Goal: Transaction & Acquisition: Purchase product/service

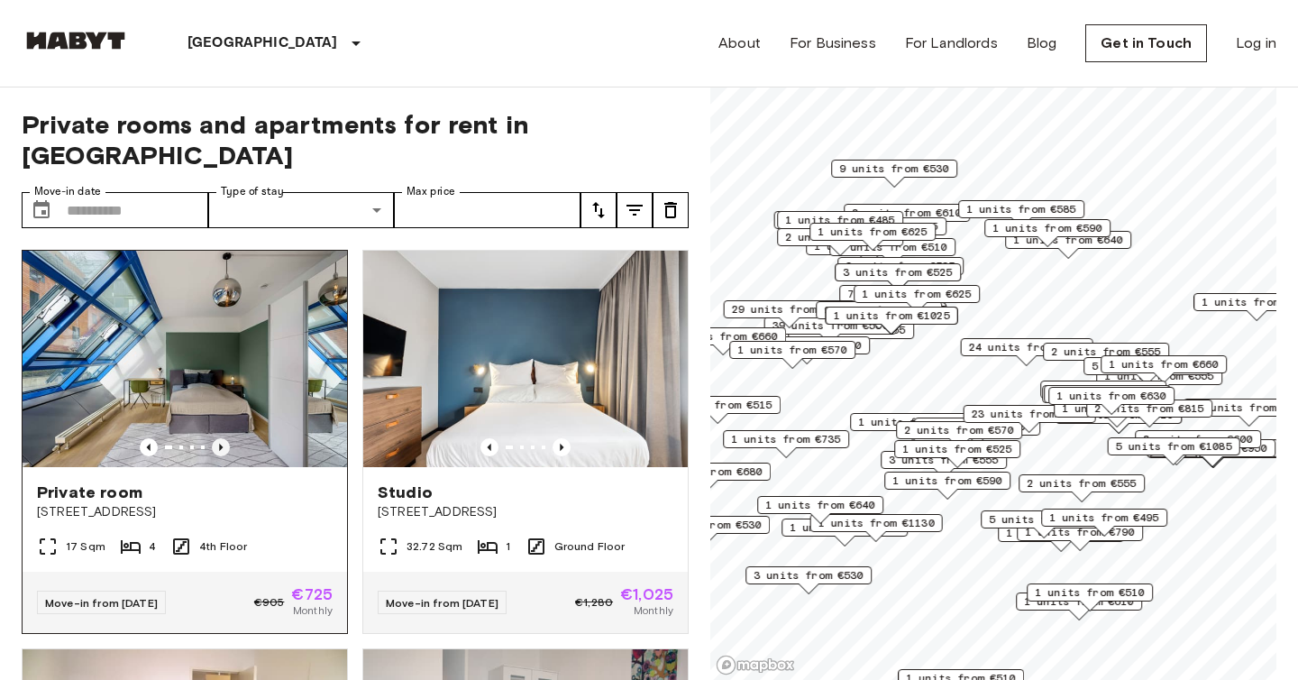
click at [225, 438] on icon "Previous image" at bounding box center [221, 447] width 18 height 18
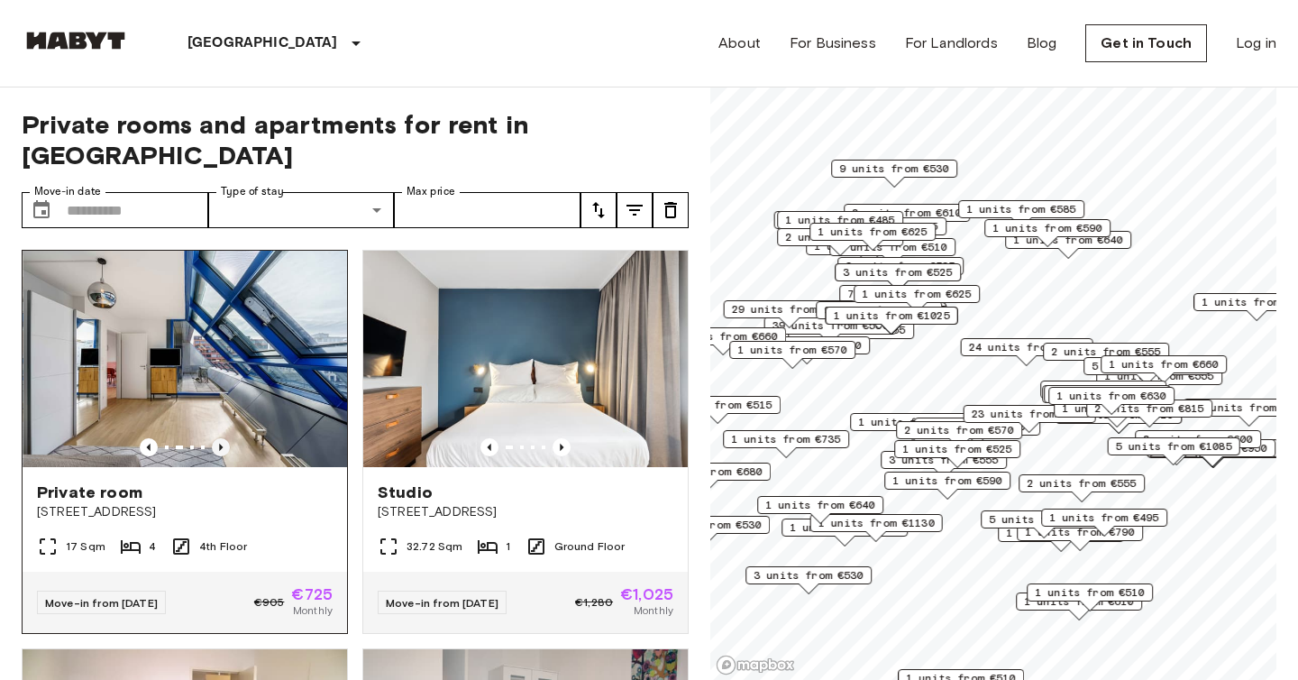
click at [225, 438] on icon "Previous image" at bounding box center [221, 447] width 18 height 18
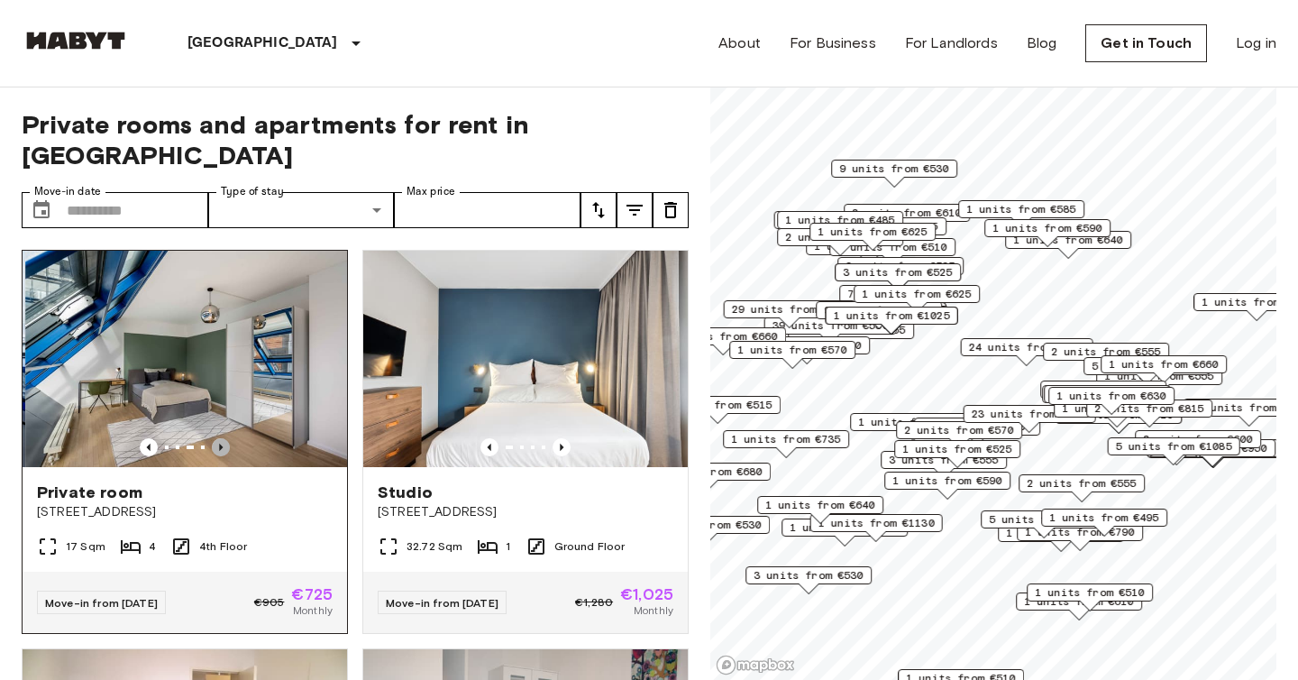
click at [225, 438] on icon "Previous image" at bounding box center [221, 447] width 18 height 18
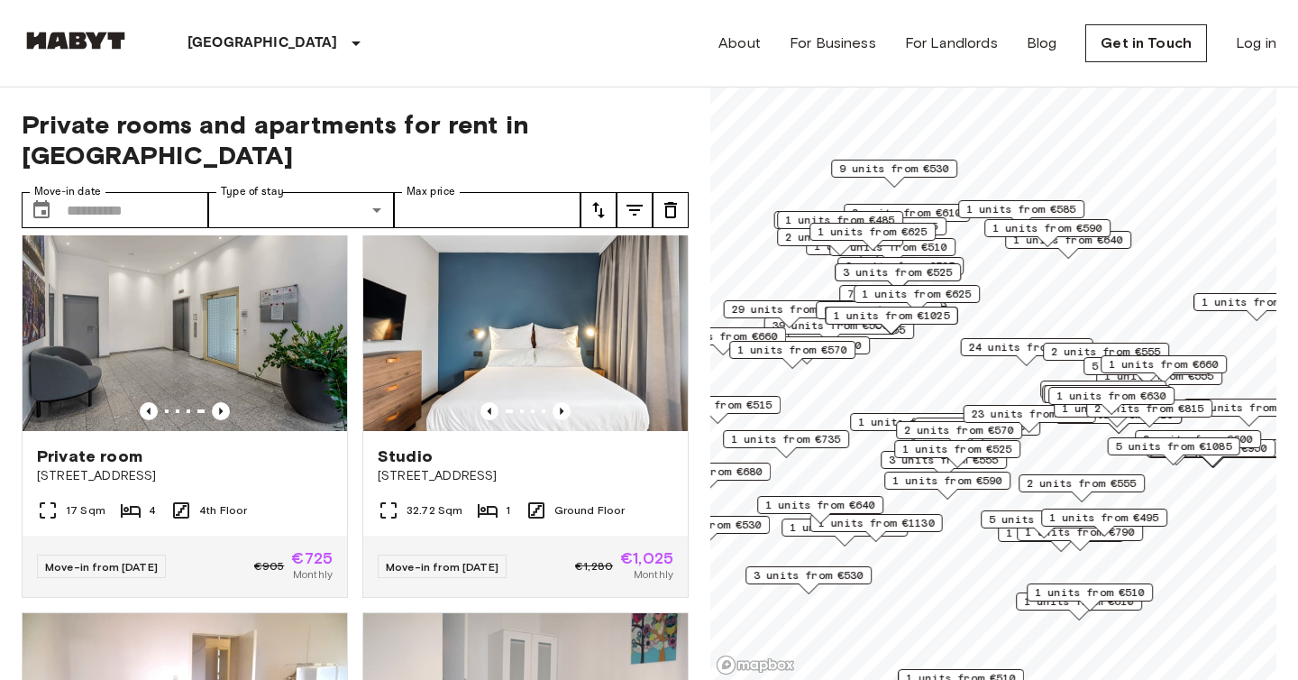
scroll to position [38, 0]
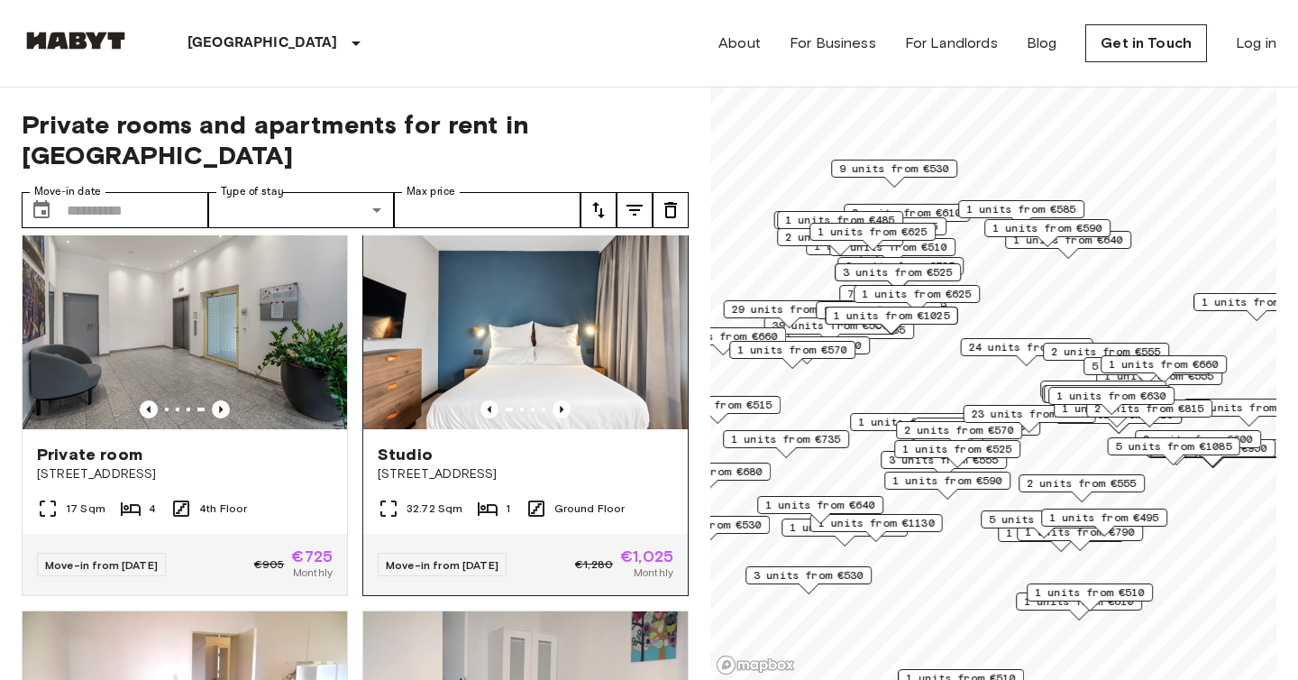
click at [631, 324] on img at bounding box center [525, 321] width 325 height 216
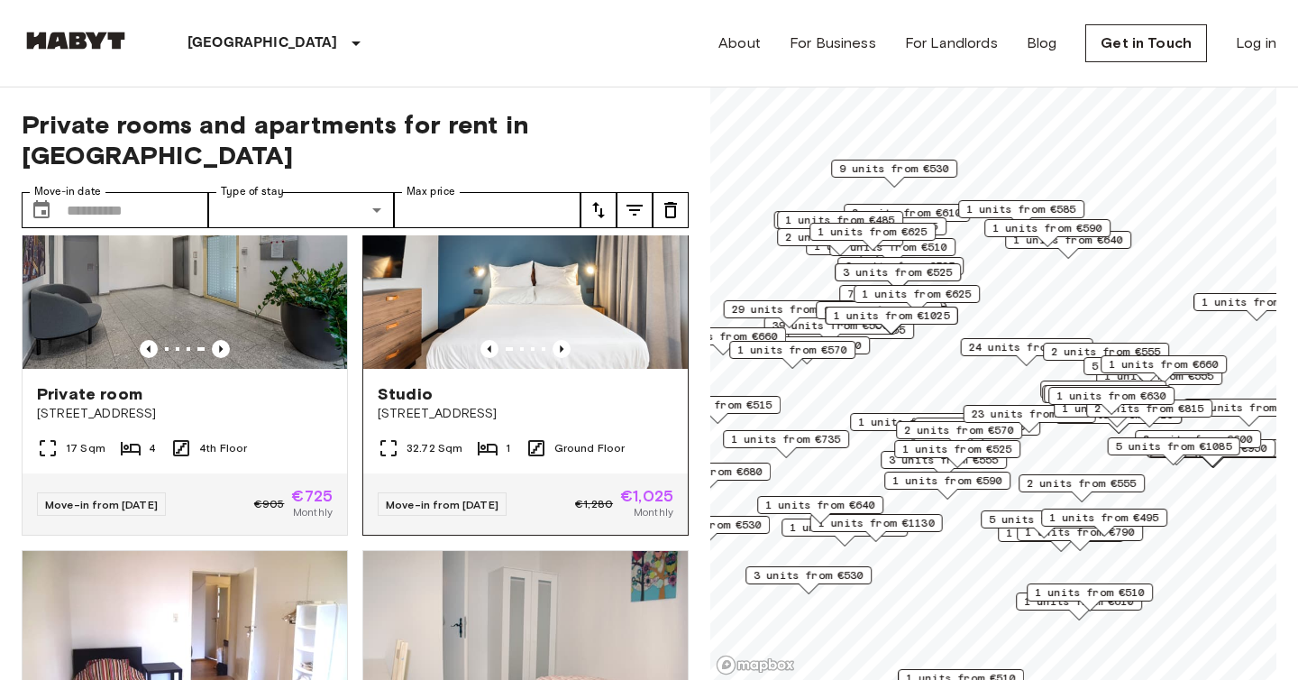
scroll to position [0, 0]
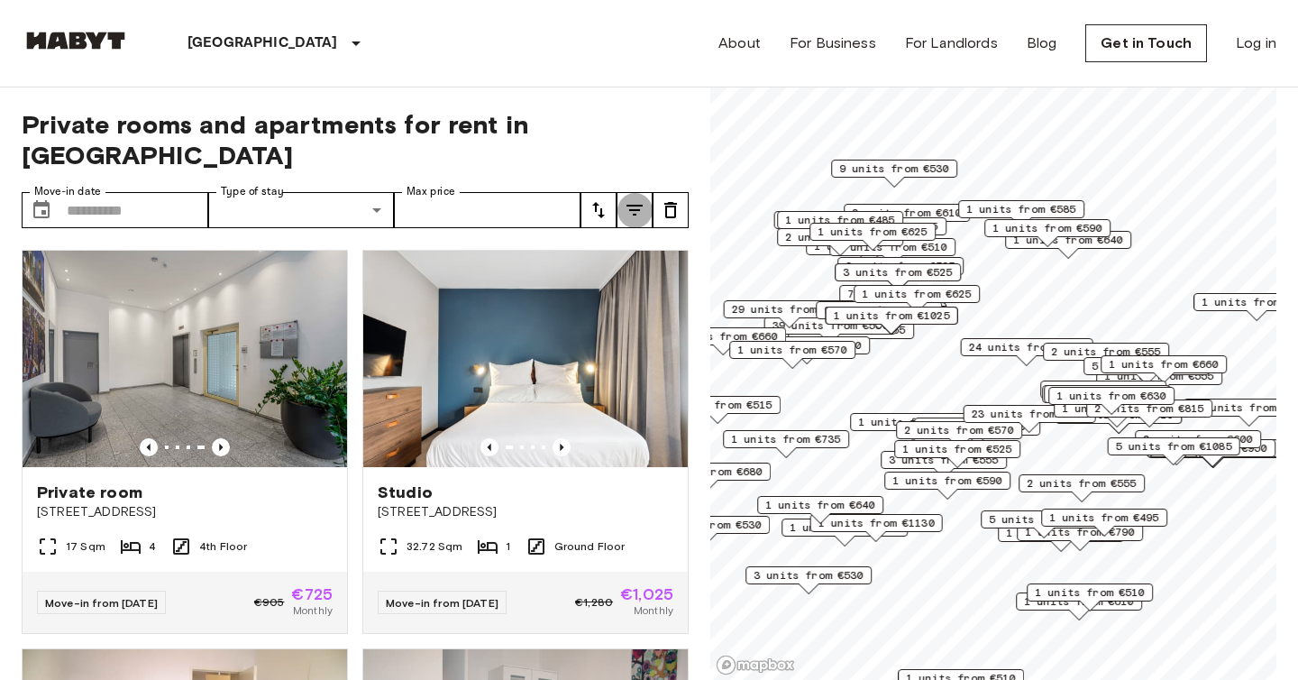
click at [636, 199] on icon "tune" at bounding box center [635, 210] width 22 height 22
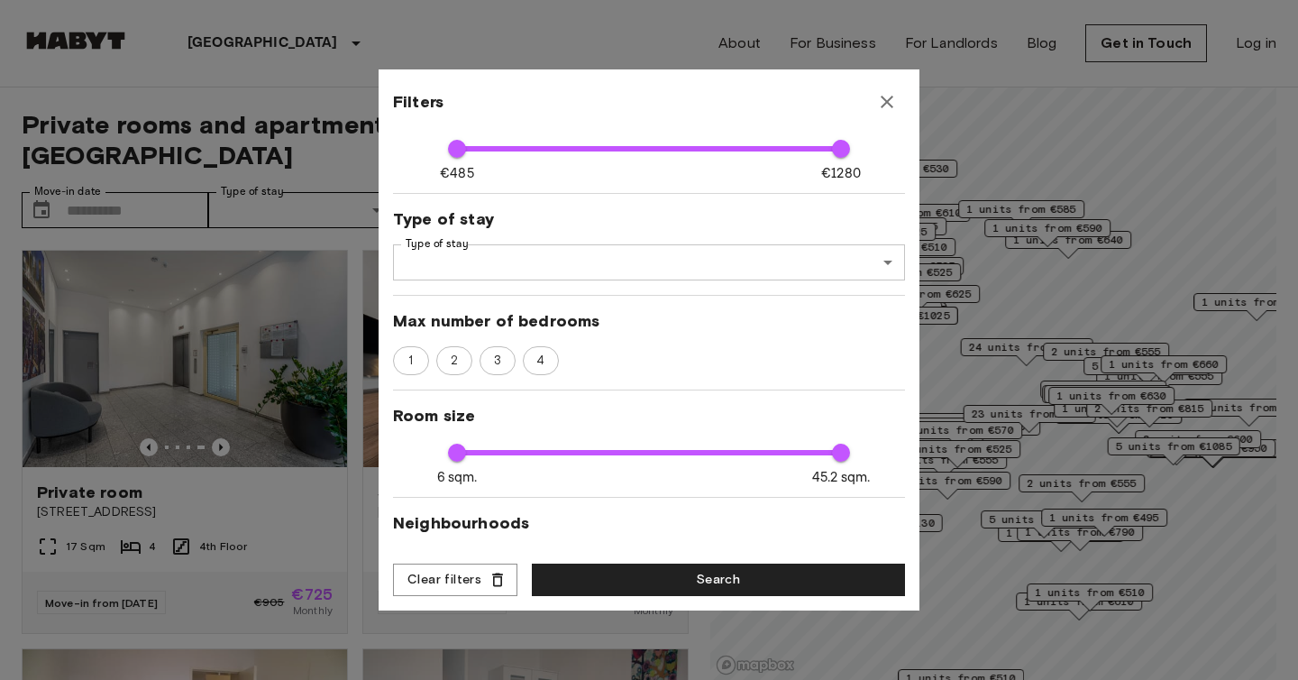
scroll to position [140, 0]
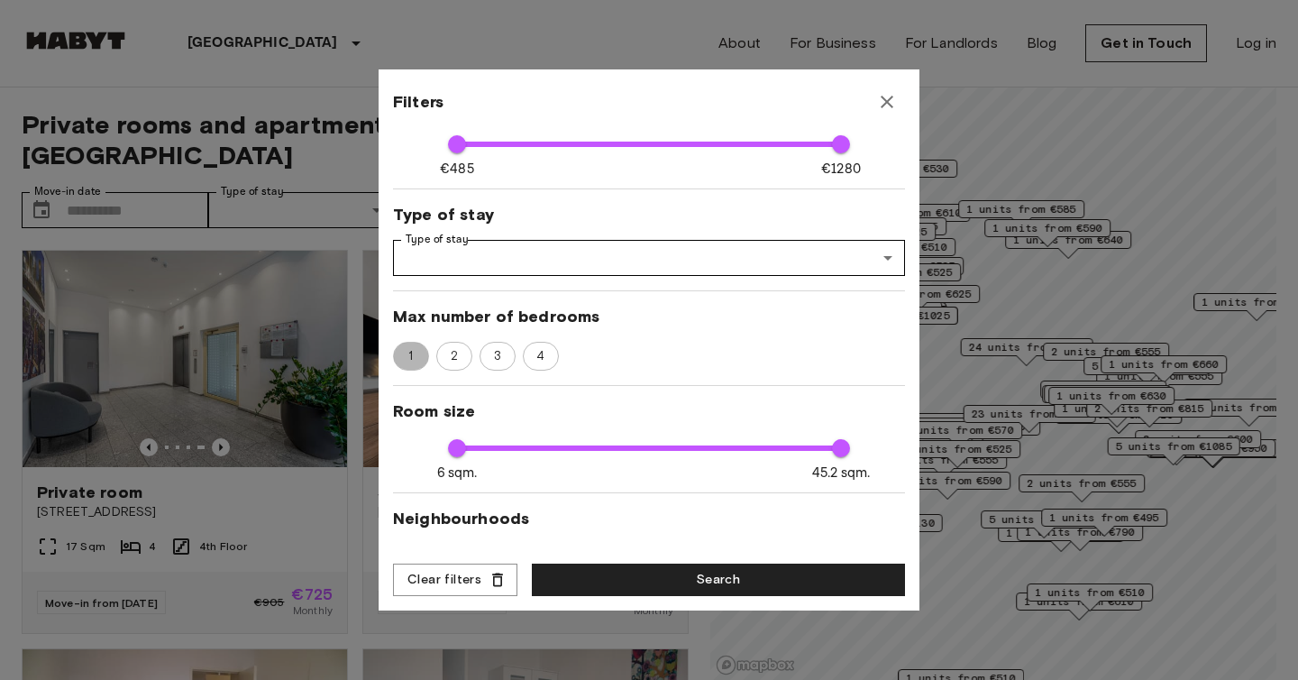
click at [417, 346] on div "1" at bounding box center [411, 356] width 36 height 29
type input "****"
type input "**"
click at [462, 353] on span "2" at bounding box center [454, 356] width 27 height 18
type input "****"
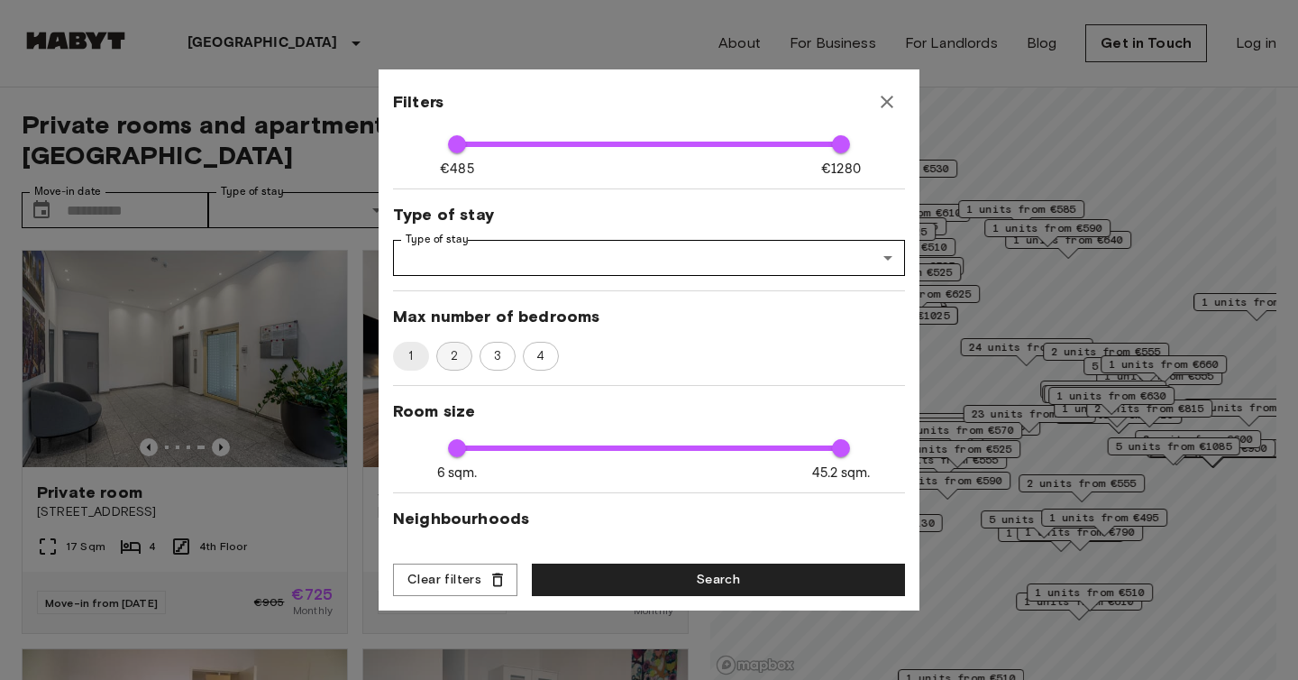
type input "**"
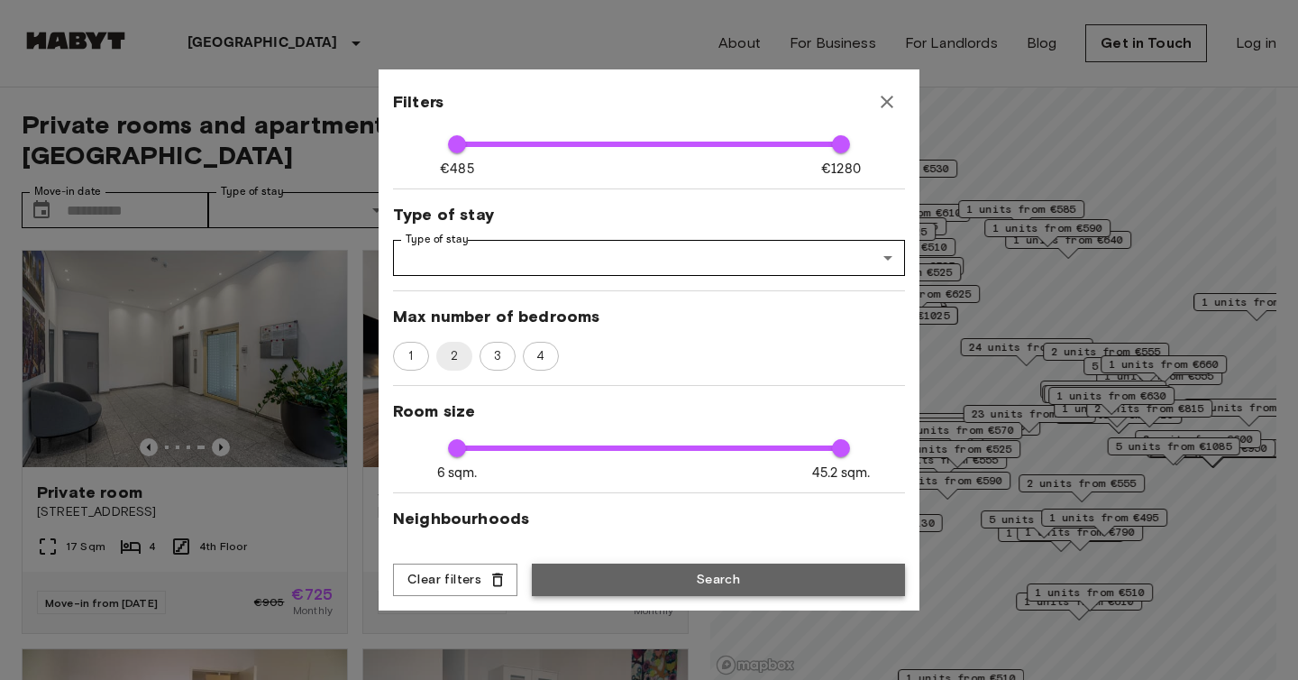
click at [588, 564] on button "Search" at bounding box center [718, 580] width 373 height 33
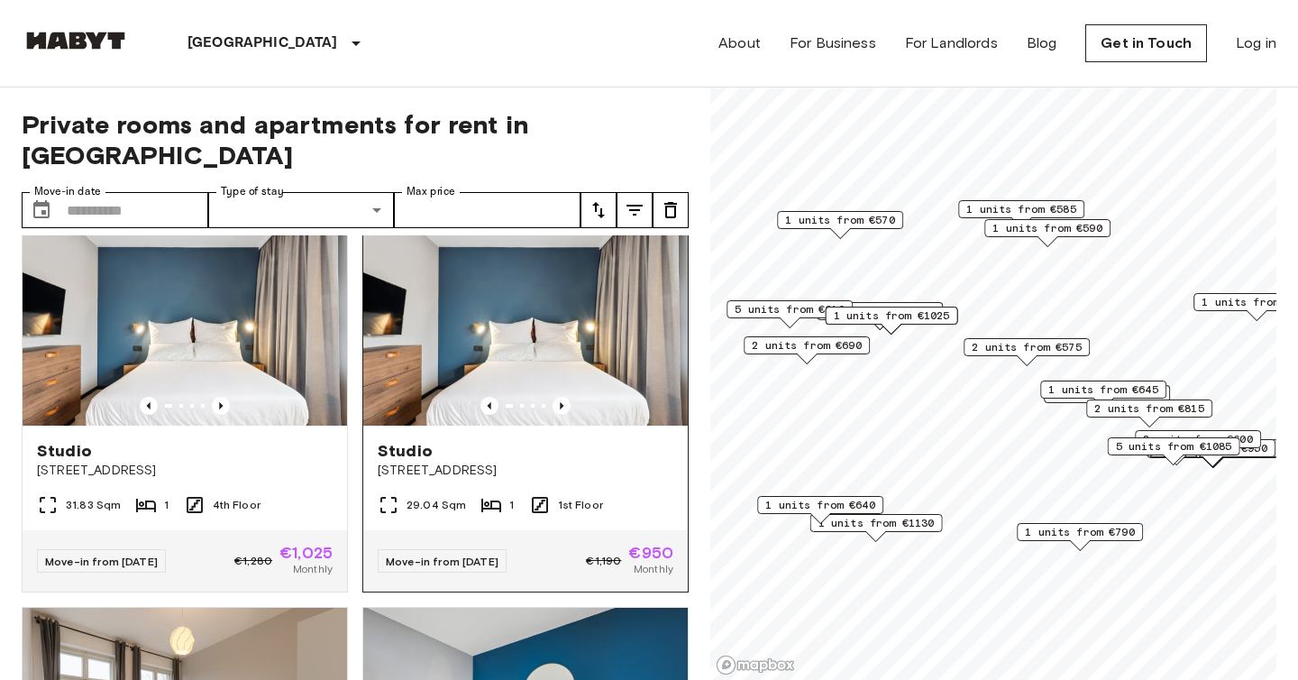
scroll to position [773, 0]
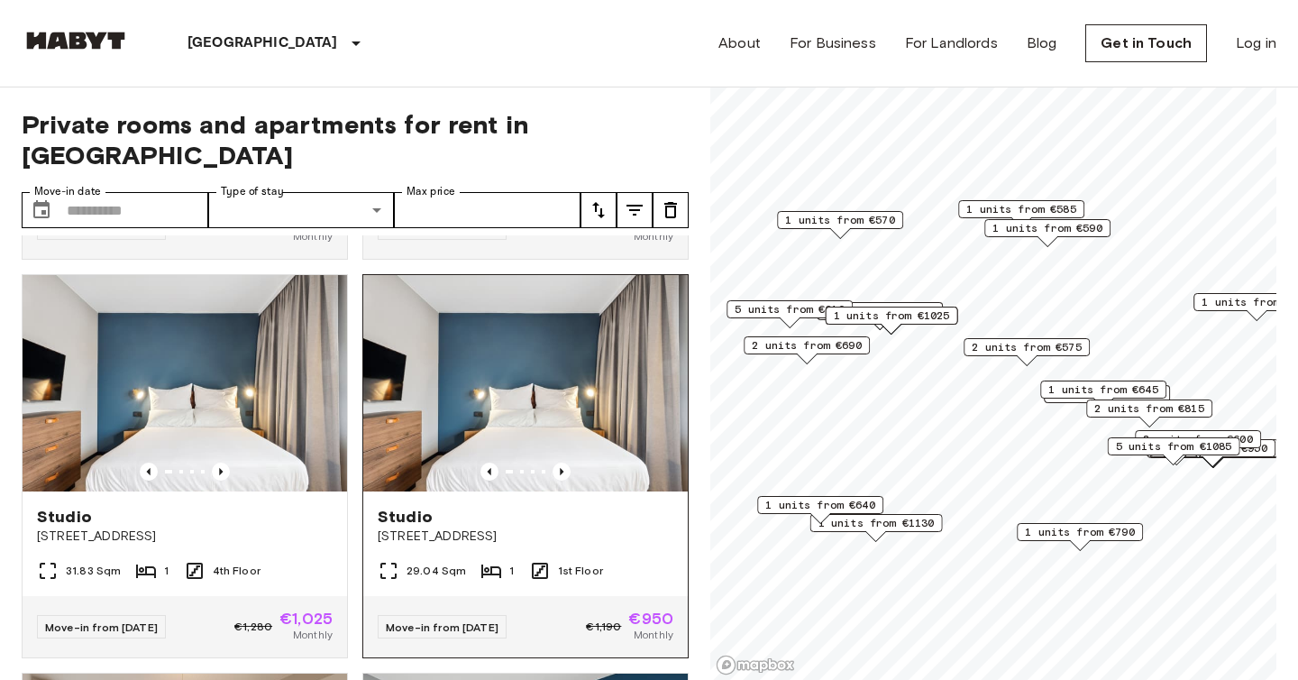
click at [594, 381] on img at bounding box center [525, 383] width 325 height 216
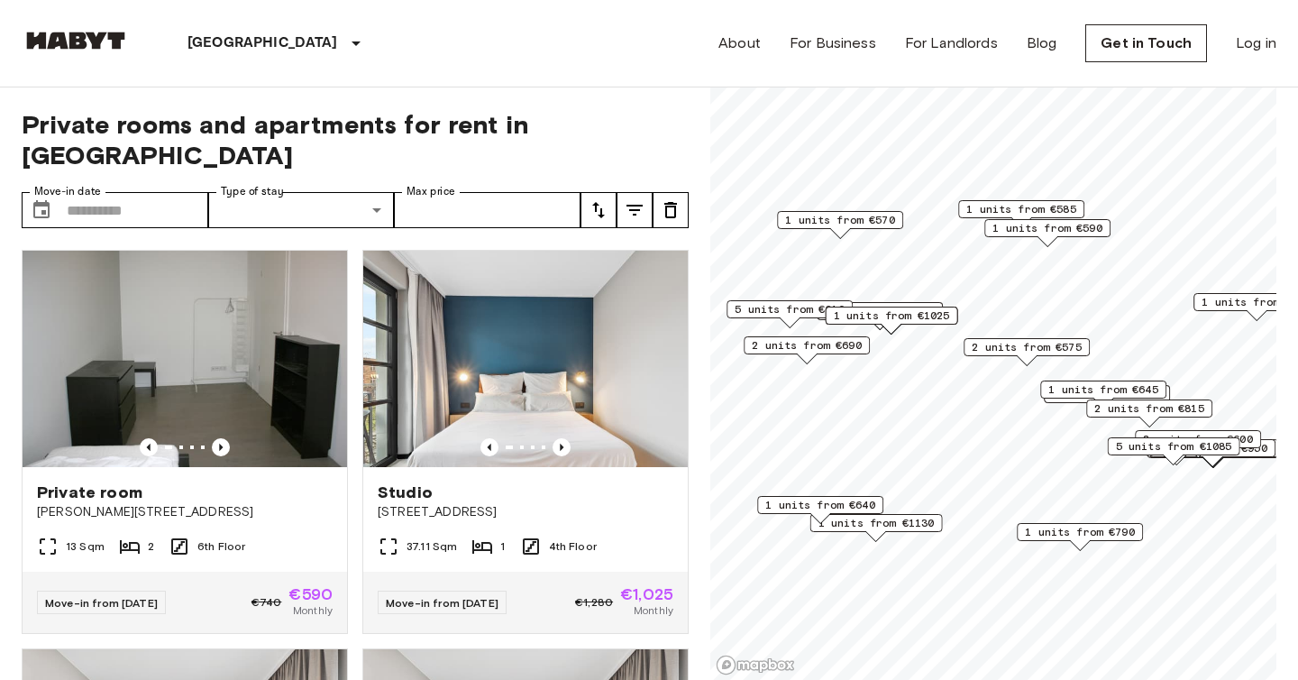
scroll to position [1965, 0]
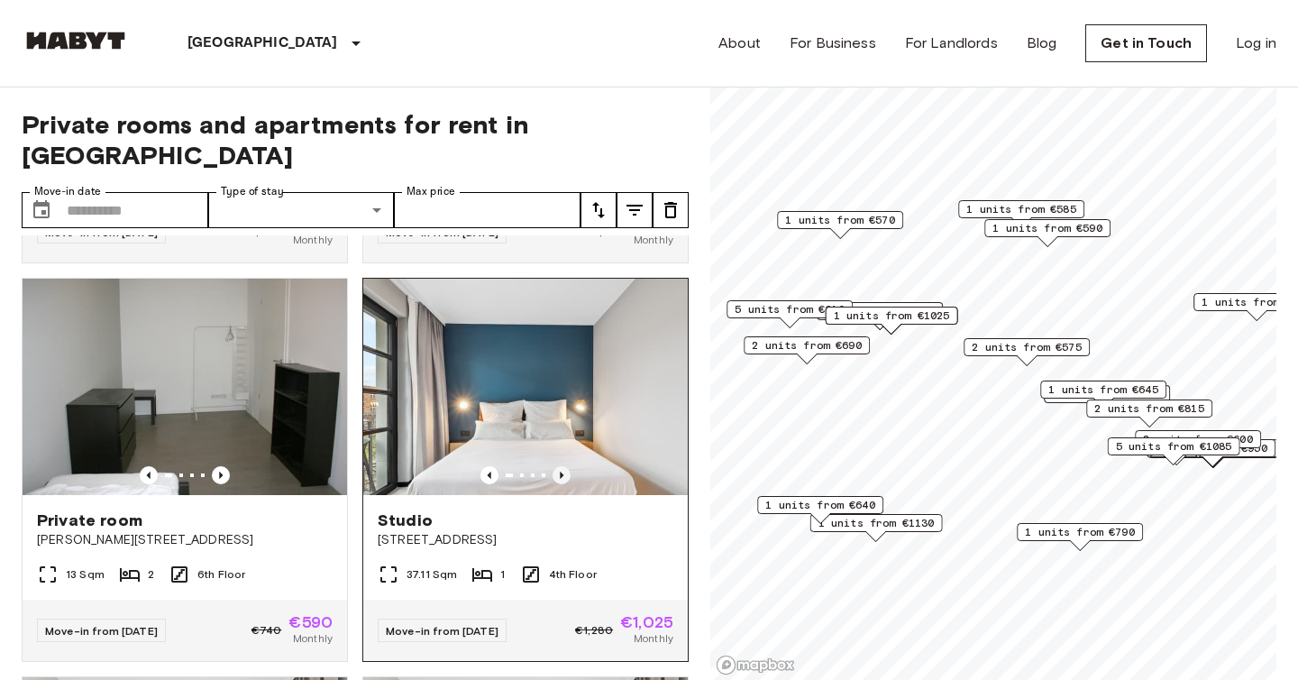
click at [560, 472] on icon "Previous image" at bounding box center [562, 475] width 4 height 7
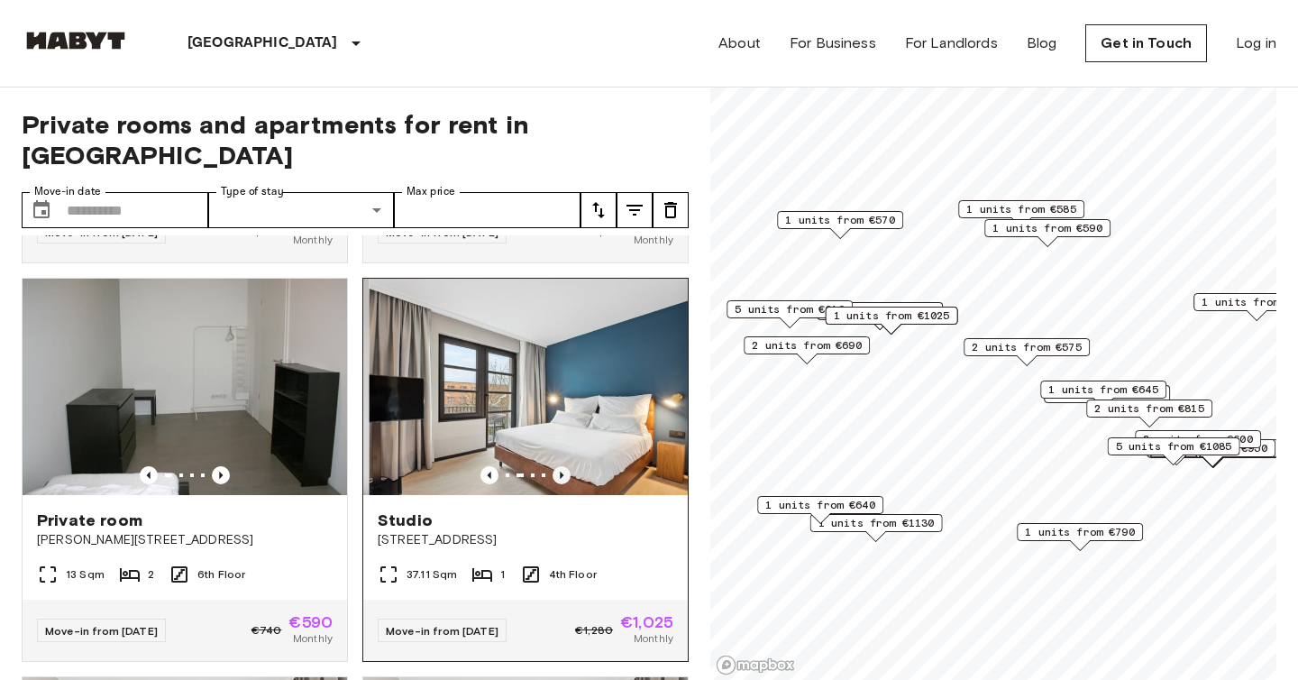
click at [560, 472] on icon "Previous image" at bounding box center [562, 475] width 4 height 7
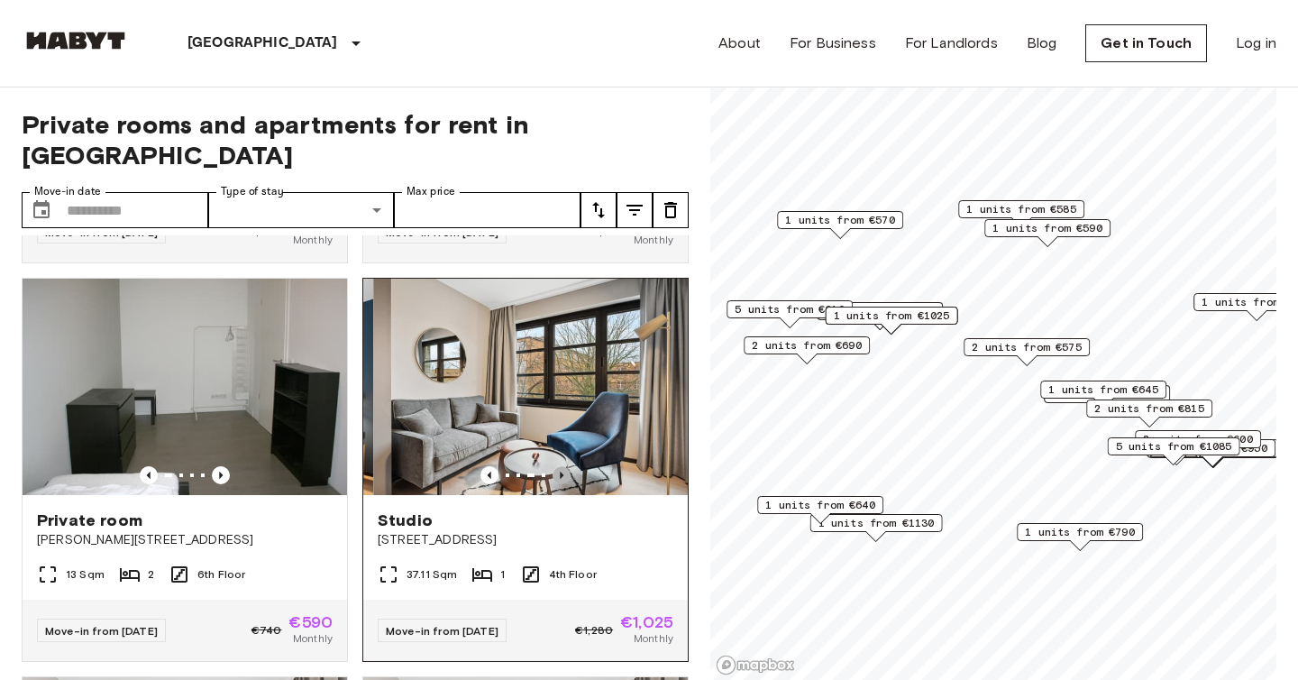
click at [560, 472] on icon "Previous image" at bounding box center [562, 475] width 4 height 7
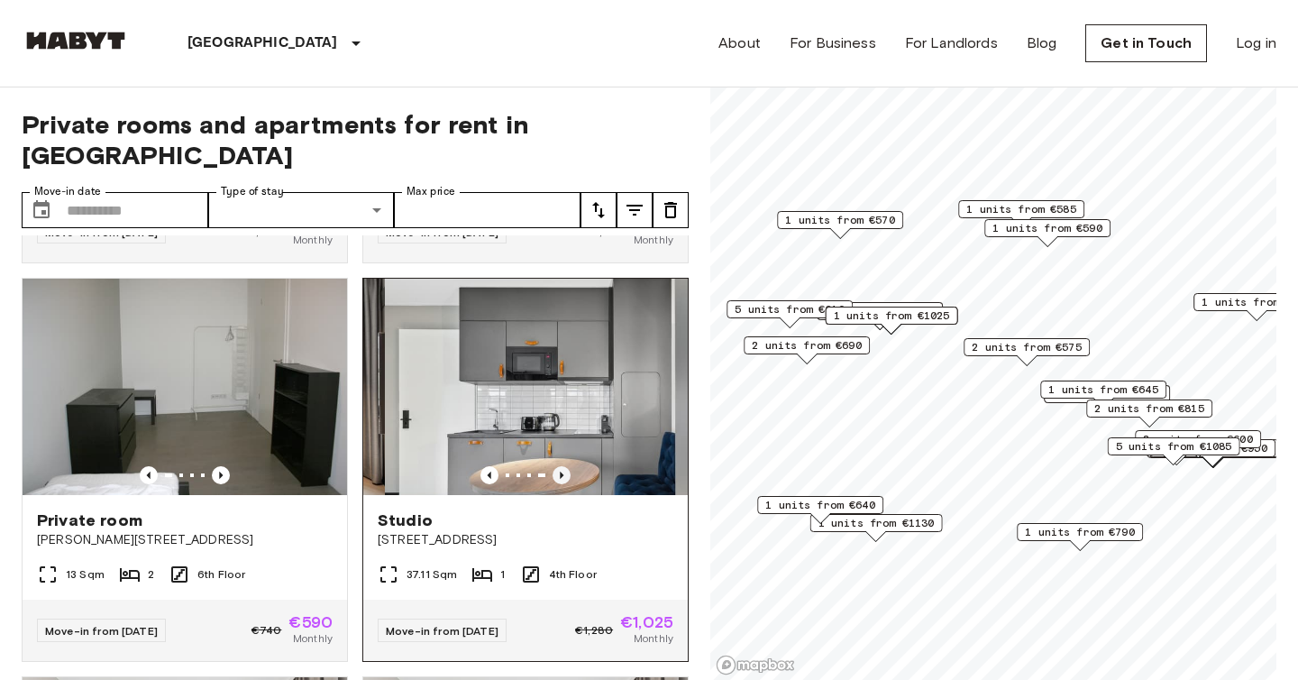
click at [560, 472] on icon "Previous image" at bounding box center [562, 475] width 4 height 7
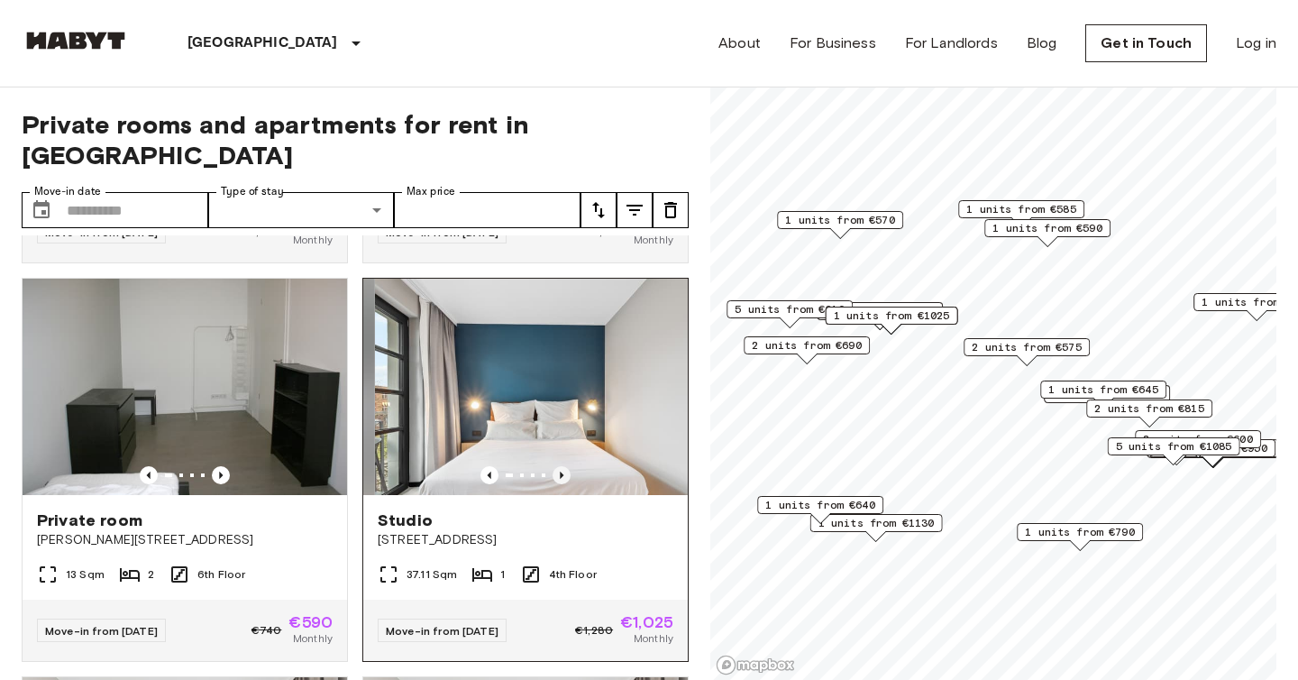
click at [560, 472] on icon "Previous image" at bounding box center [562, 475] width 4 height 7
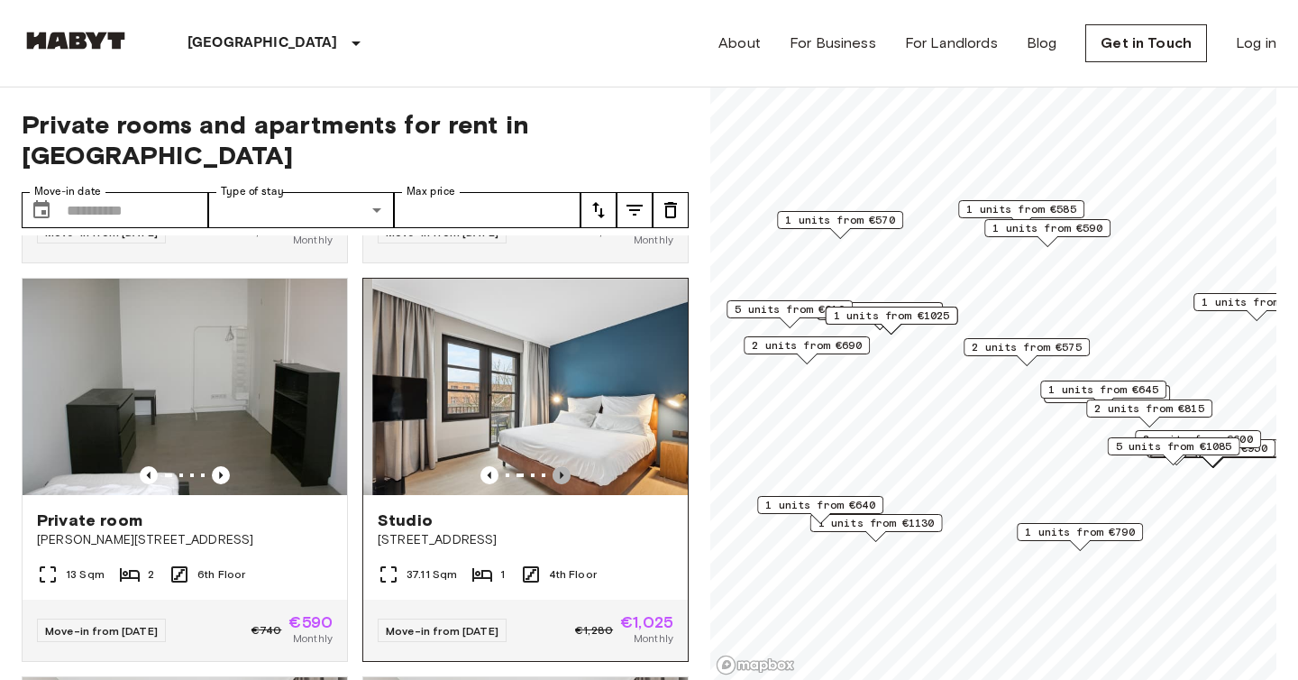
click at [560, 472] on icon "Previous image" at bounding box center [562, 475] width 4 height 7
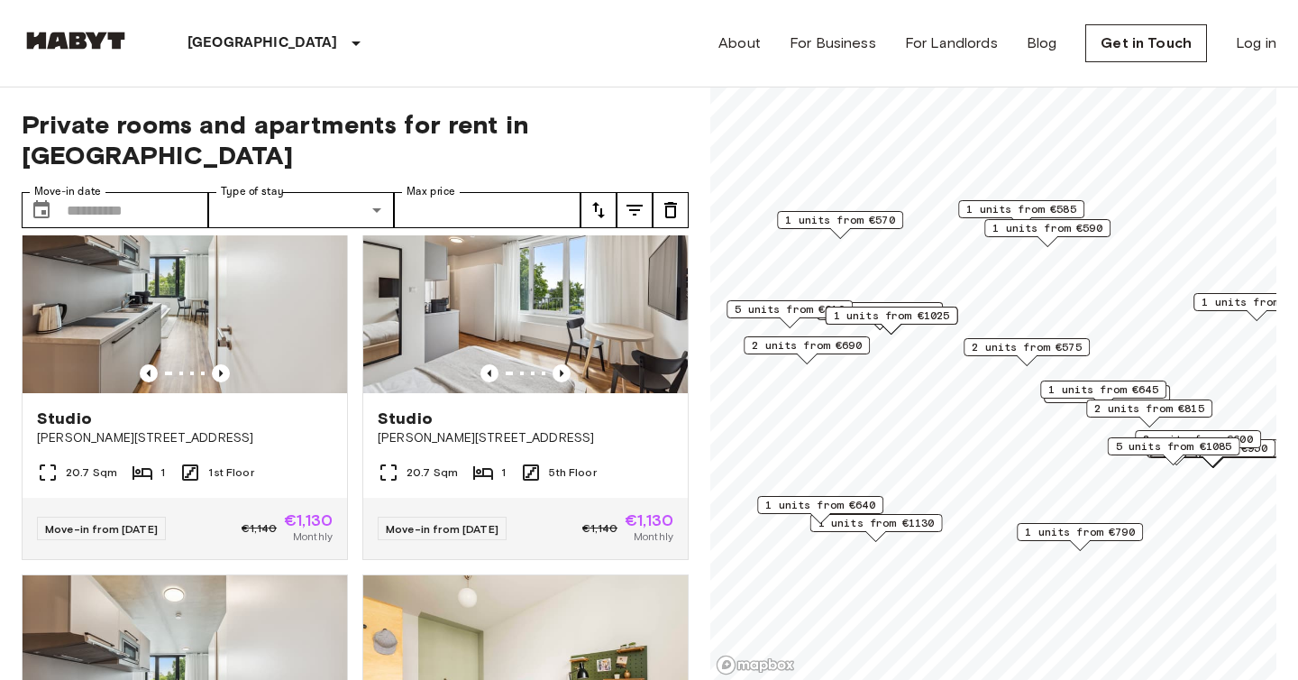
scroll to position [7515, 0]
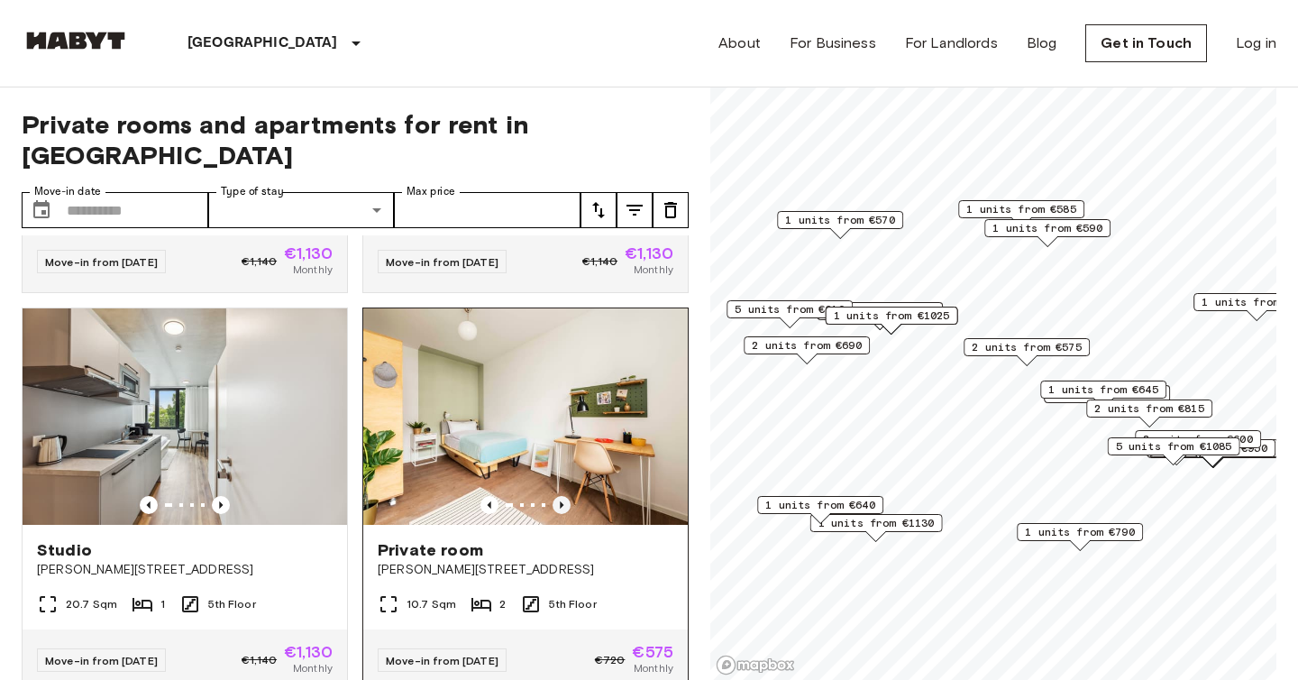
click at [556, 496] on icon "Previous image" at bounding box center [562, 505] width 18 height 18
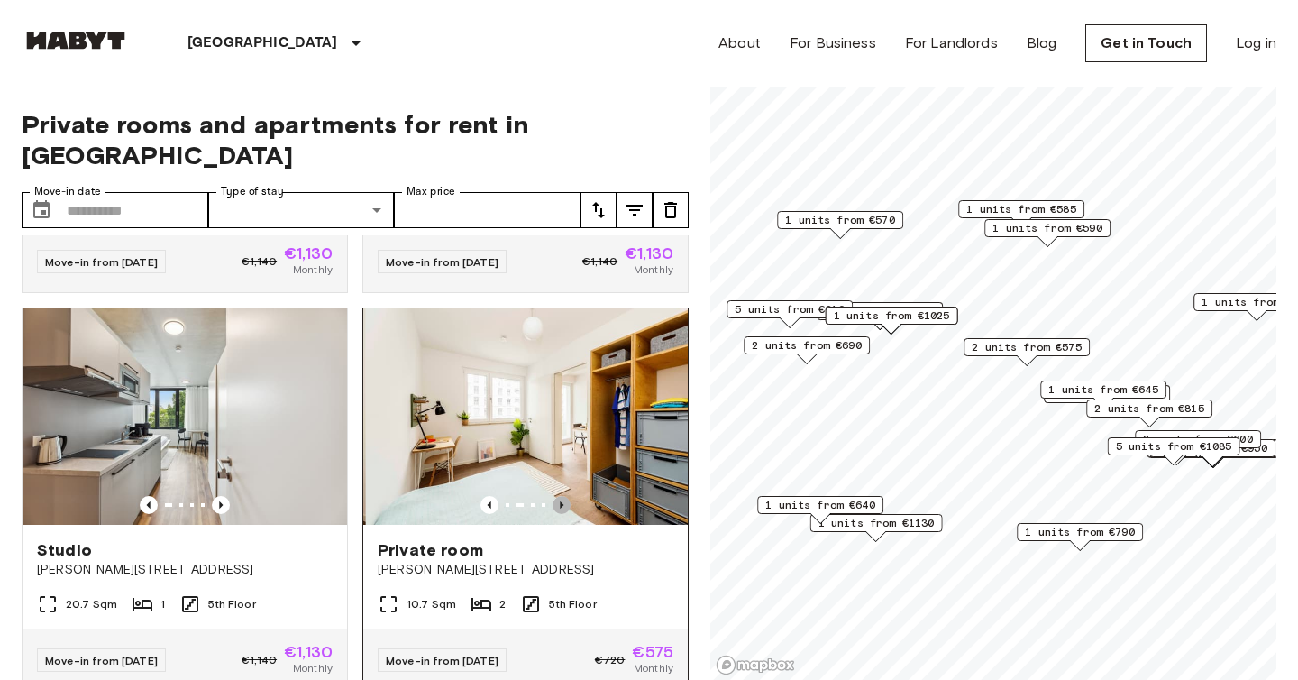
click at [556, 496] on icon "Previous image" at bounding box center [562, 505] width 18 height 18
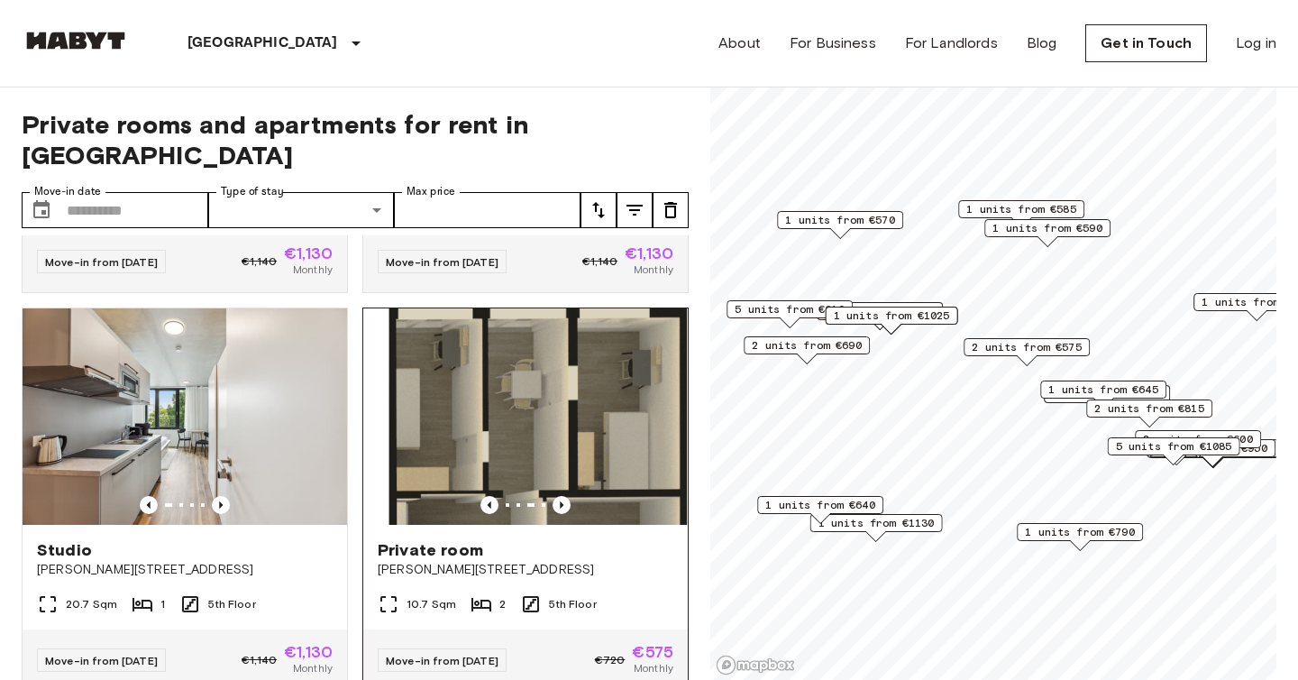
click at [518, 371] on img at bounding box center [525, 416] width 325 height 216
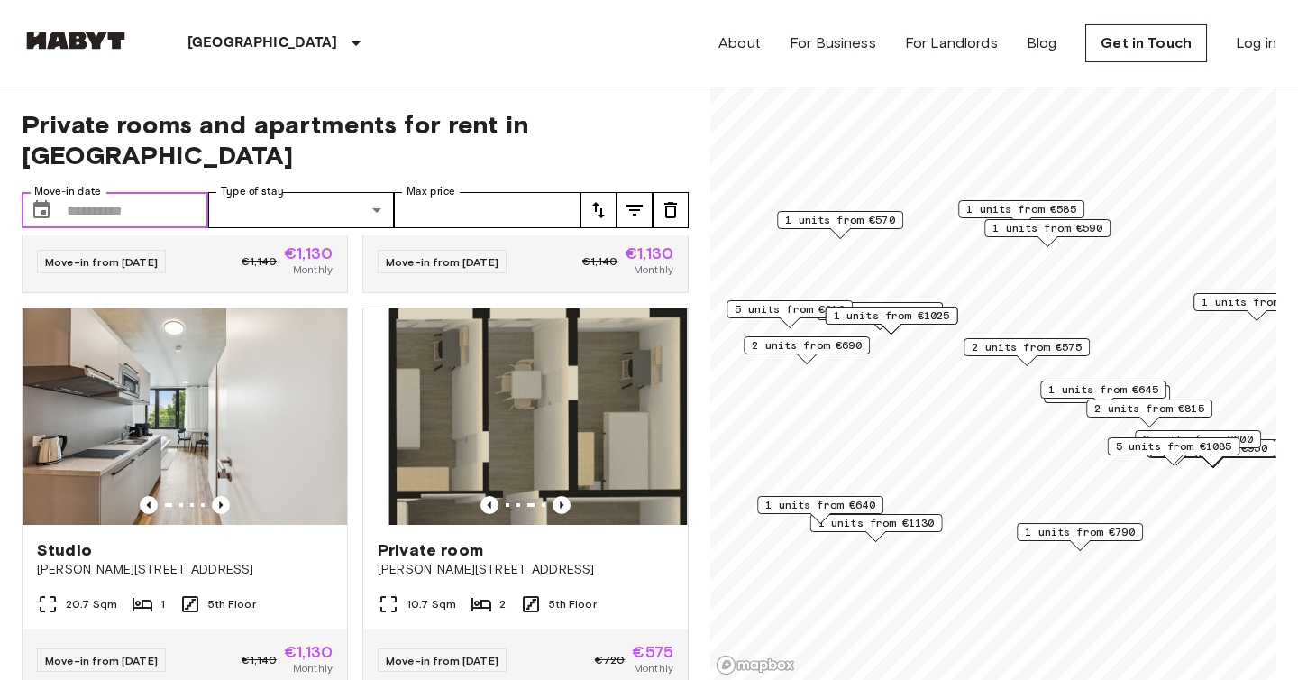
click at [118, 192] on input "Move-in date" at bounding box center [138, 210] width 142 height 36
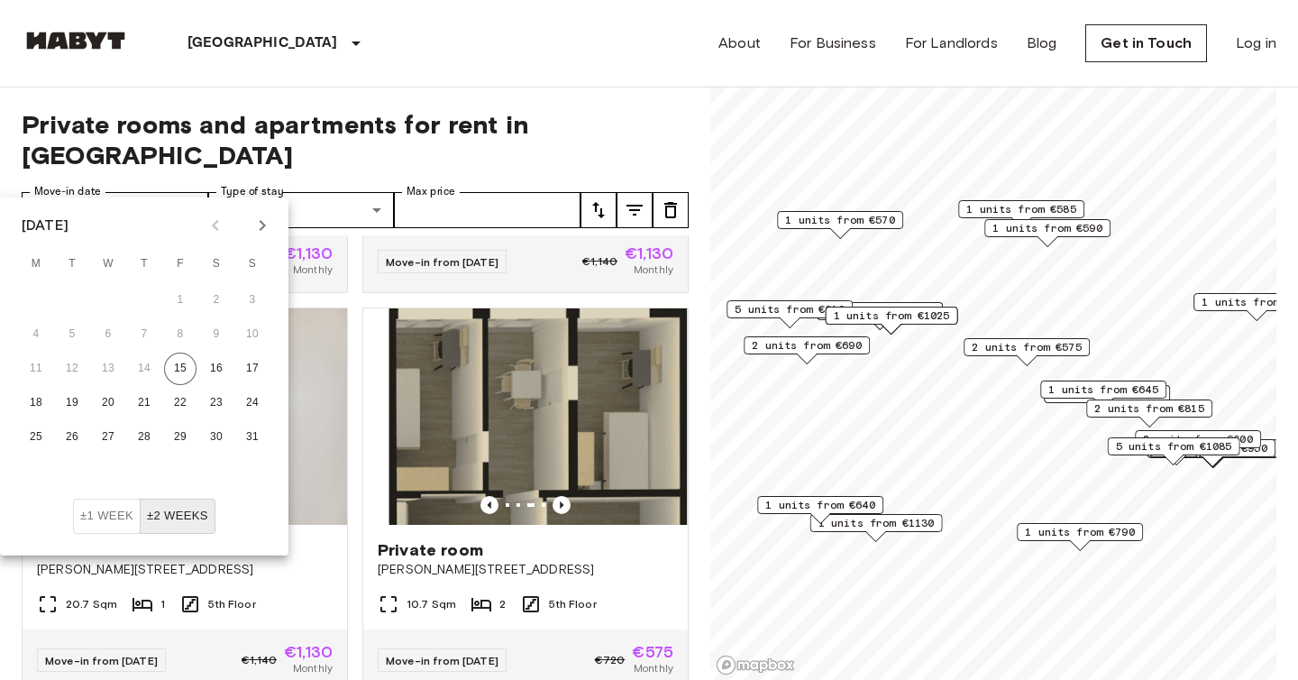
click at [260, 215] on icon "Next month" at bounding box center [263, 226] width 22 height 22
click at [261, 216] on icon "Next month" at bounding box center [263, 226] width 22 height 22
click at [105, 295] on button "1" at bounding box center [108, 300] width 32 height 32
type input "**********"
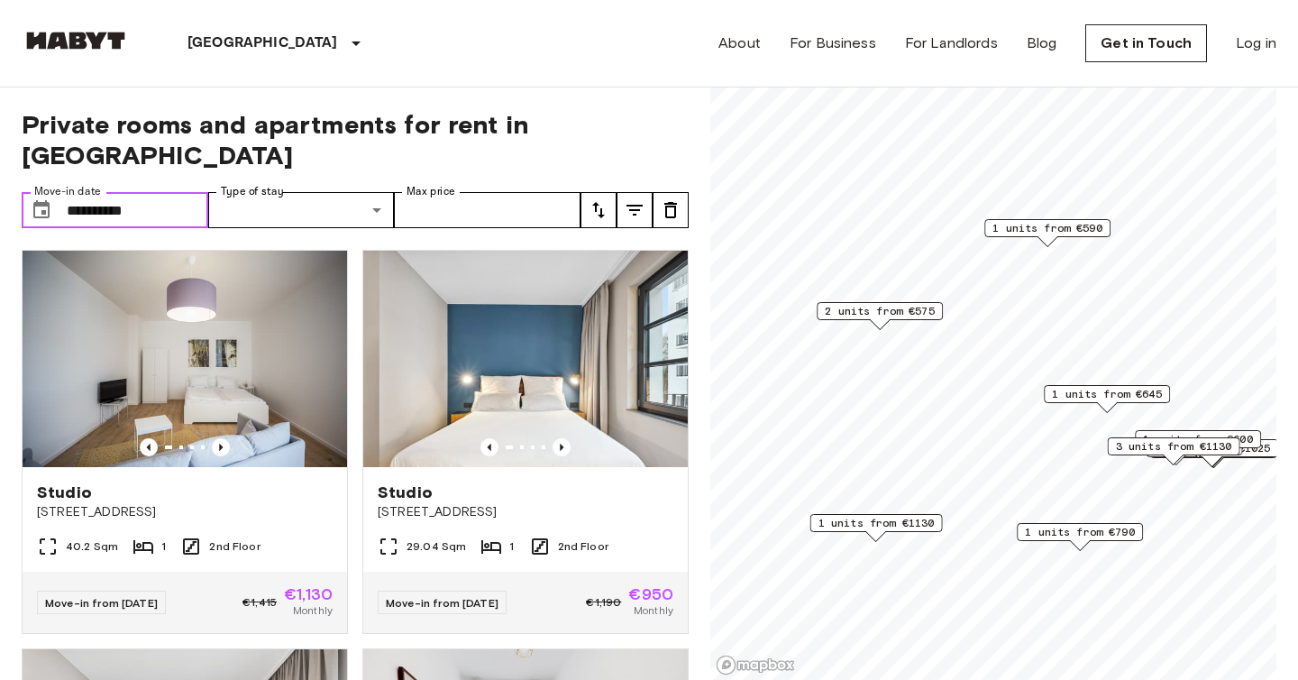
click at [905, 527] on span "1 units from €1130" at bounding box center [877, 523] width 116 height 16
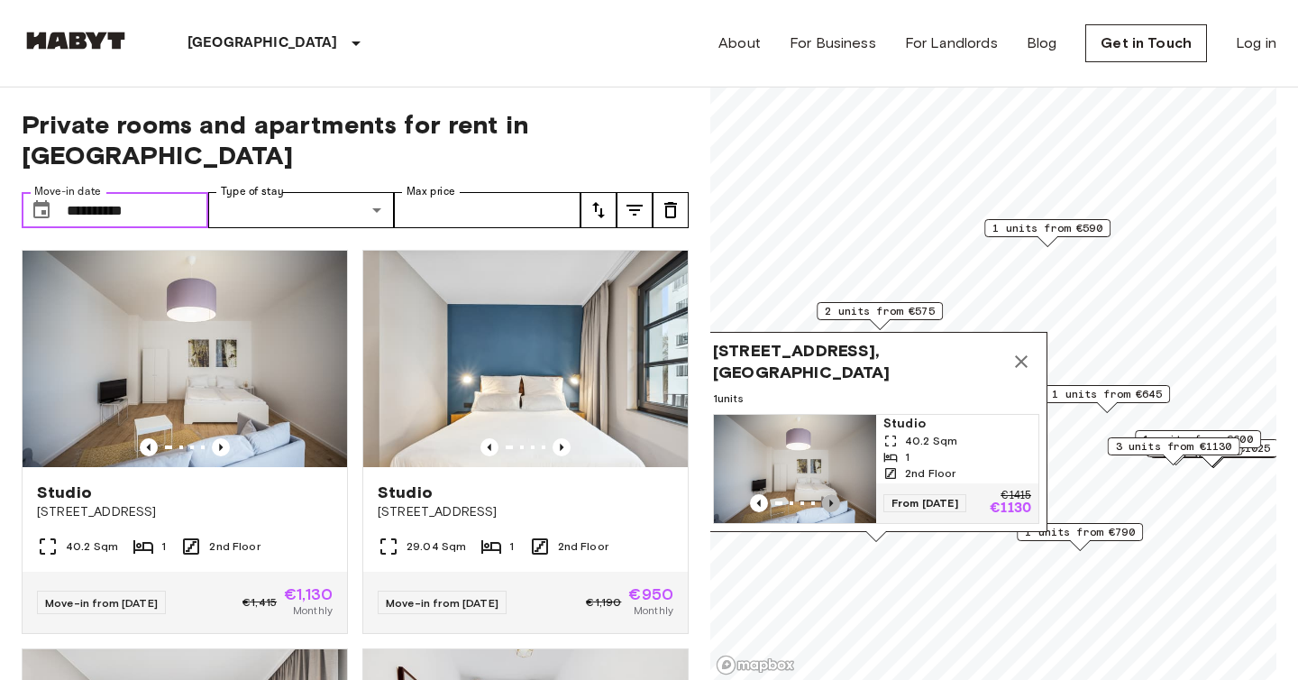
click at [835, 500] on icon "Previous image" at bounding box center [831, 503] width 18 height 18
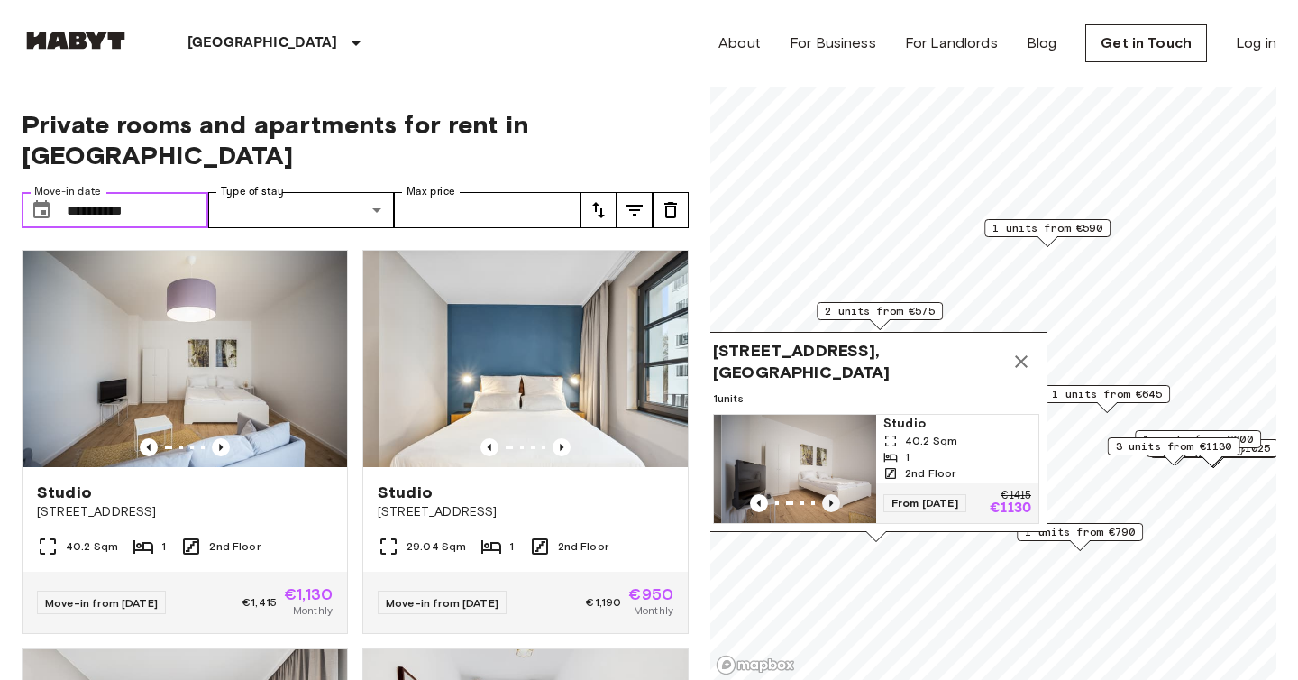
click at [835, 500] on icon "Previous image" at bounding box center [831, 503] width 18 height 18
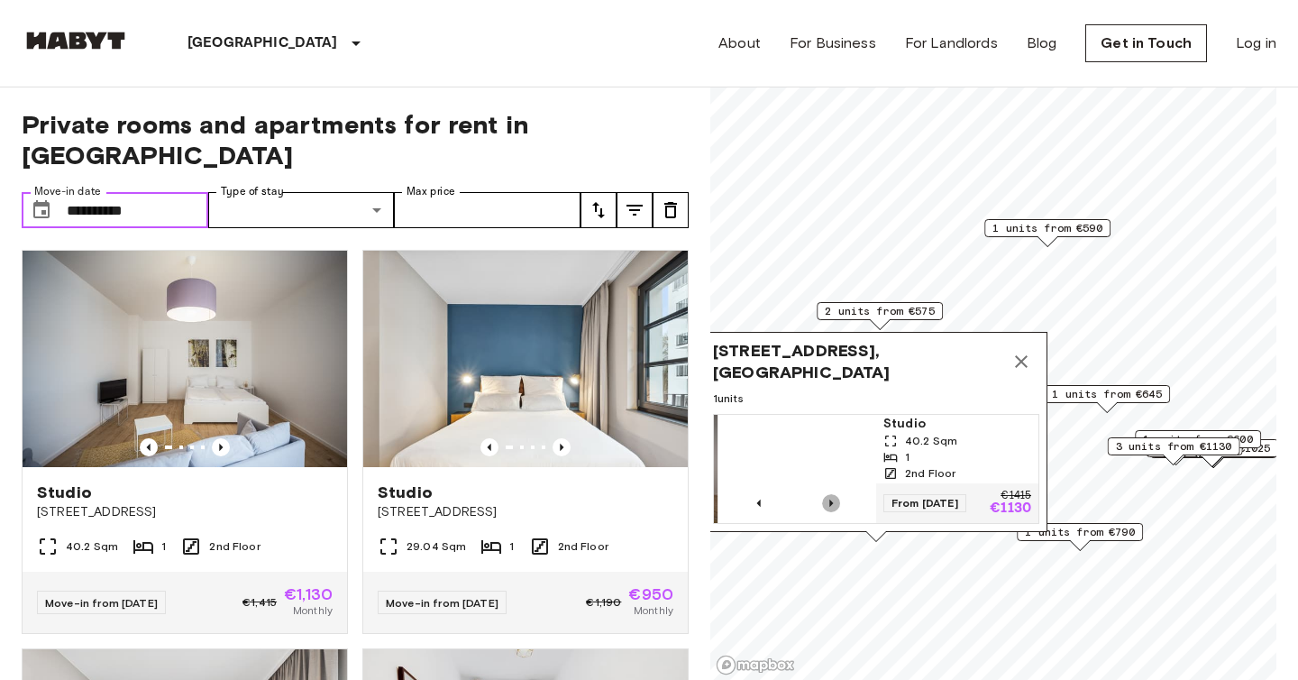
click at [837, 500] on icon "Previous image" at bounding box center [831, 503] width 18 height 18
click at [838, 500] on icon "Previous image" at bounding box center [831, 503] width 18 height 18
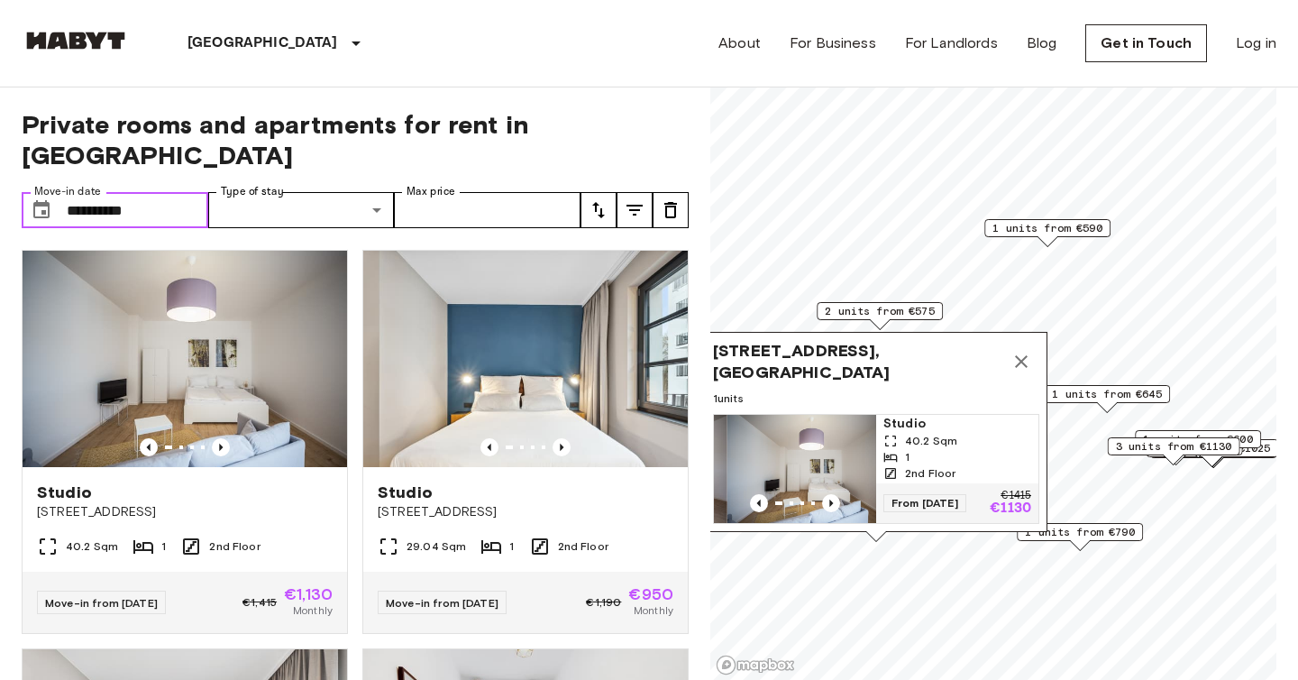
click at [815, 454] on img "Map marker" at bounding box center [809, 469] width 162 height 108
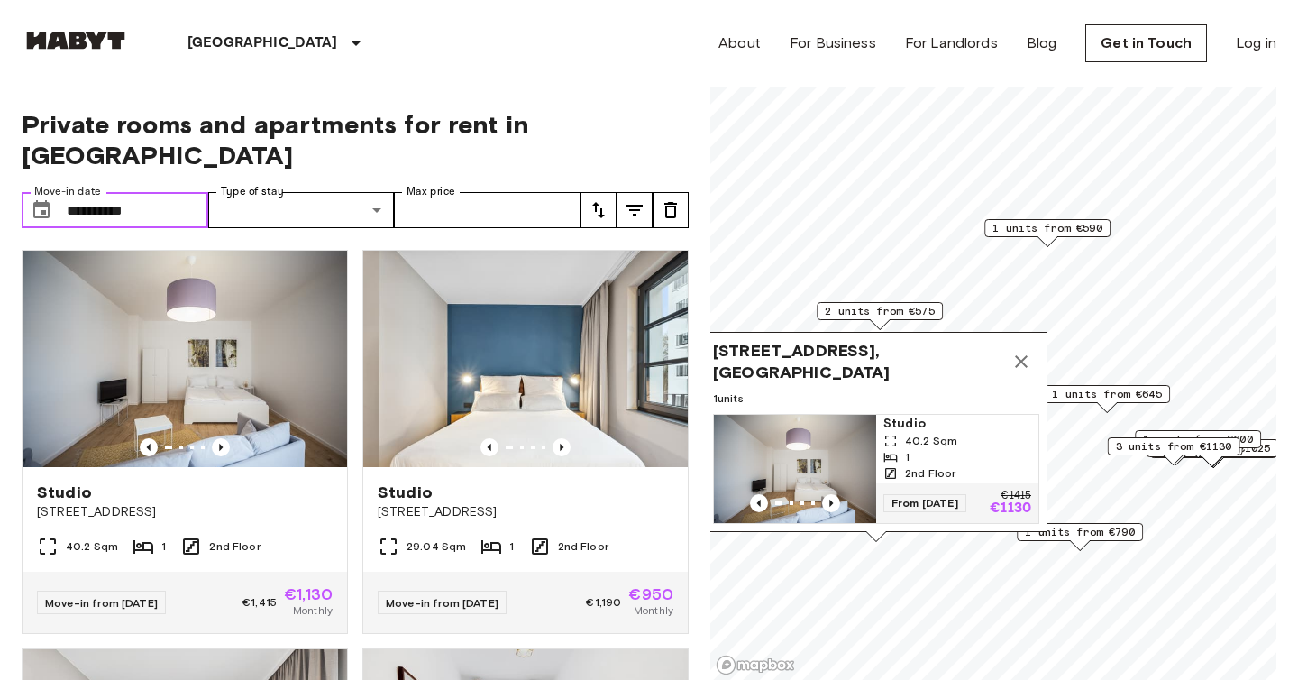
click at [801, 449] on img "Map marker" at bounding box center [795, 469] width 162 height 108
click at [1029, 356] on icon "Map marker" at bounding box center [1022, 362] width 22 height 22
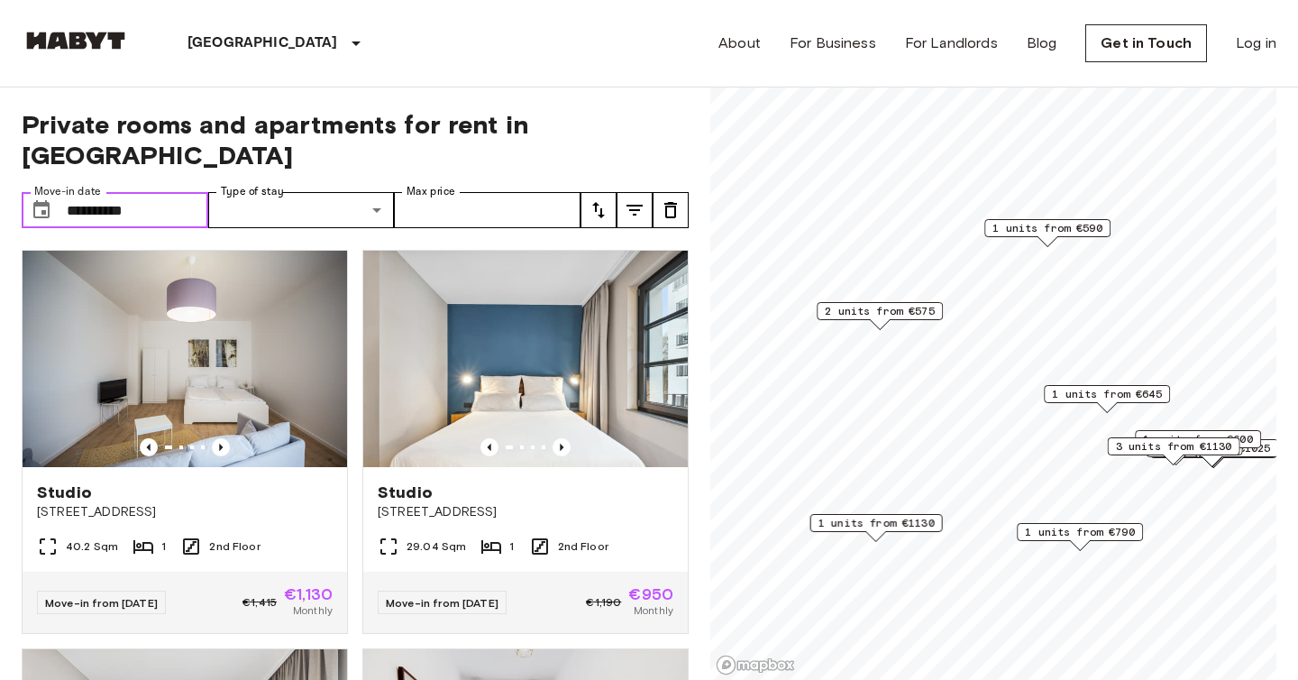
click at [1121, 445] on span "3 units from €1130" at bounding box center [1174, 446] width 116 height 16
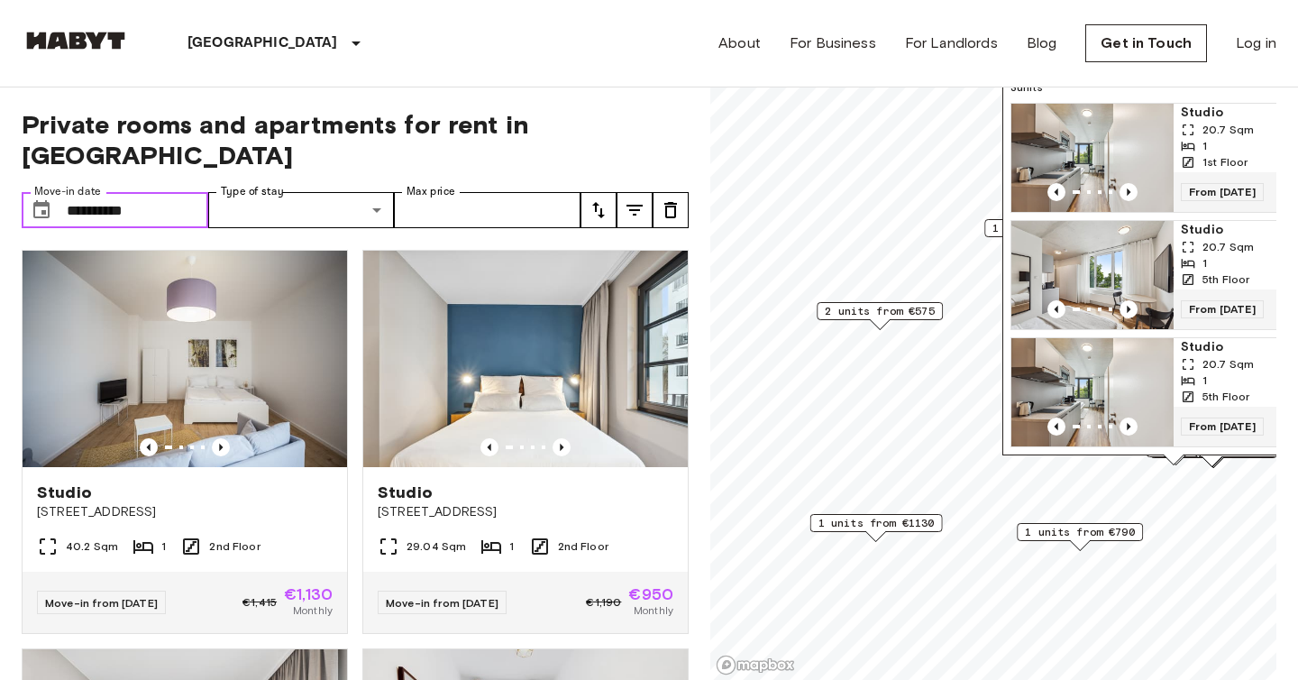
click at [1075, 529] on span "1 units from €790" at bounding box center [1080, 532] width 110 height 16
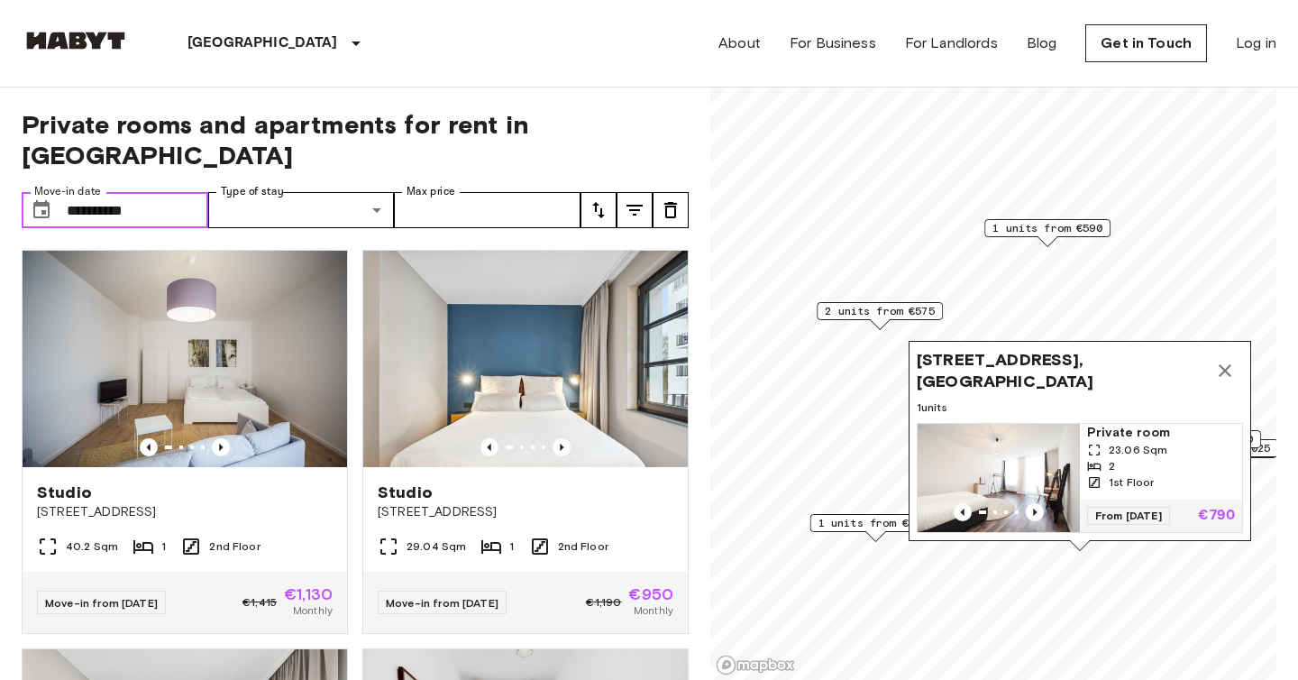
click at [1234, 370] on icon "Map marker" at bounding box center [1226, 371] width 22 height 22
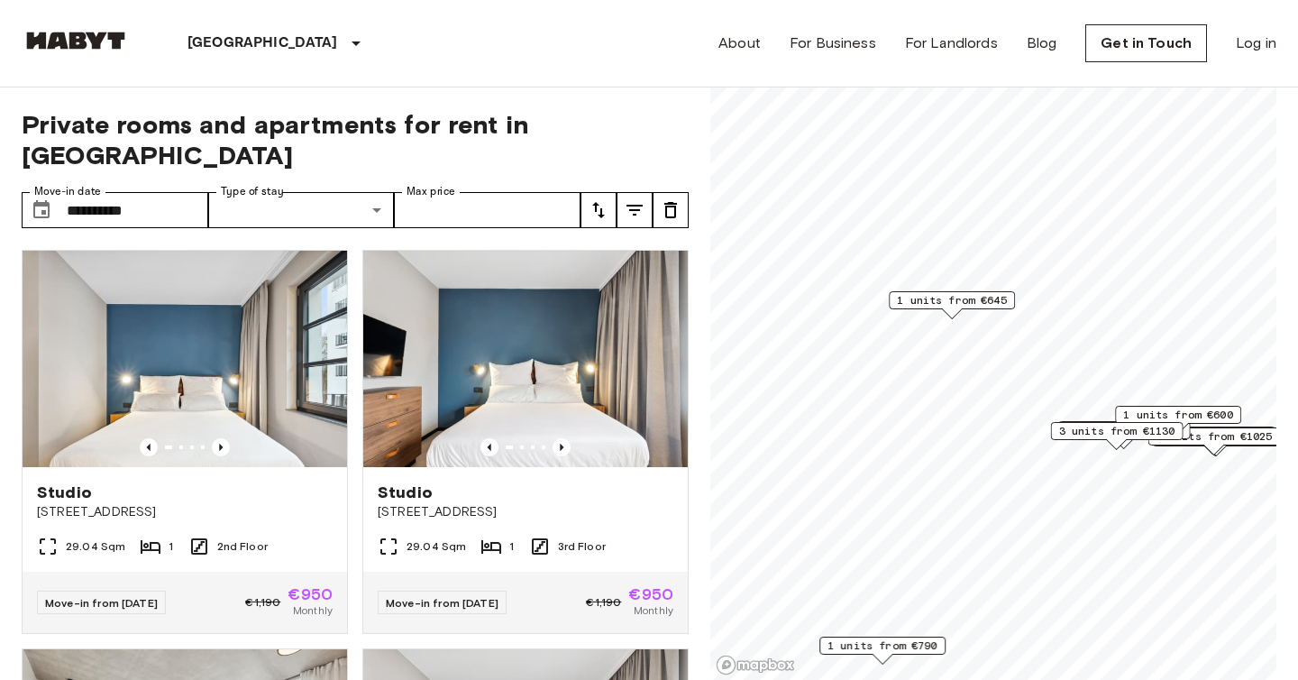
click at [1224, 433] on div "1 units from €600" at bounding box center [1178, 420] width 126 height 28
click at [1219, 439] on span "1 units from €1025" at bounding box center [1215, 436] width 116 height 16
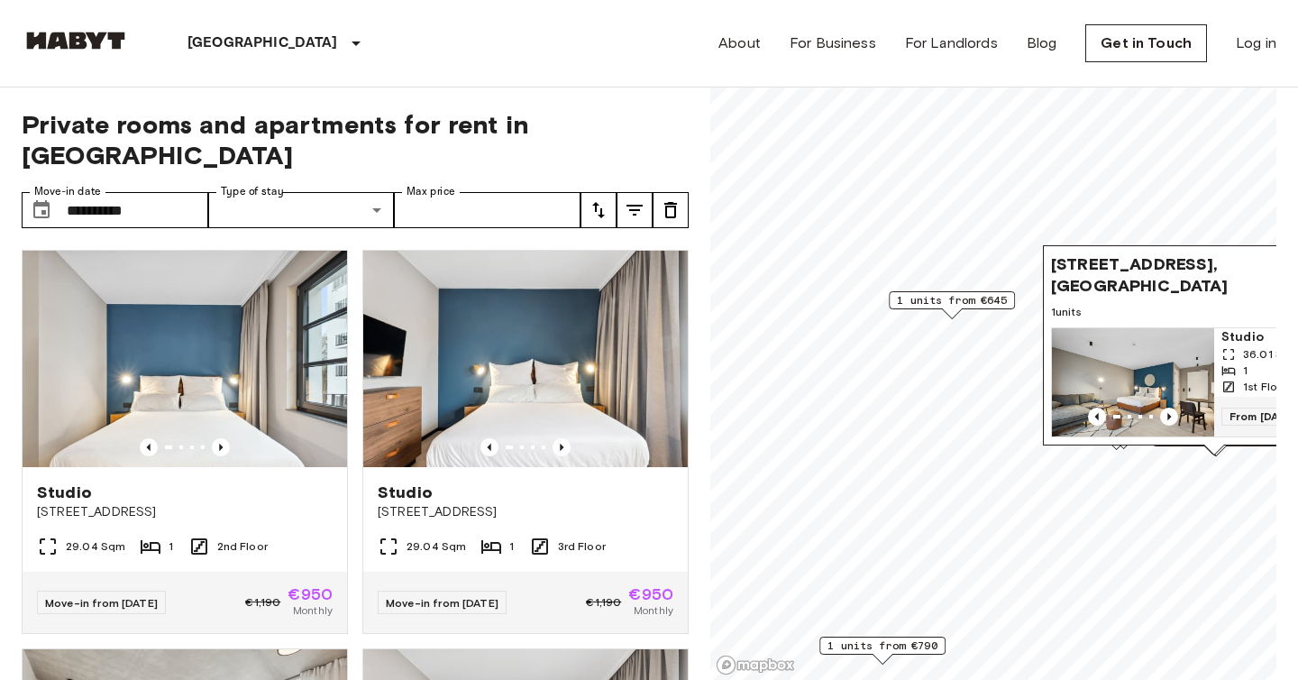
click at [1180, 371] on img "Map marker" at bounding box center [1133, 382] width 162 height 108
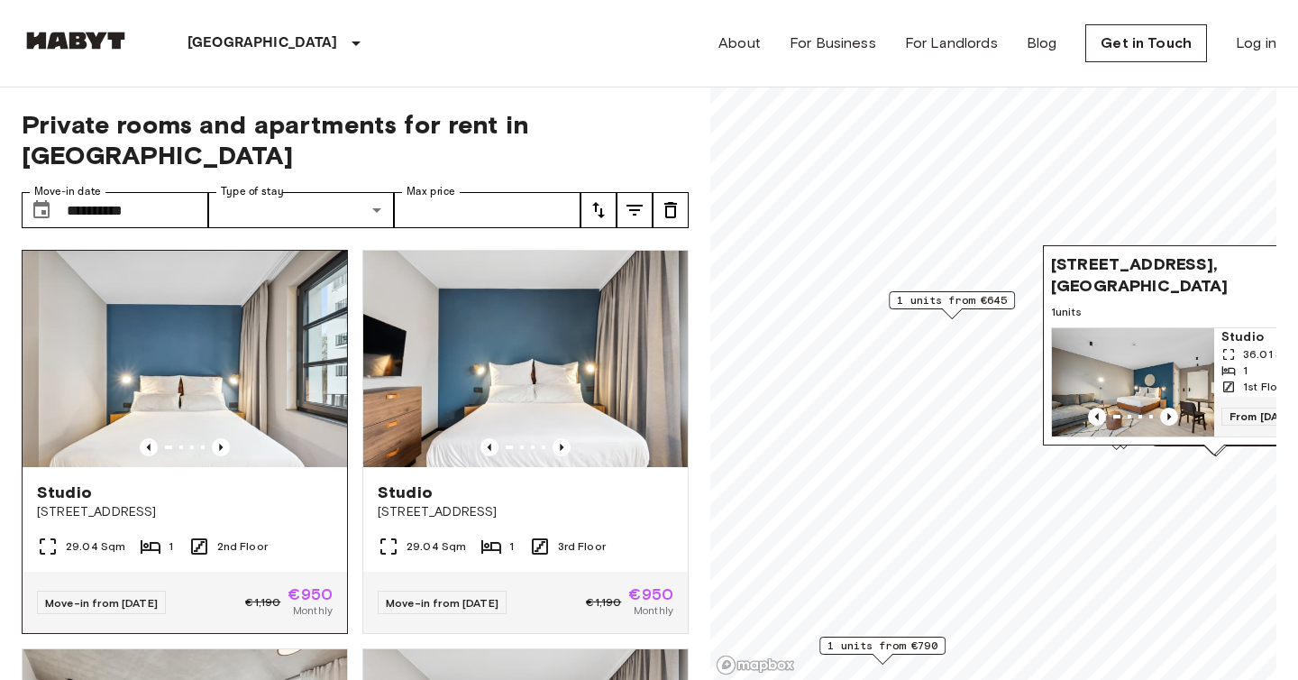
click at [218, 435] on img at bounding box center [185, 359] width 325 height 216
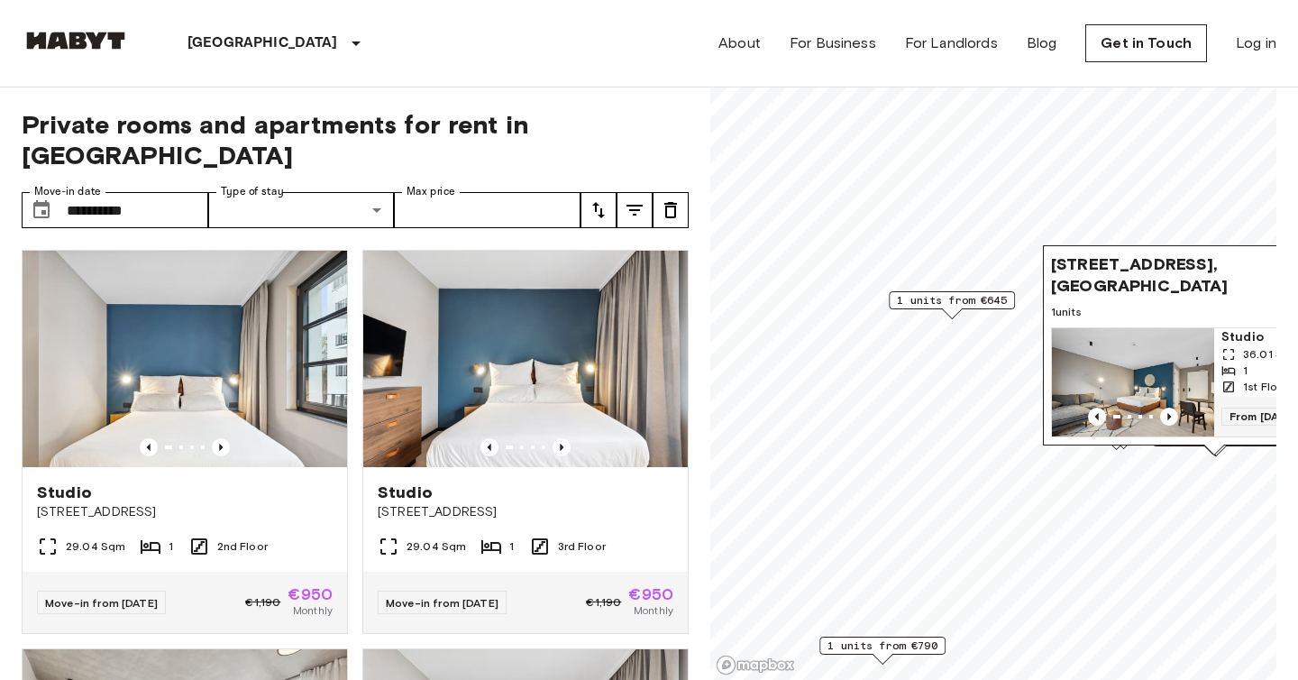
click at [629, 199] on icon "tune" at bounding box center [635, 210] width 22 height 22
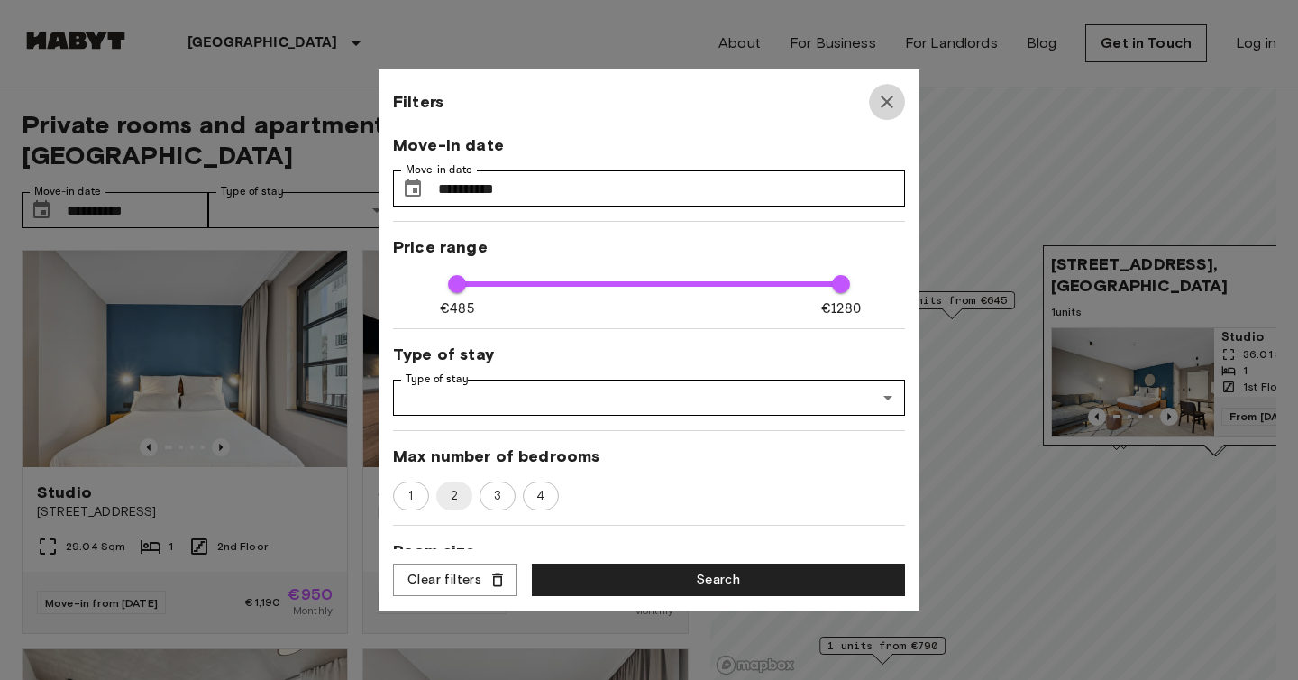
click at [891, 98] on icon "button" at bounding box center [887, 102] width 13 height 13
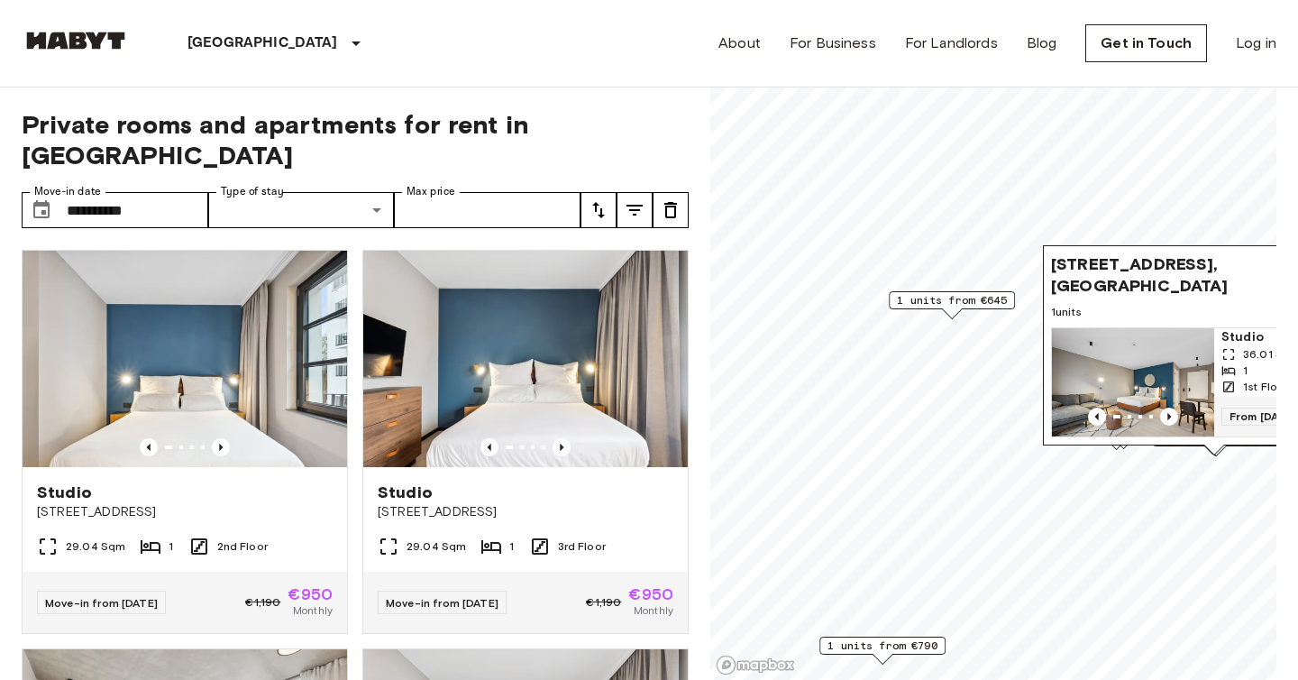
click at [596, 199] on icon "tune" at bounding box center [599, 210] width 22 height 22
click at [369, 140] on div at bounding box center [649, 340] width 1298 height 680
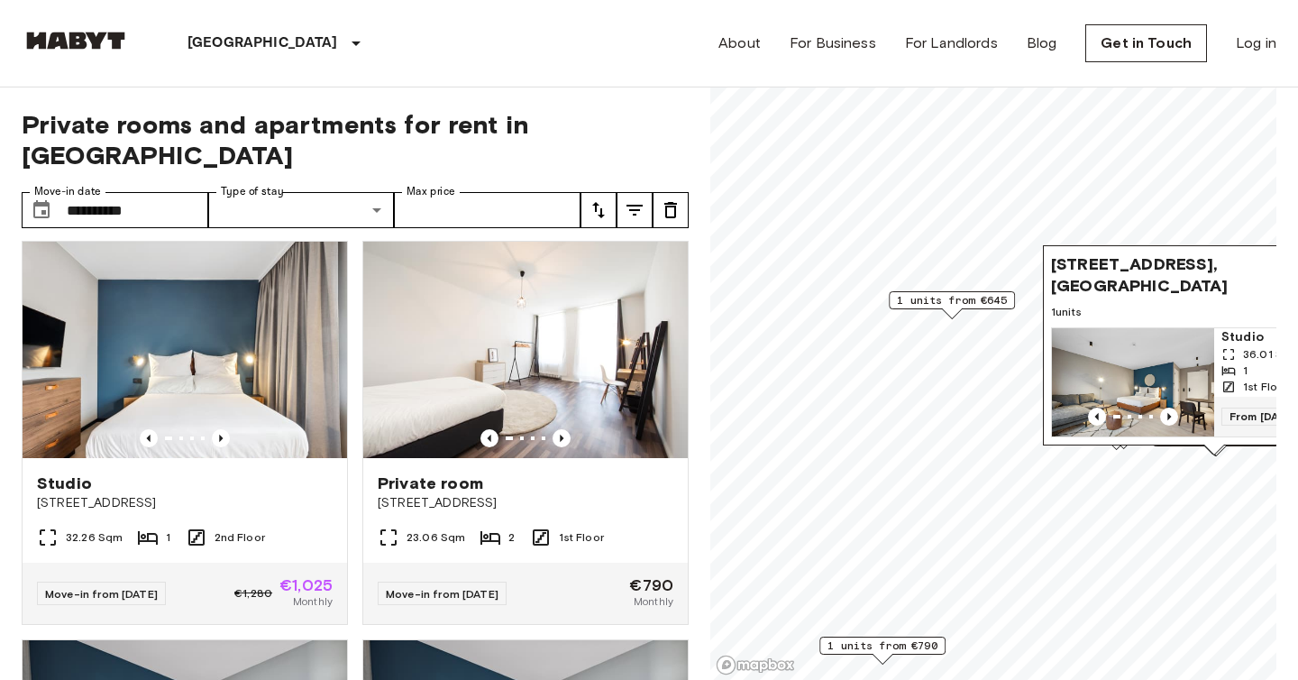
scroll to position [814, 0]
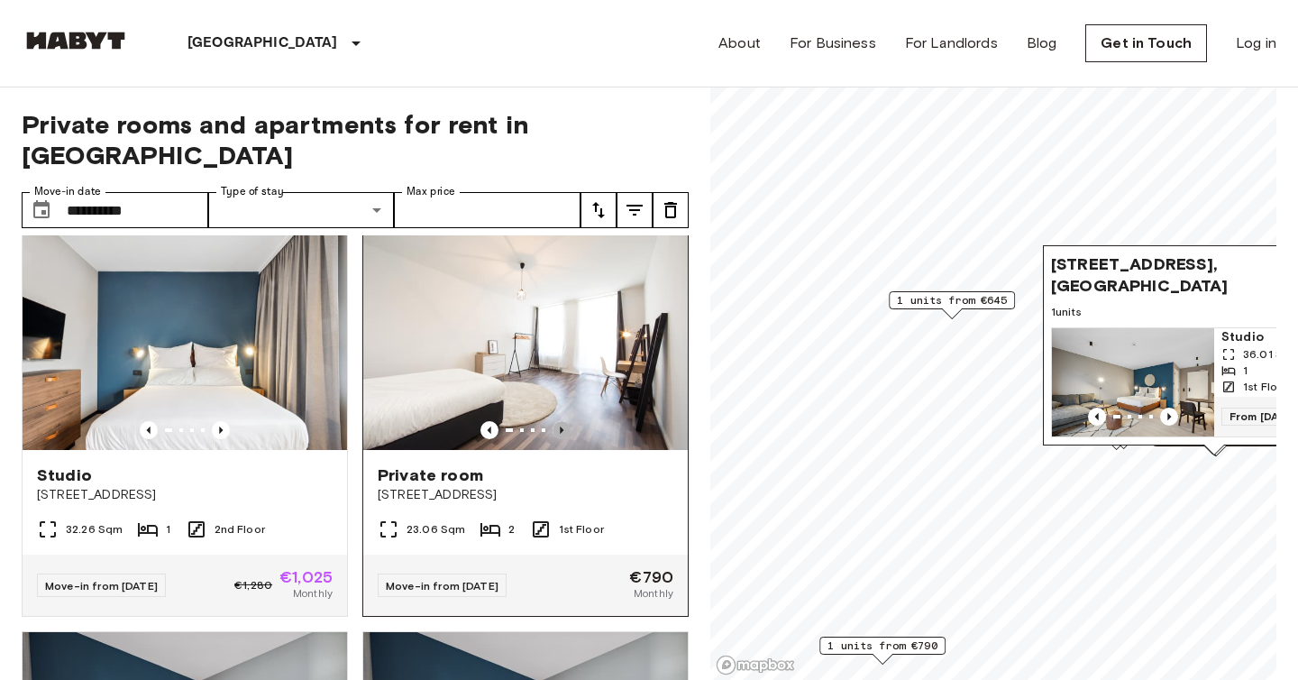
click at [564, 421] on icon "Previous image" at bounding box center [562, 430] width 18 height 18
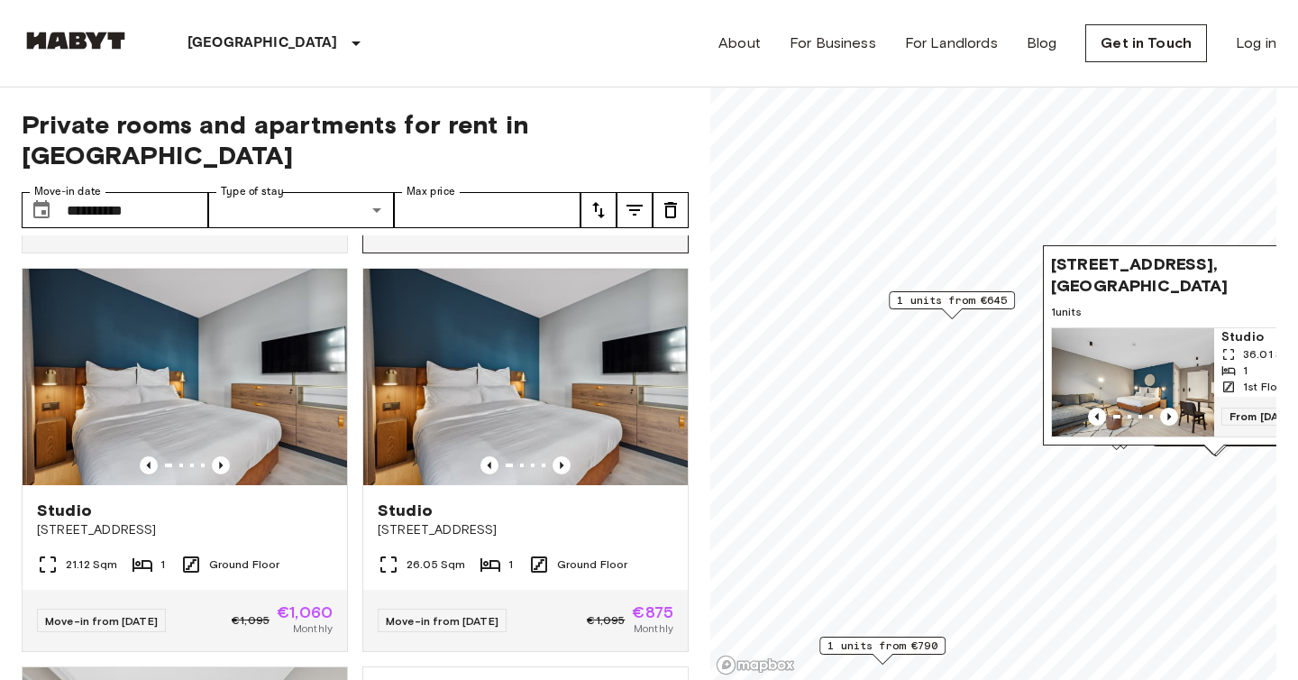
scroll to position [1182, 0]
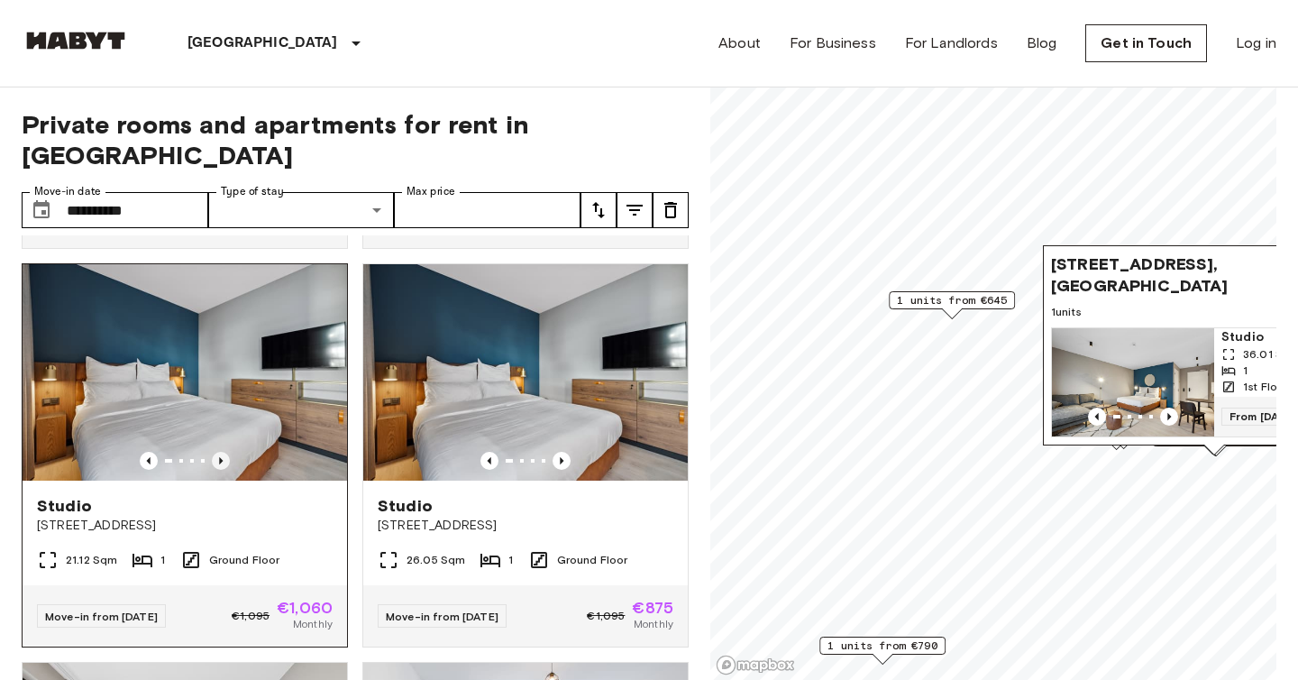
click at [217, 452] on icon "Previous image" at bounding box center [221, 461] width 18 height 18
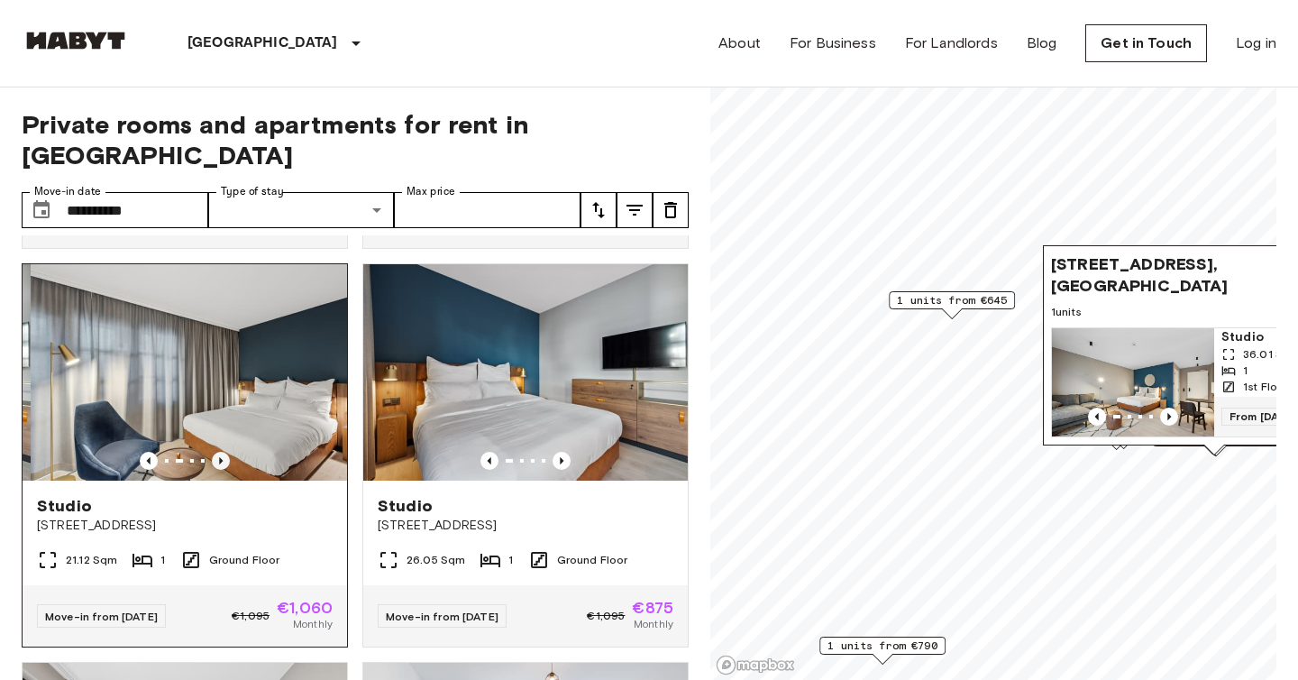
click at [218, 452] on icon "Previous image" at bounding box center [221, 461] width 18 height 18
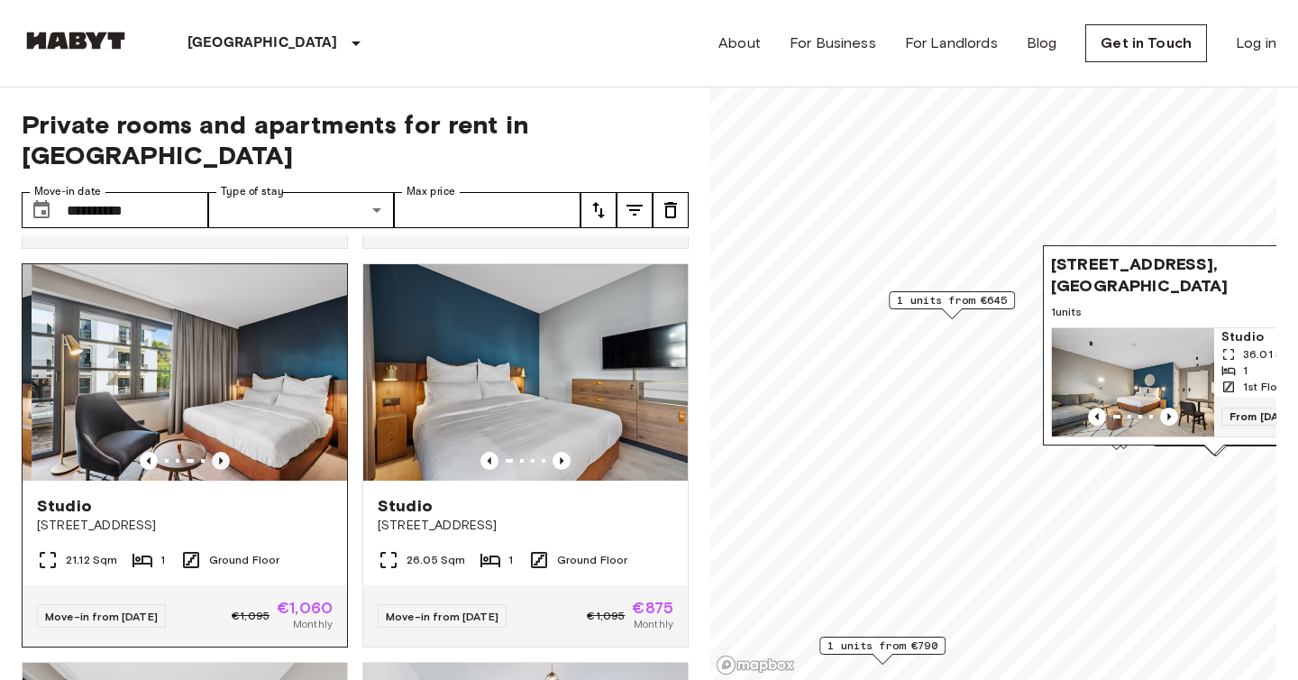
click at [218, 452] on icon "Previous image" at bounding box center [221, 461] width 18 height 18
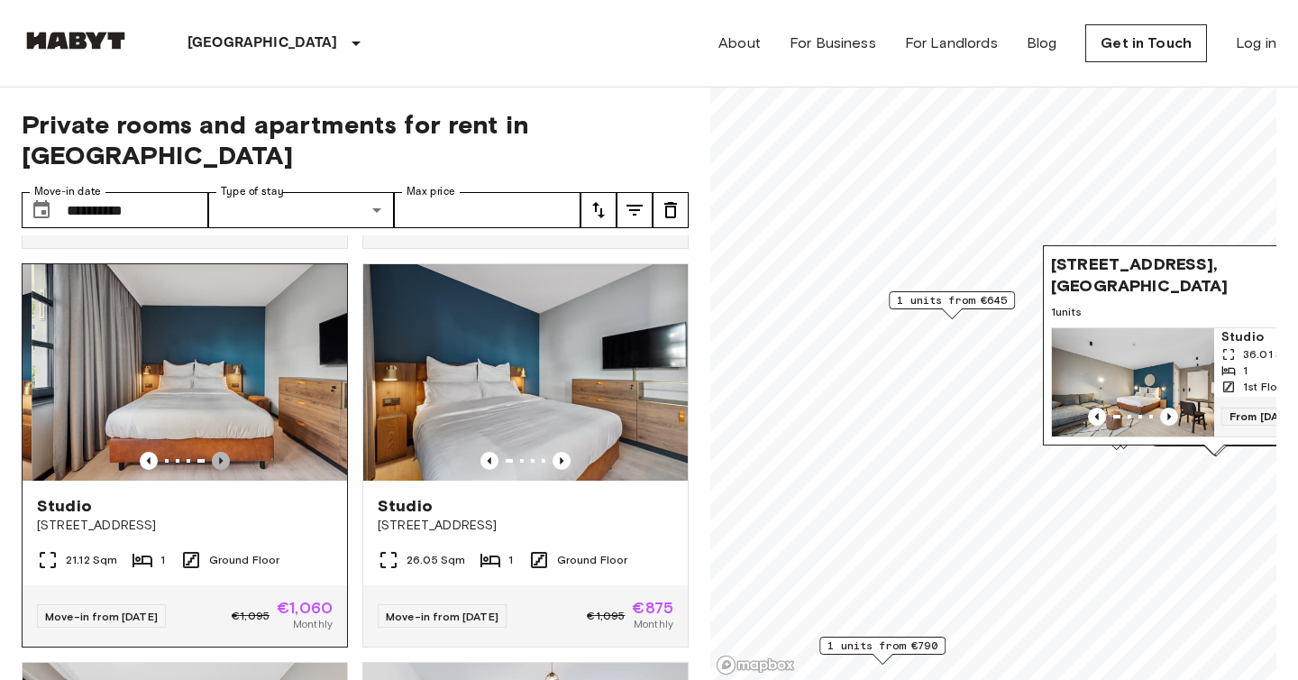
click at [218, 452] on icon "Previous image" at bounding box center [221, 461] width 18 height 18
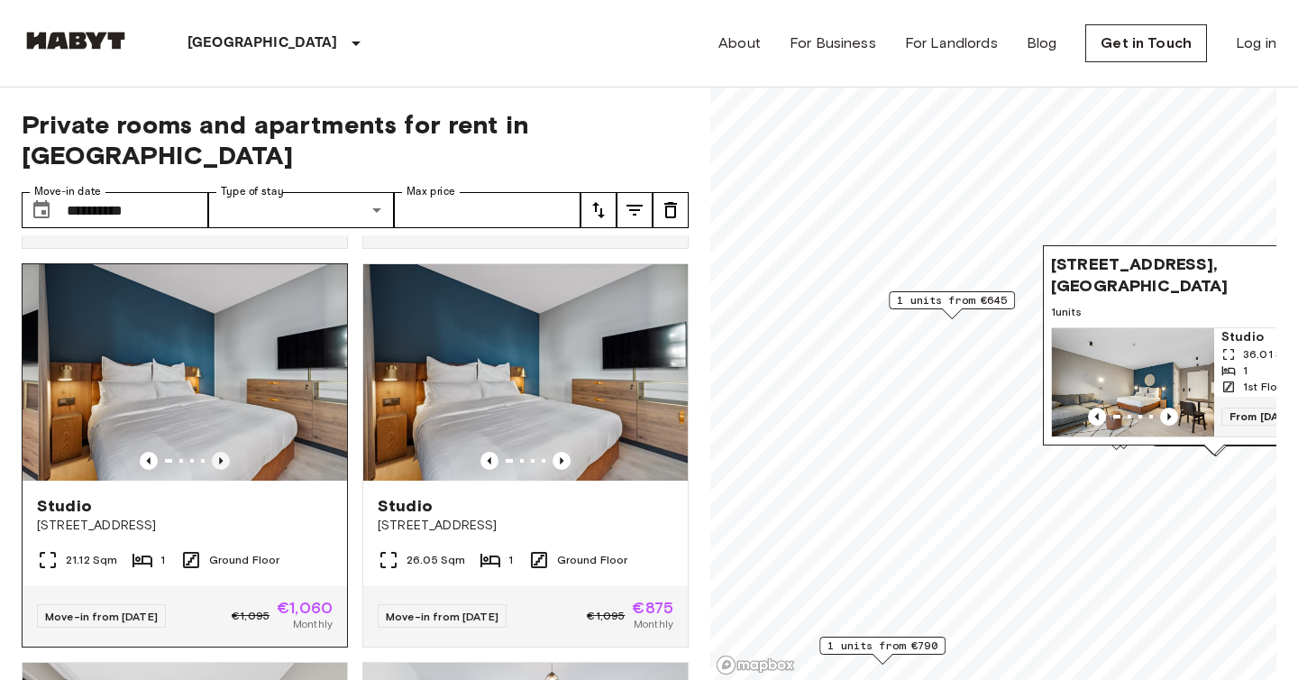
click at [218, 452] on icon "Previous image" at bounding box center [221, 461] width 18 height 18
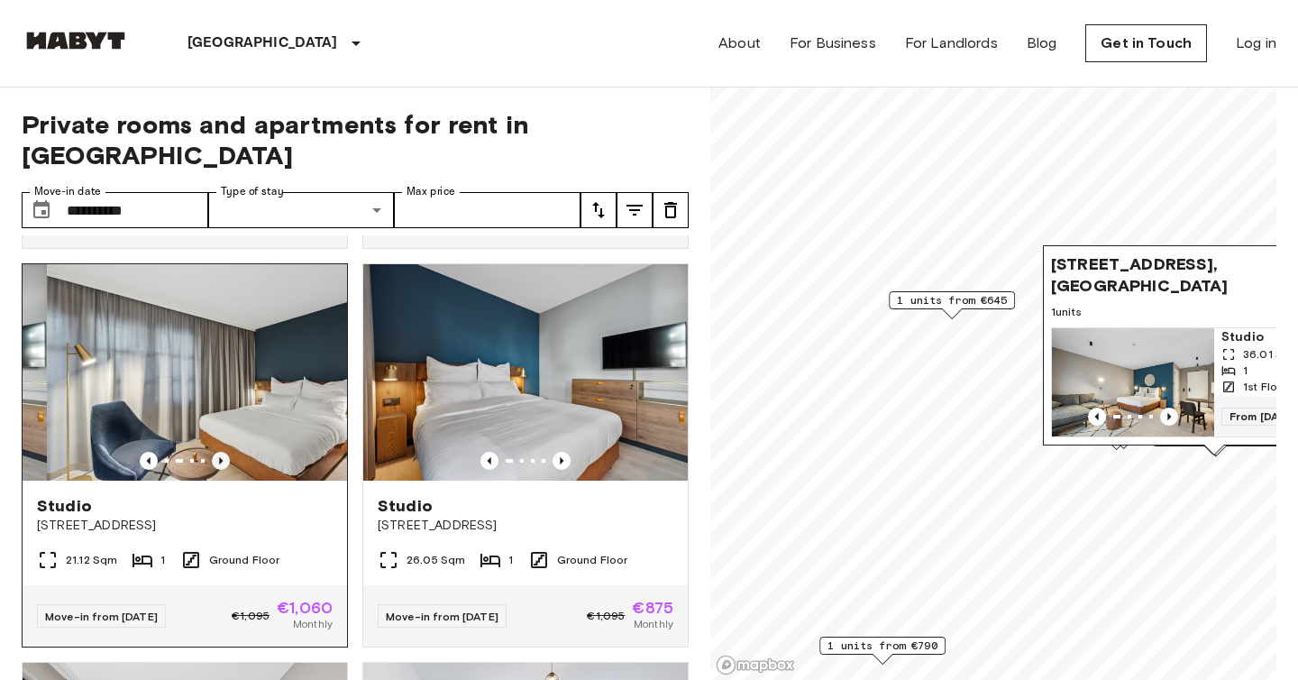
click at [218, 452] on icon "Previous image" at bounding box center [221, 461] width 18 height 18
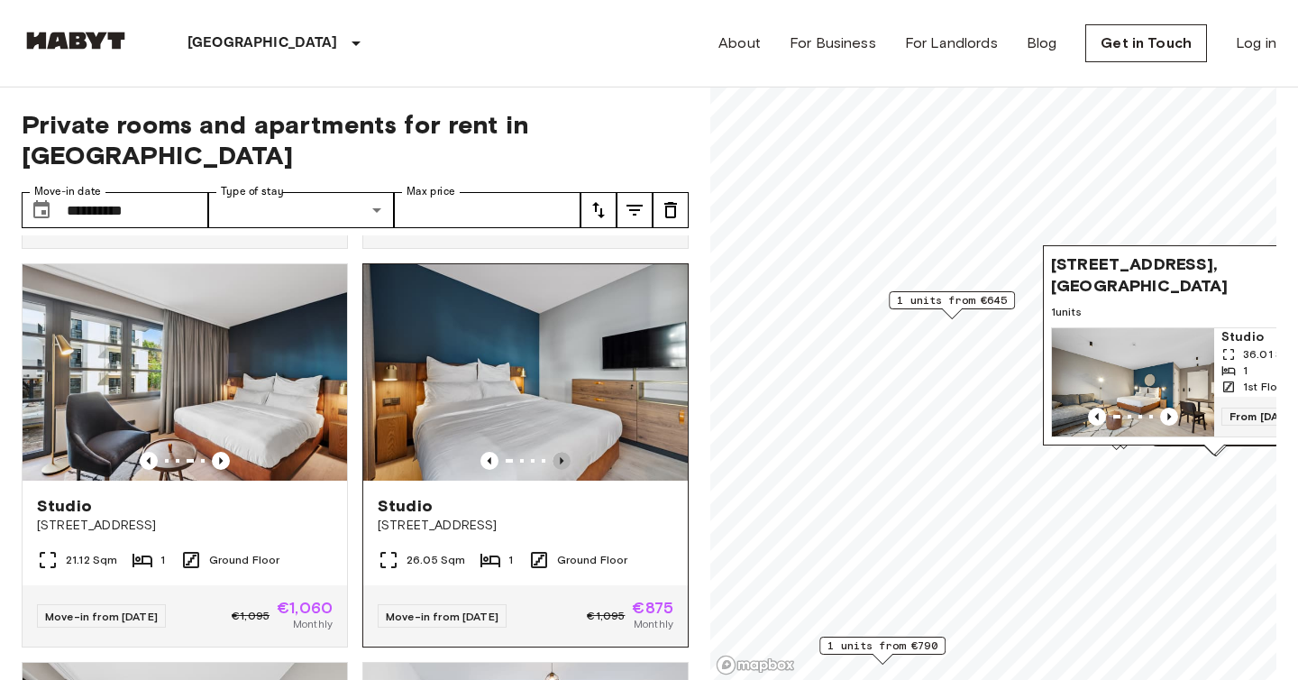
click at [561, 457] on icon "Previous image" at bounding box center [562, 460] width 4 height 7
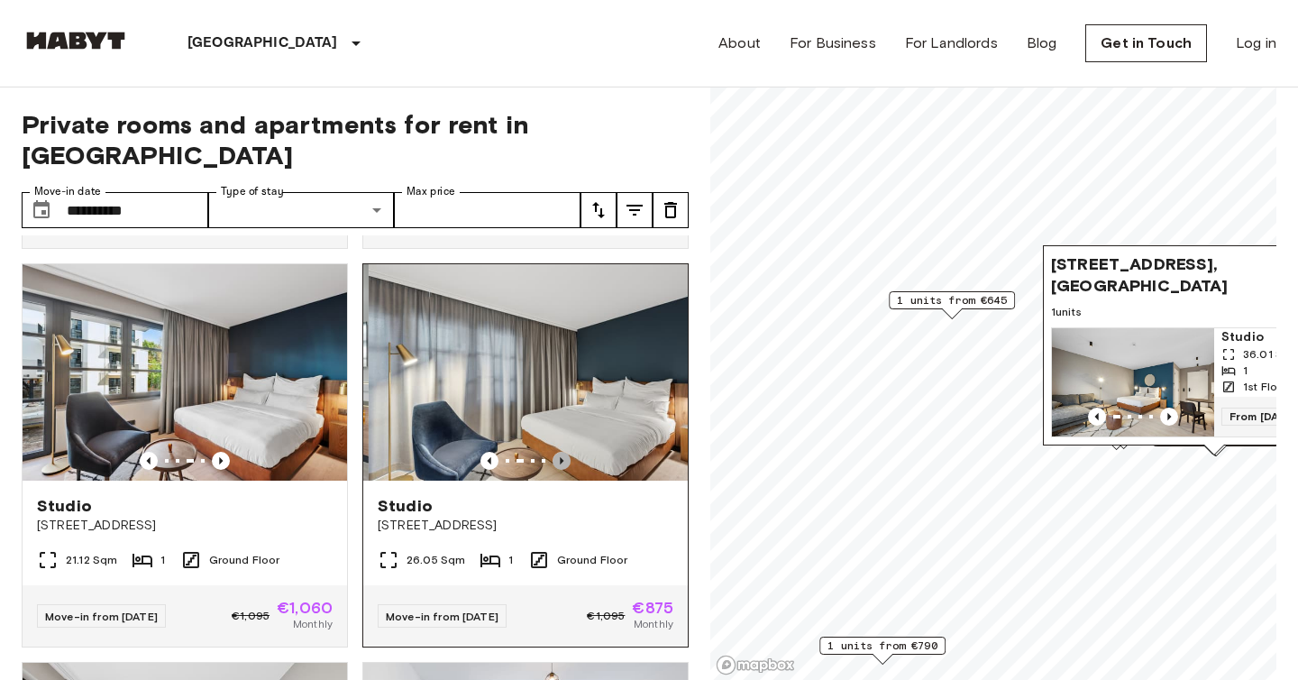
click at [561, 457] on icon "Previous image" at bounding box center [562, 460] width 4 height 7
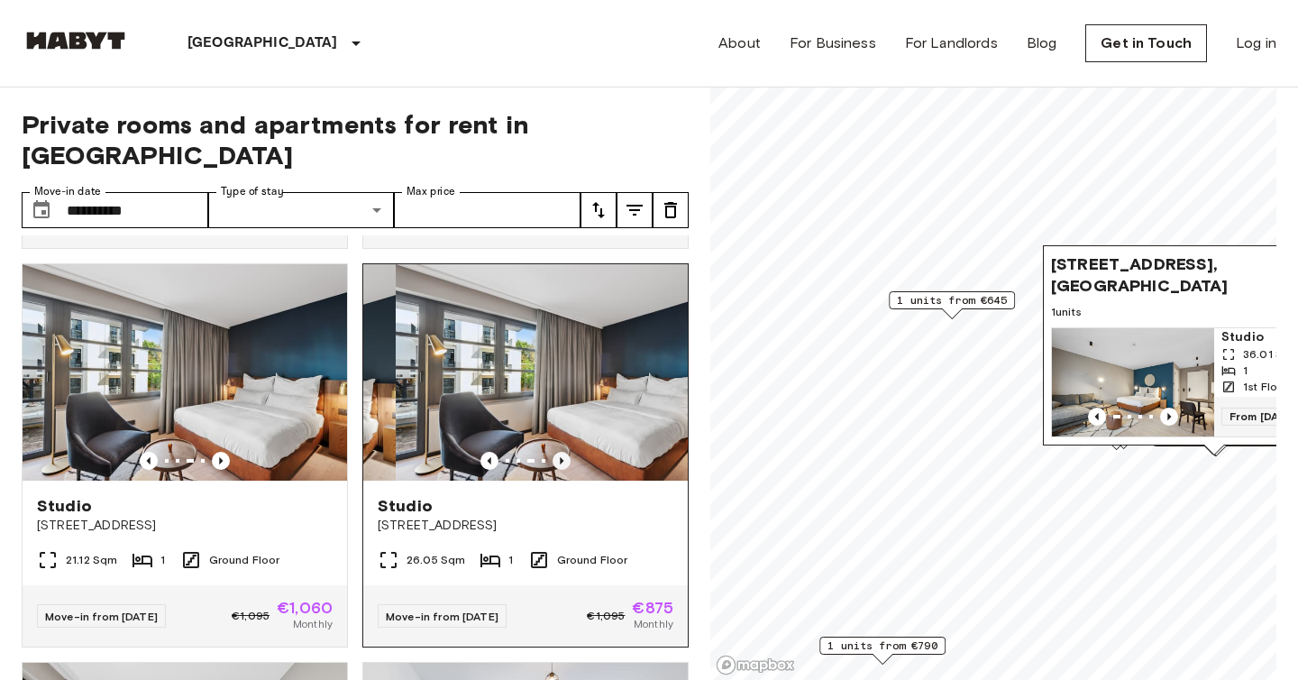
click at [561, 457] on icon "Previous image" at bounding box center [562, 460] width 4 height 7
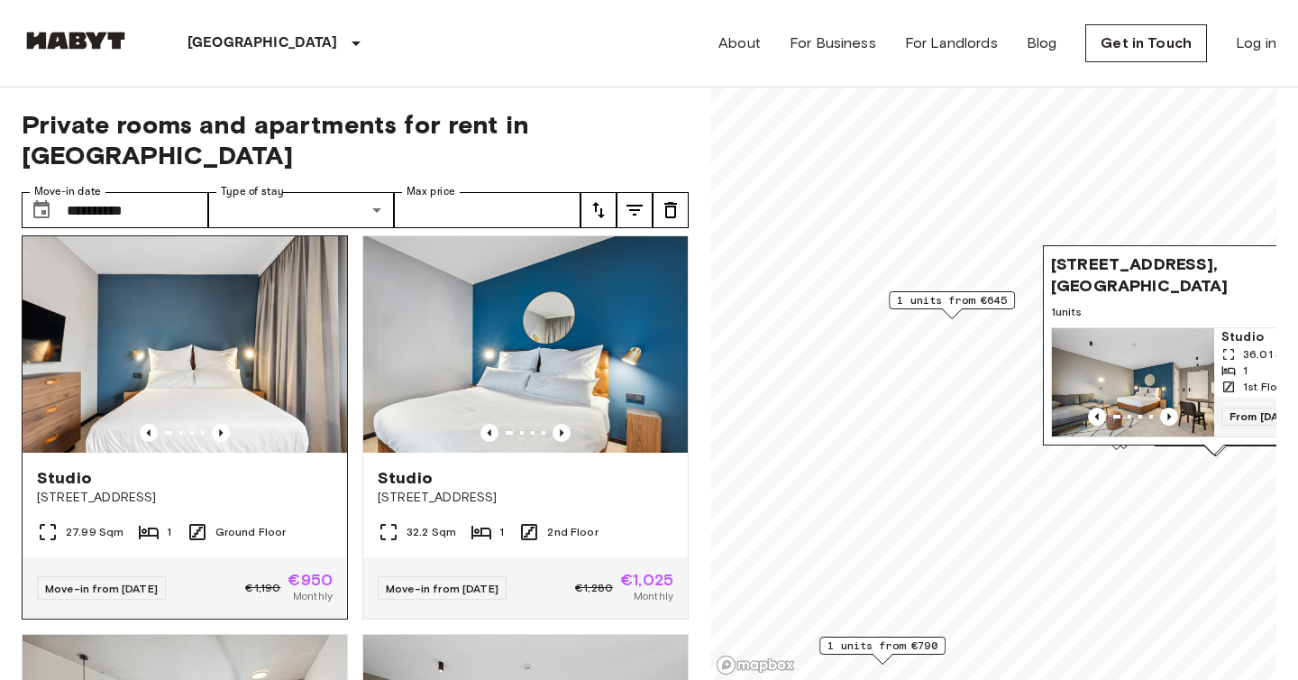
scroll to position [1993, 0]
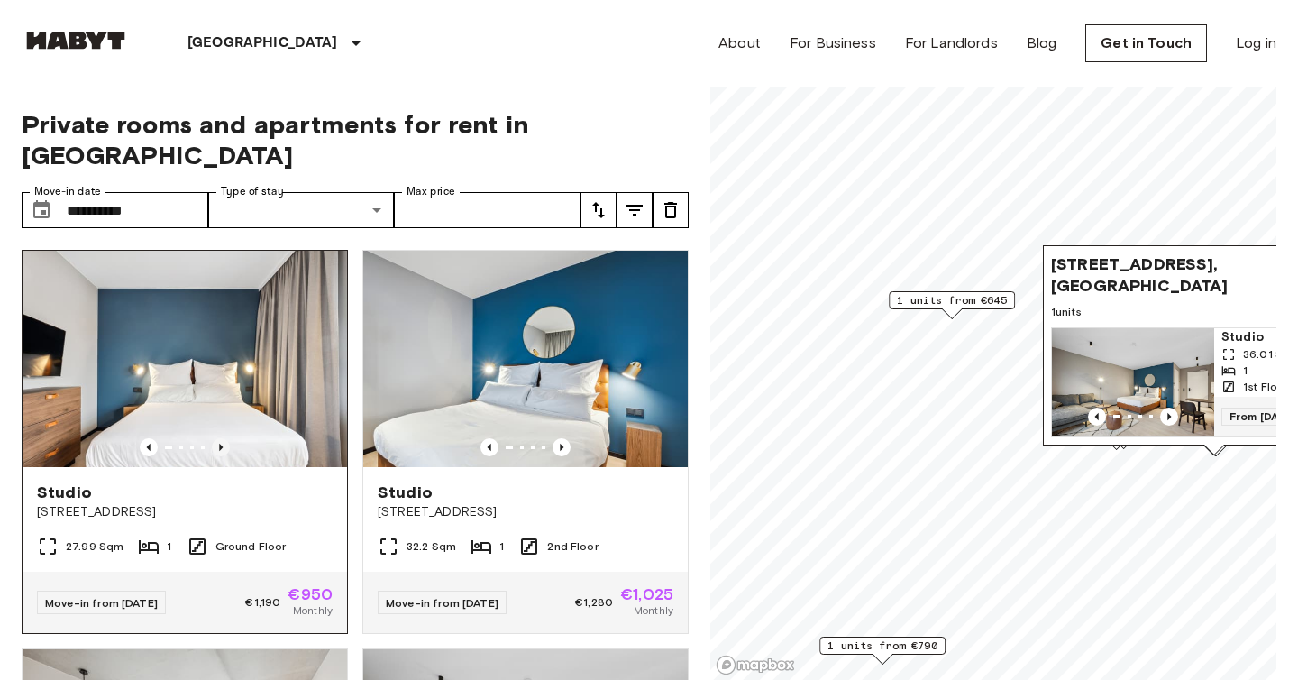
click at [221, 438] on icon "Previous image" at bounding box center [221, 447] width 18 height 18
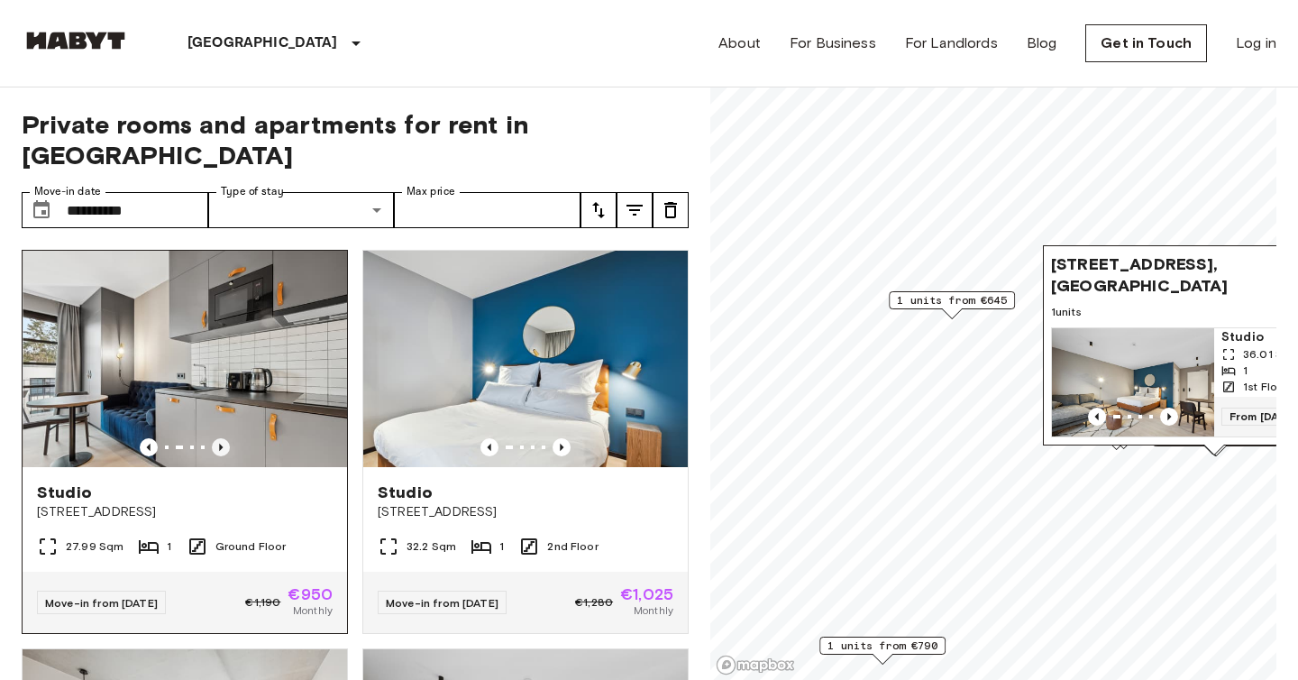
click at [221, 438] on icon "Previous image" at bounding box center [221, 447] width 18 height 18
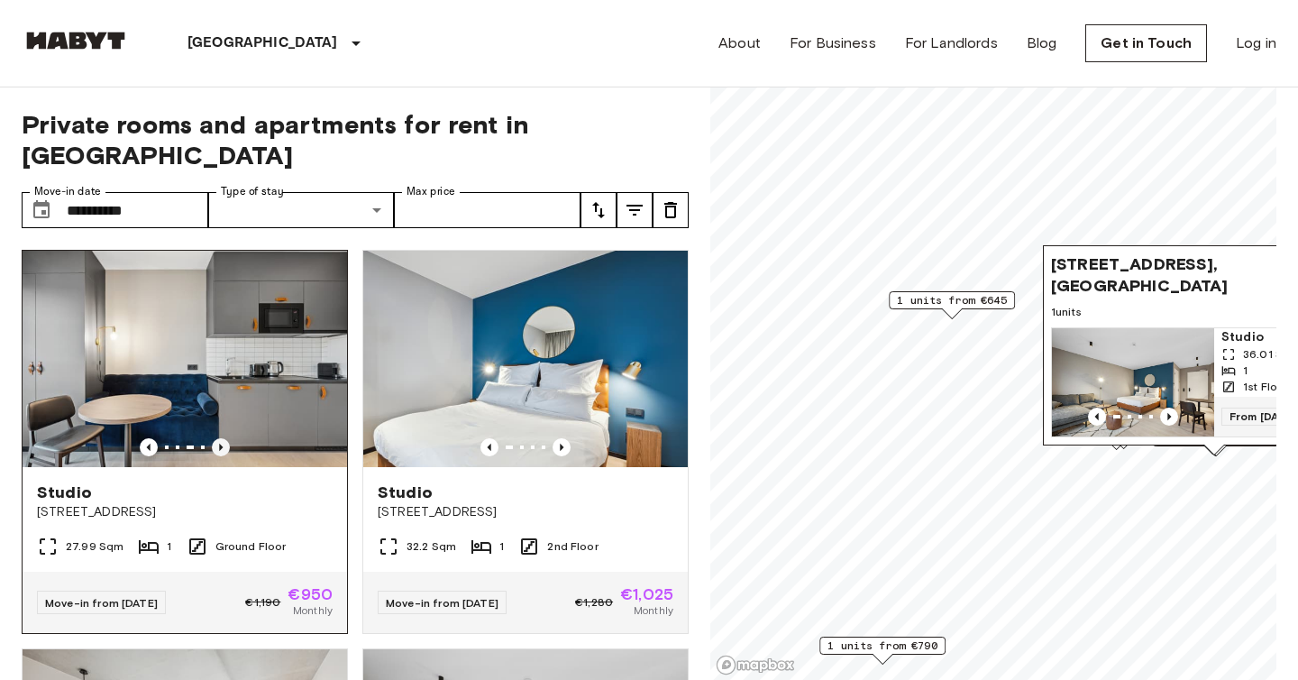
click at [221, 438] on icon "Previous image" at bounding box center [221, 447] width 18 height 18
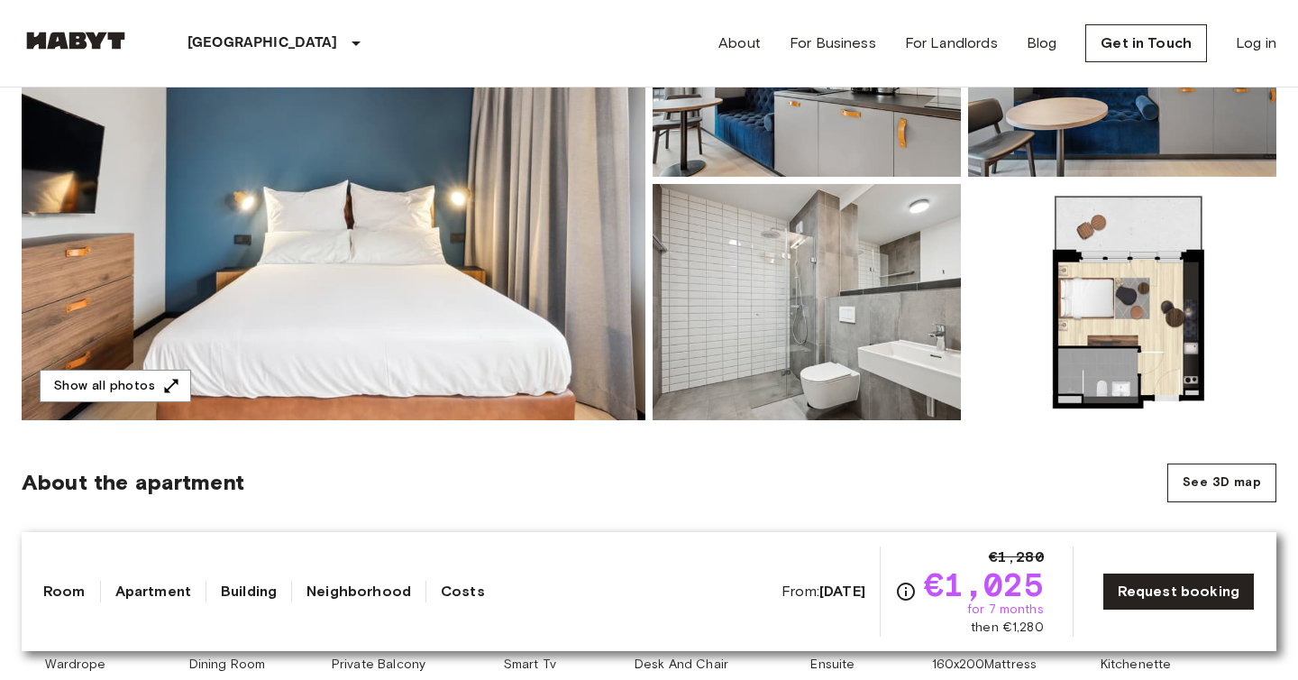
scroll to position [332, 0]
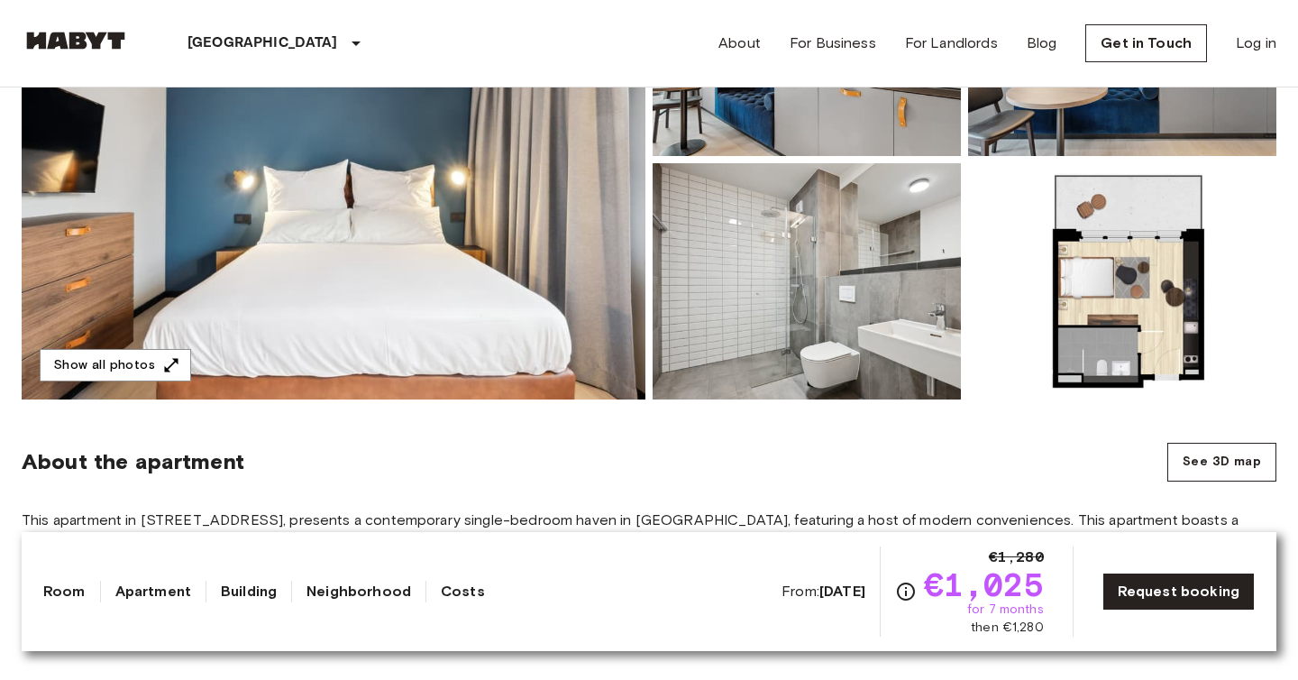
click at [561, 335] on img at bounding box center [334, 160] width 624 height 480
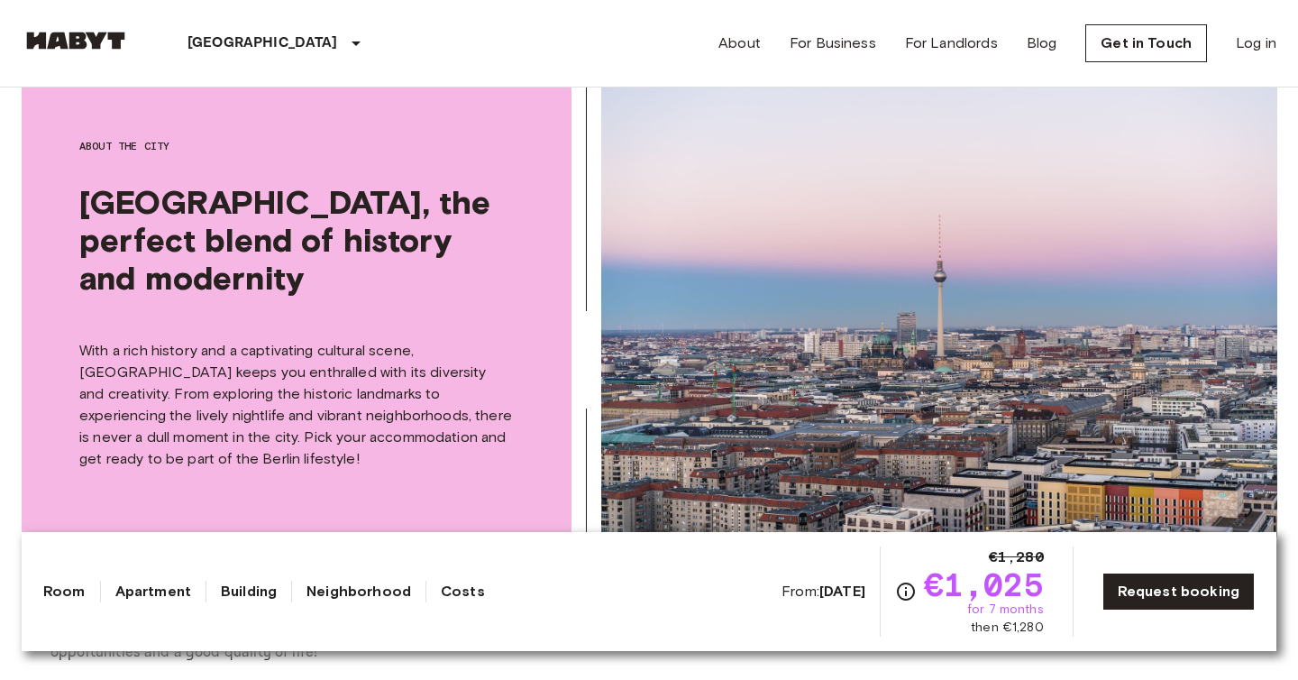
scroll to position [2469, 0]
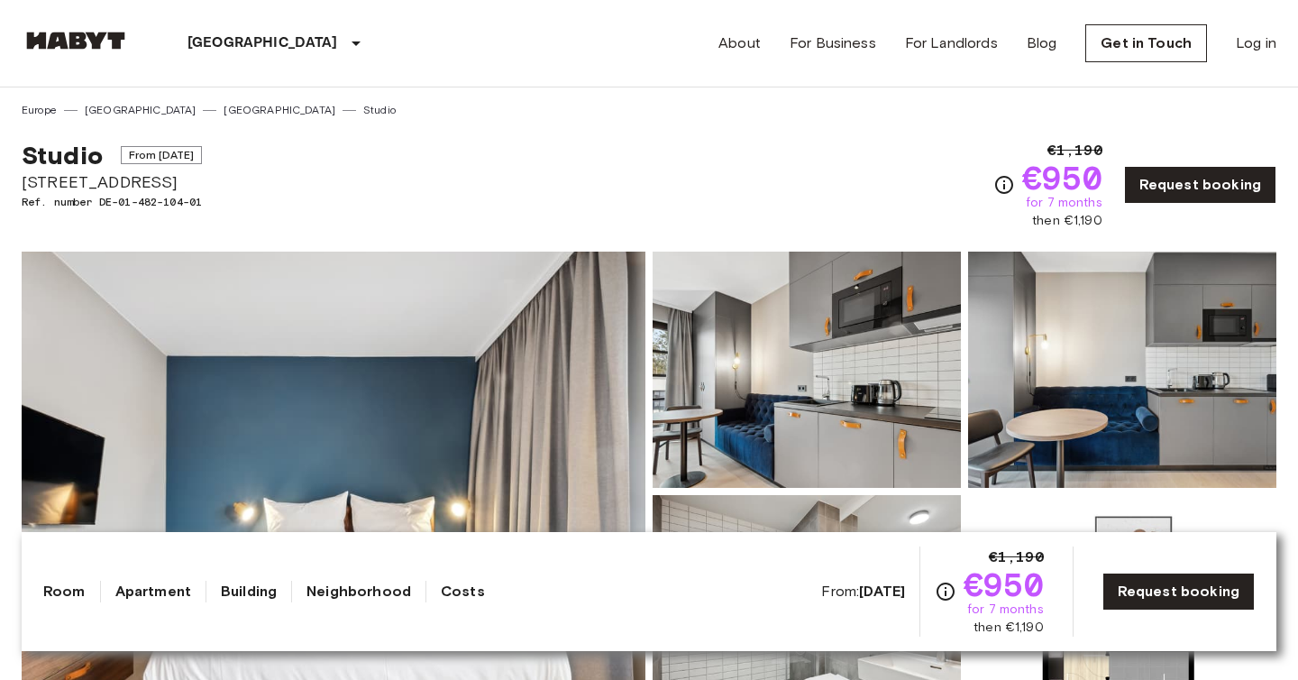
click at [594, 381] on img at bounding box center [334, 492] width 624 height 480
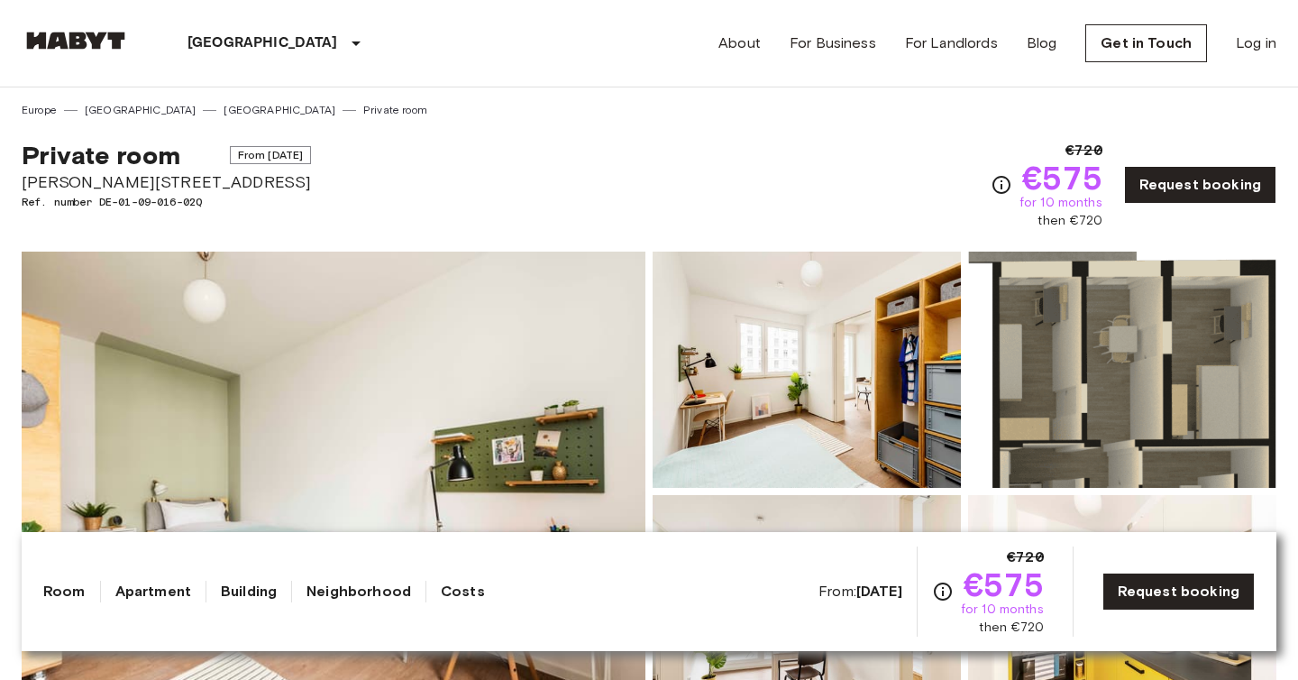
click at [518, 367] on img at bounding box center [334, 492] width 624 height 480
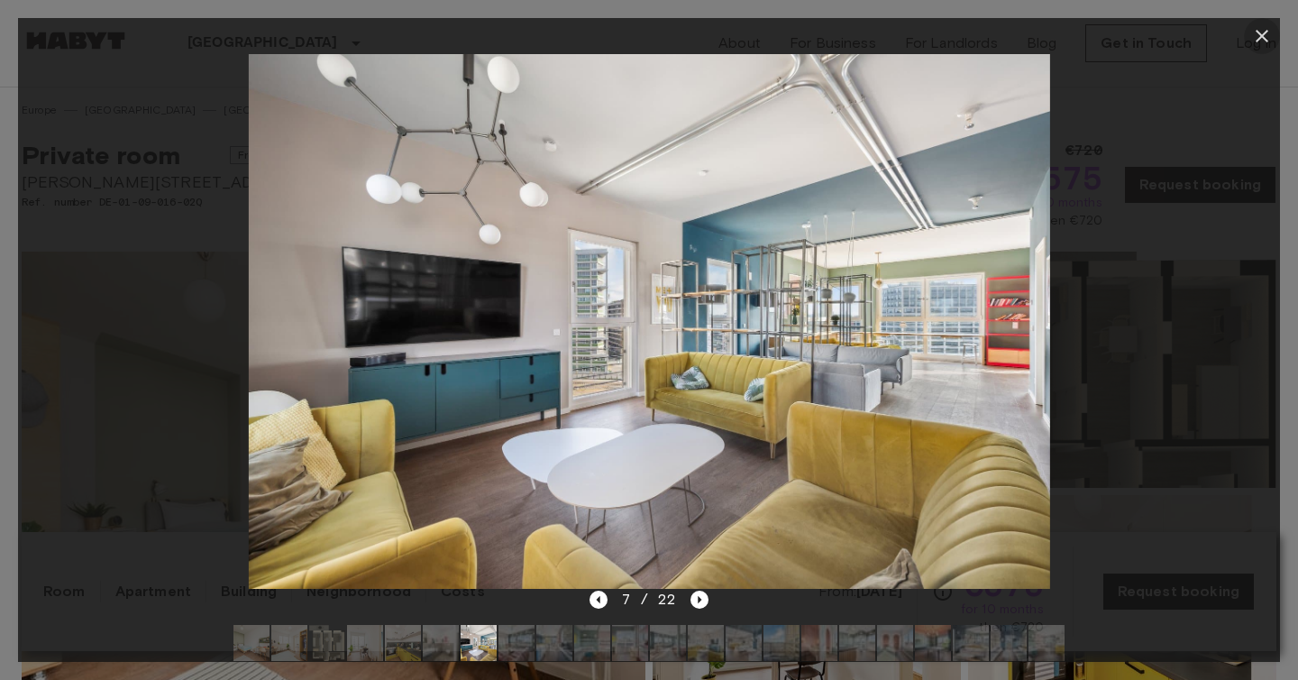
click at [1260, 45] on icon "button" at bounding box center [1263, 36] width 22 height 22
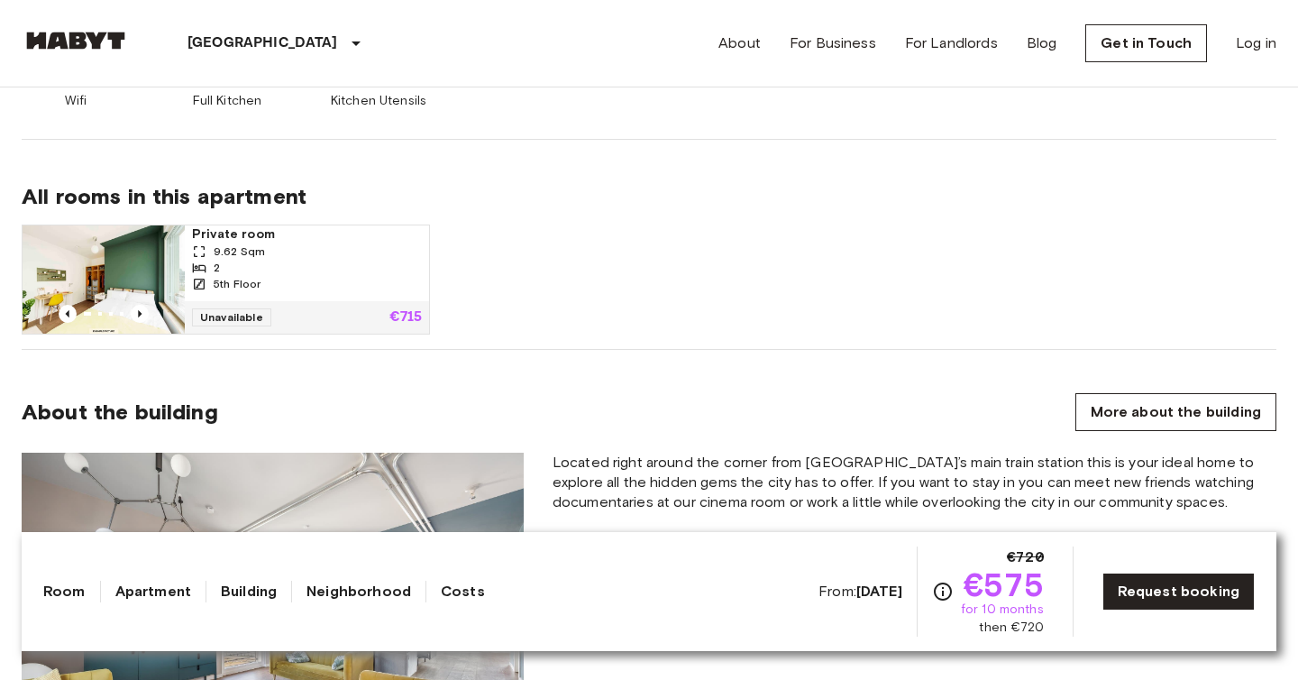
scroll to position [1108, 0]
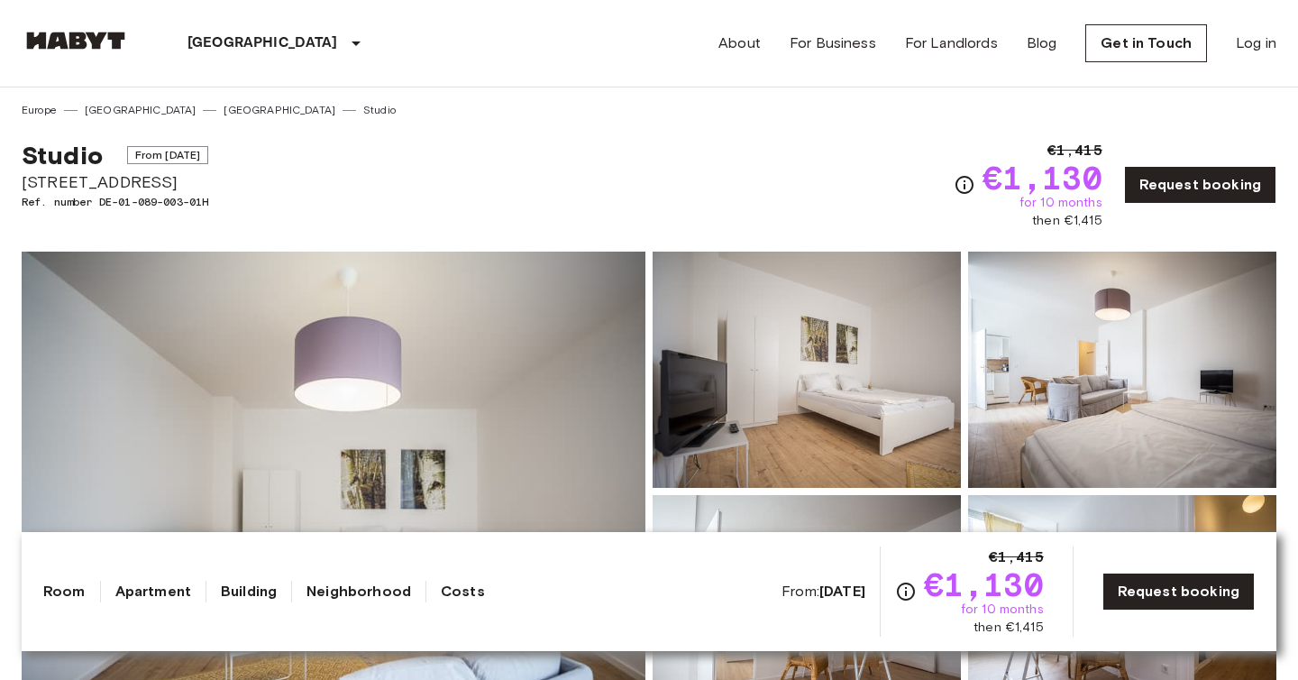
click at [584, 436] on img at bounding box center [334, 492] width 624 height 480
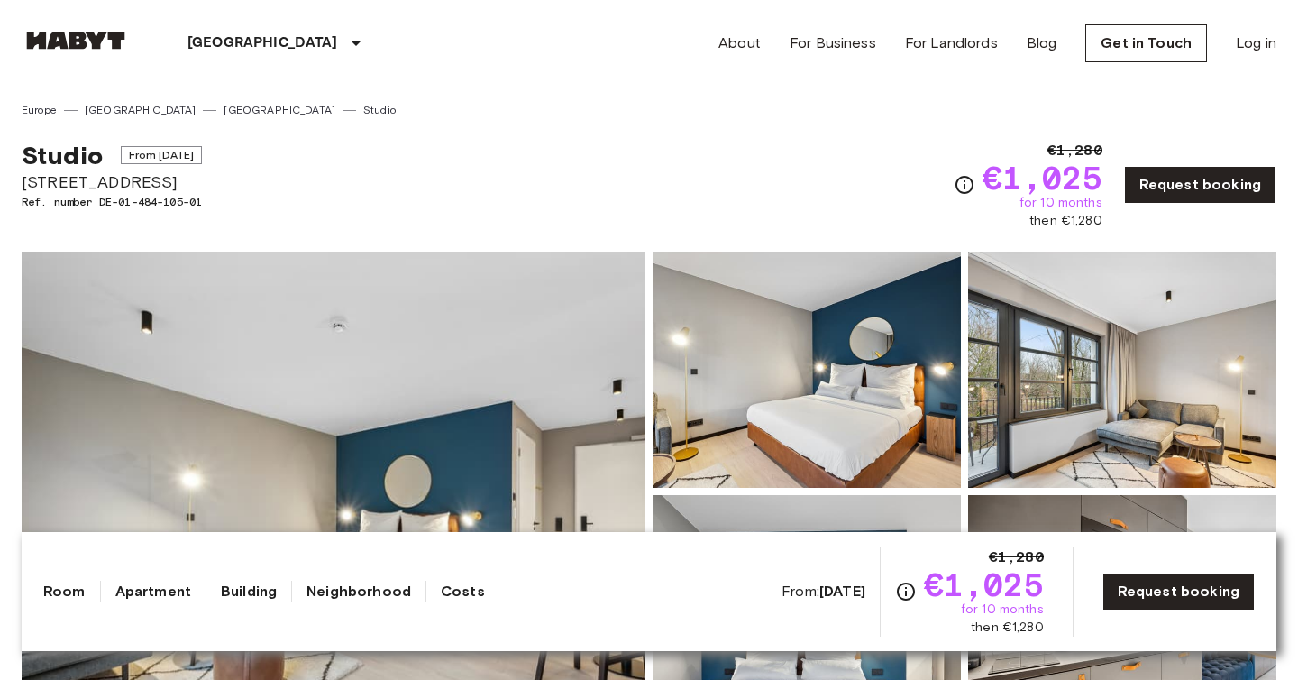
click at [579, 442] on img at bounding box center [334, 492] width 624 height 480
drag, startPoint x: 189, startPoint y: 196, endPoint x: 14, endPoint y: 186, distance: 176.1
click at [32, 186] on span "Fischerstraße 9" at bounding box center [112, 181] width 180 height 23
drag, startPoint x: 25, startPoint y: 183, endPoint x: 157, endPoint y: 179, distance: 131.7
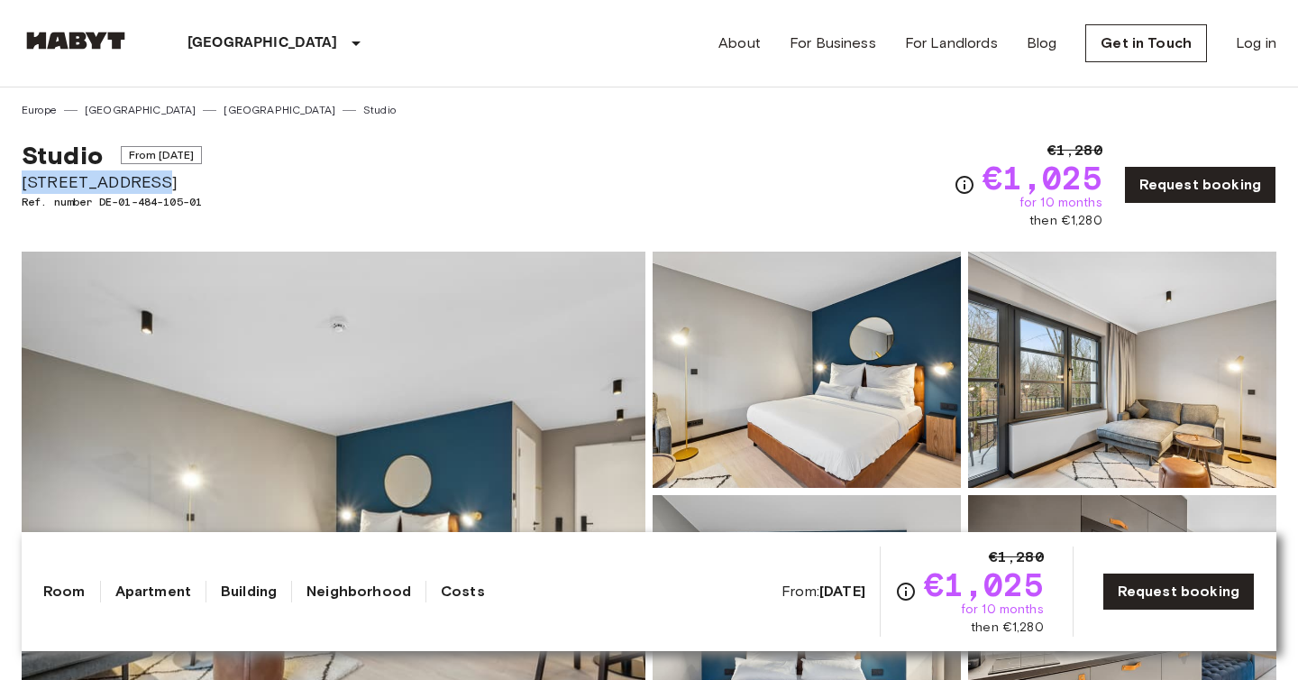
click at [160, 182] on span "Fischerstraße 9" at bounding box center [112, 181] width 180 height 23
copy span "Fischerstraße 9"
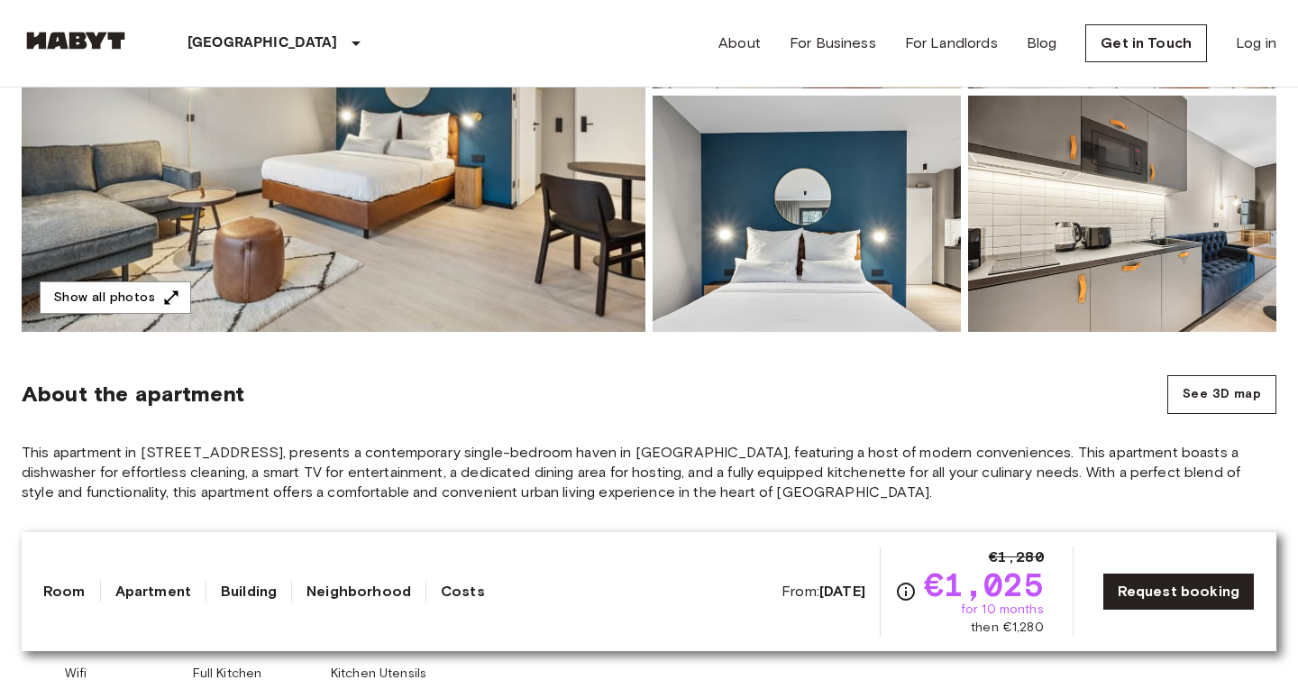
scroll to position [430, 0]
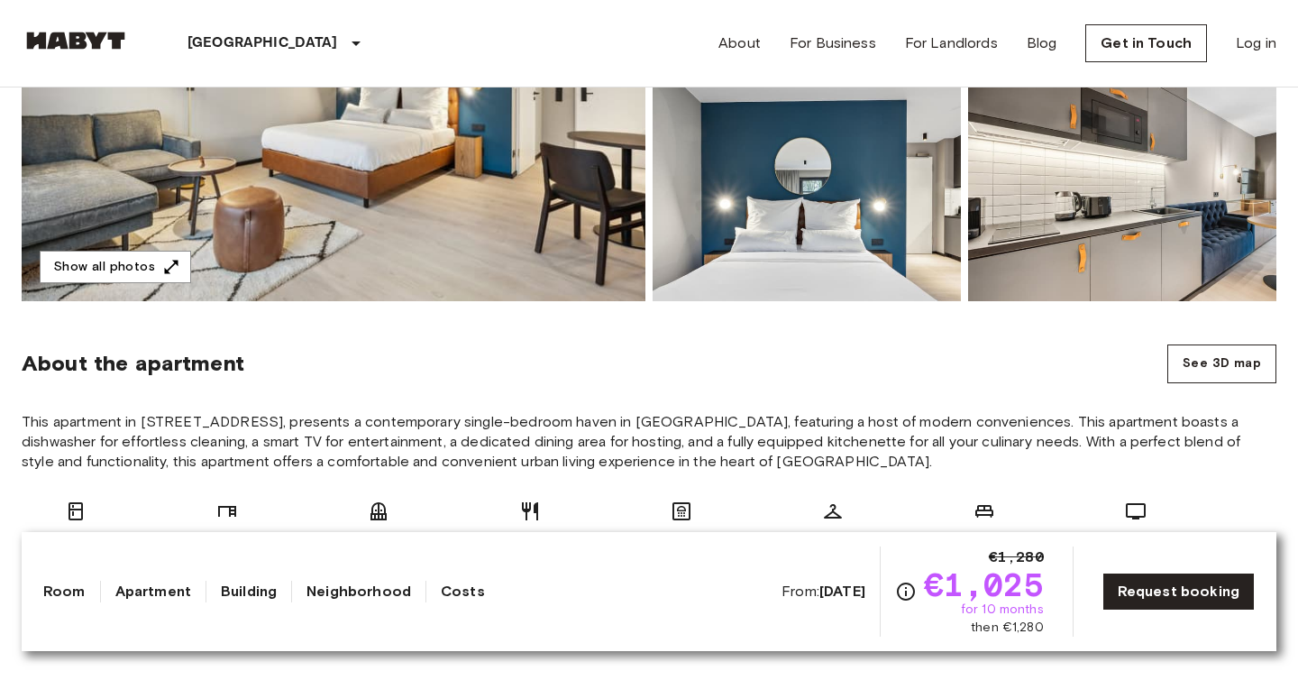
click at [558, 237] on img at bounding box center [334, 61] width 624 height 480
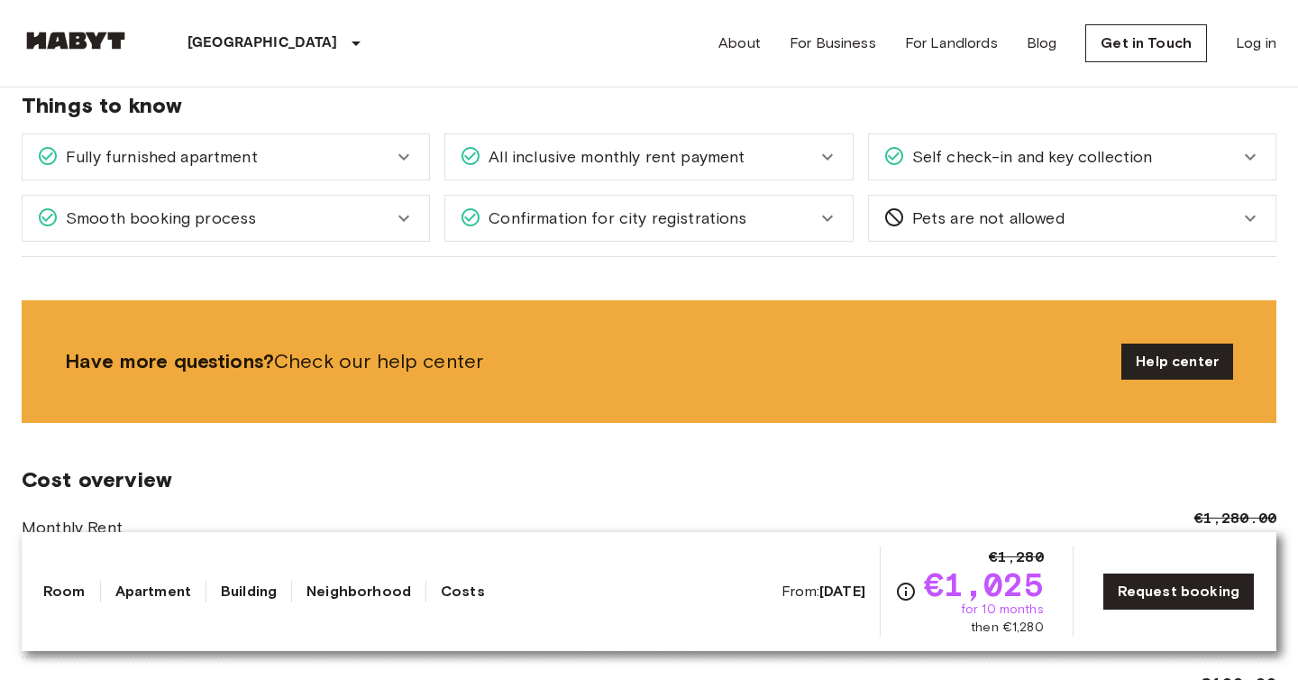
scroll to position [2010, 0]
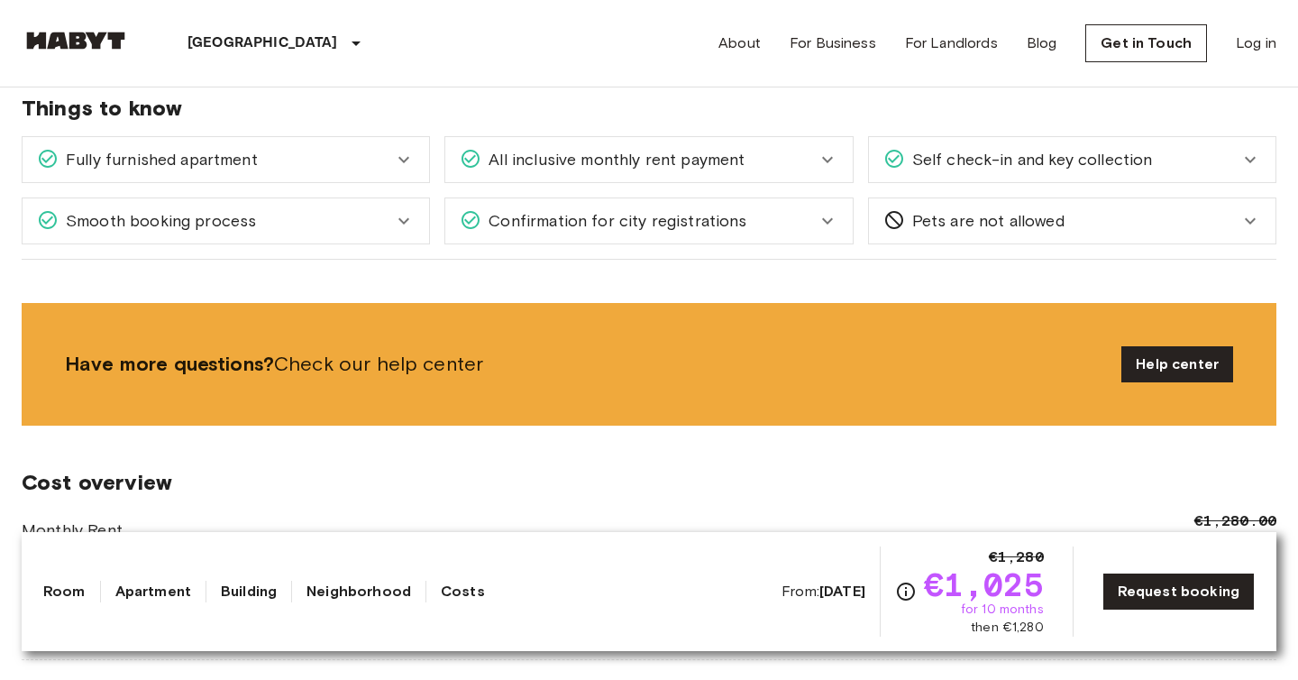
click at [646, 168] on span "All inclusive monthly rent payment" at bounding box center [612, 159] width 263 height 23
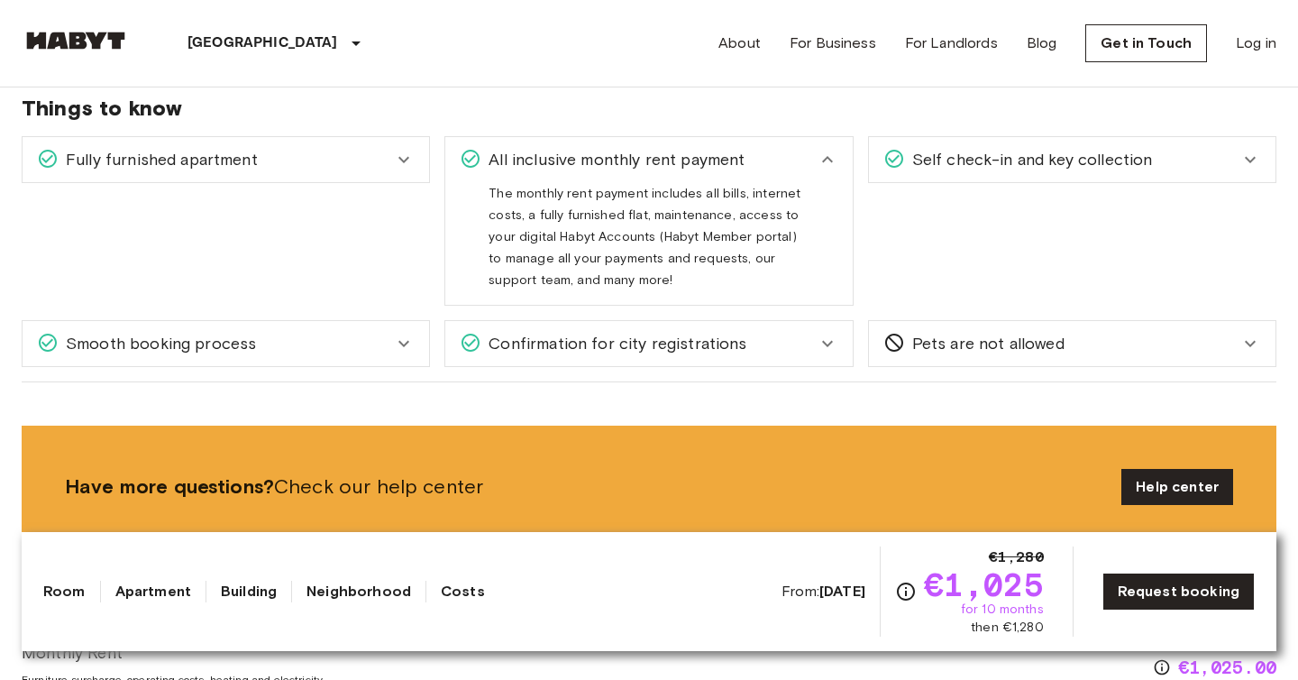
click at [928, 173] on div "Self check-in and key collection" at bounding box center [1072, 159] width 407 height 45
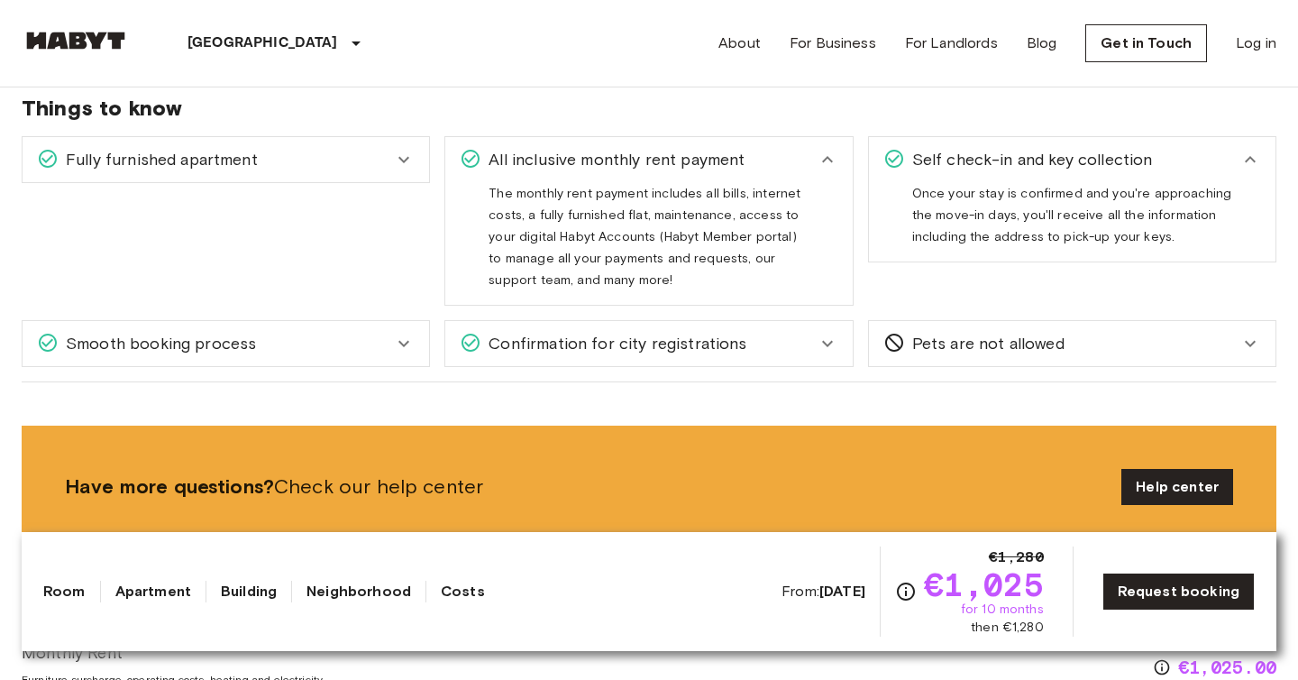
click at [914, 344] on span "Pets are not allowed" at bounding box center [985, 343] width 160 height 23
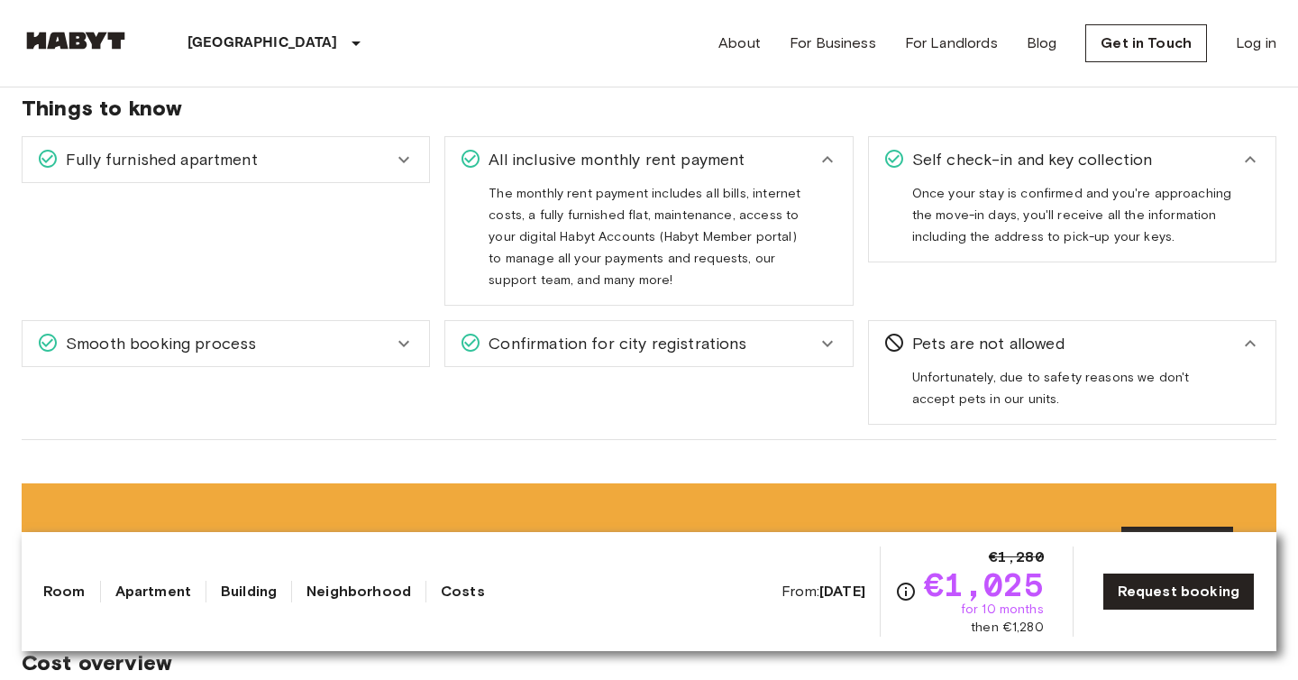
click at [796, 341] on div "Confirmation for city registrations" at bounding box center [638, 343] width 356 height 23
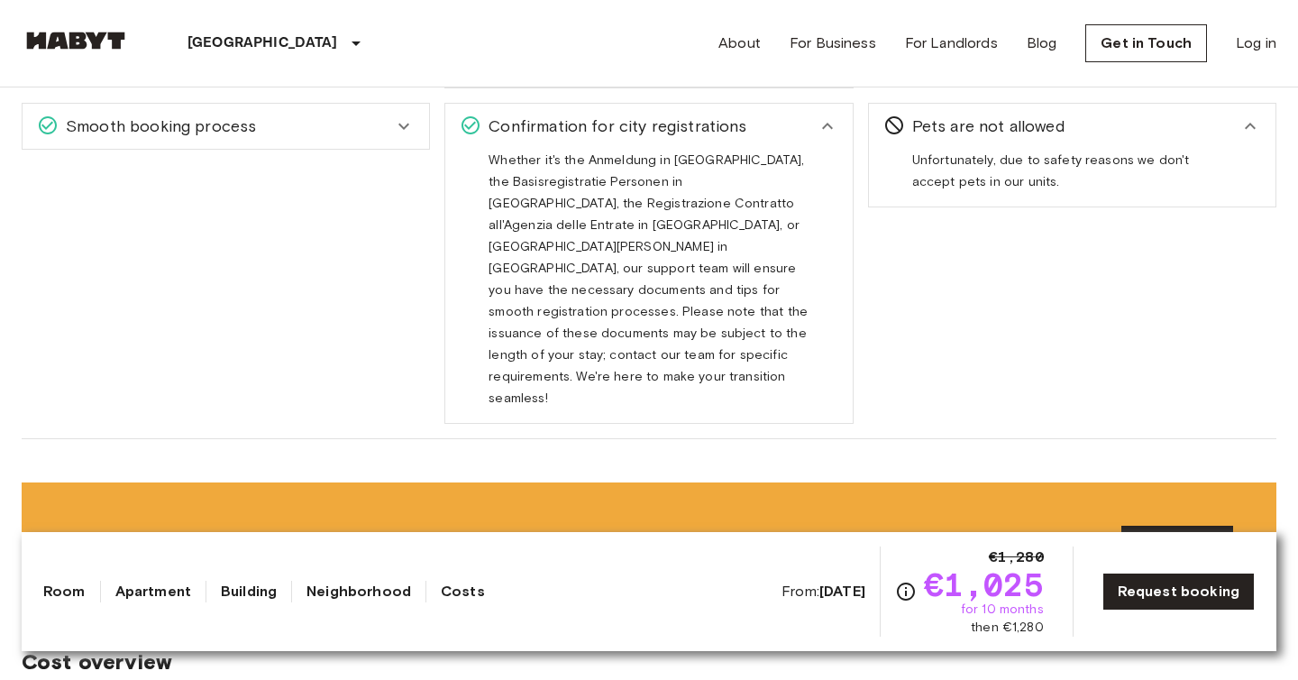
scroll to position [2230, 0]
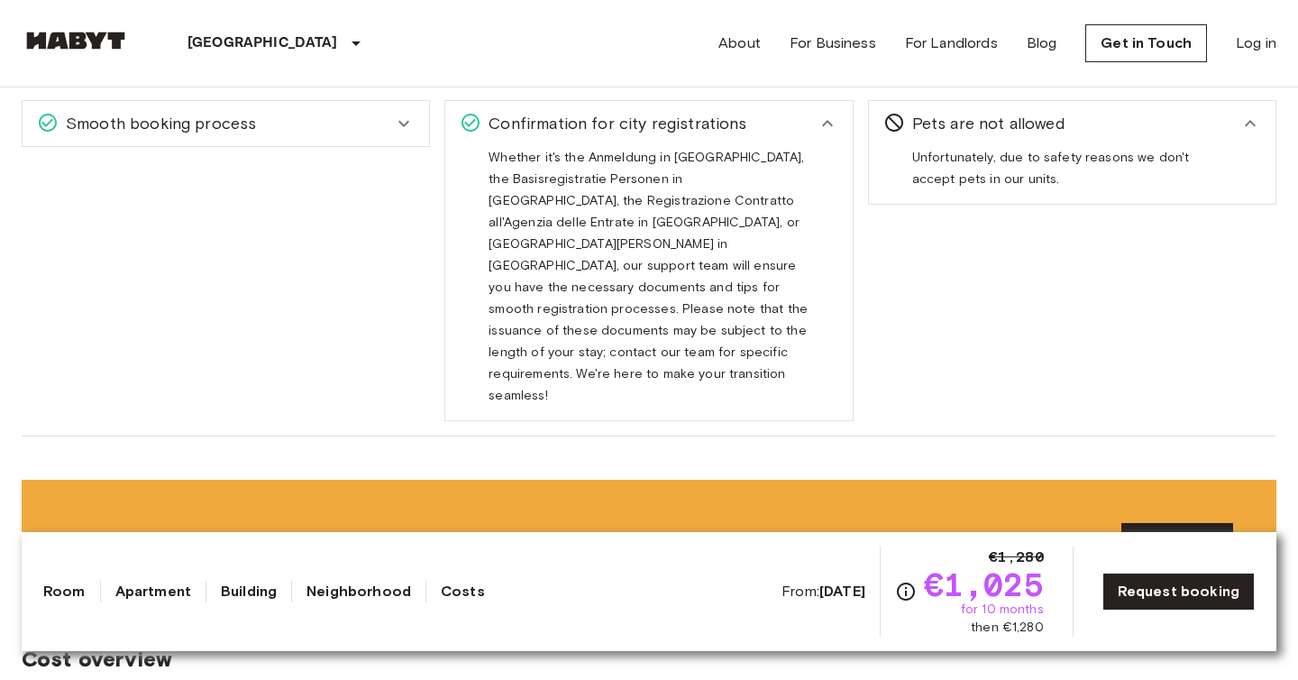
click at [282, 124] on div "Smooth booking process" at bounding box center [215, 123] width 356 height 23
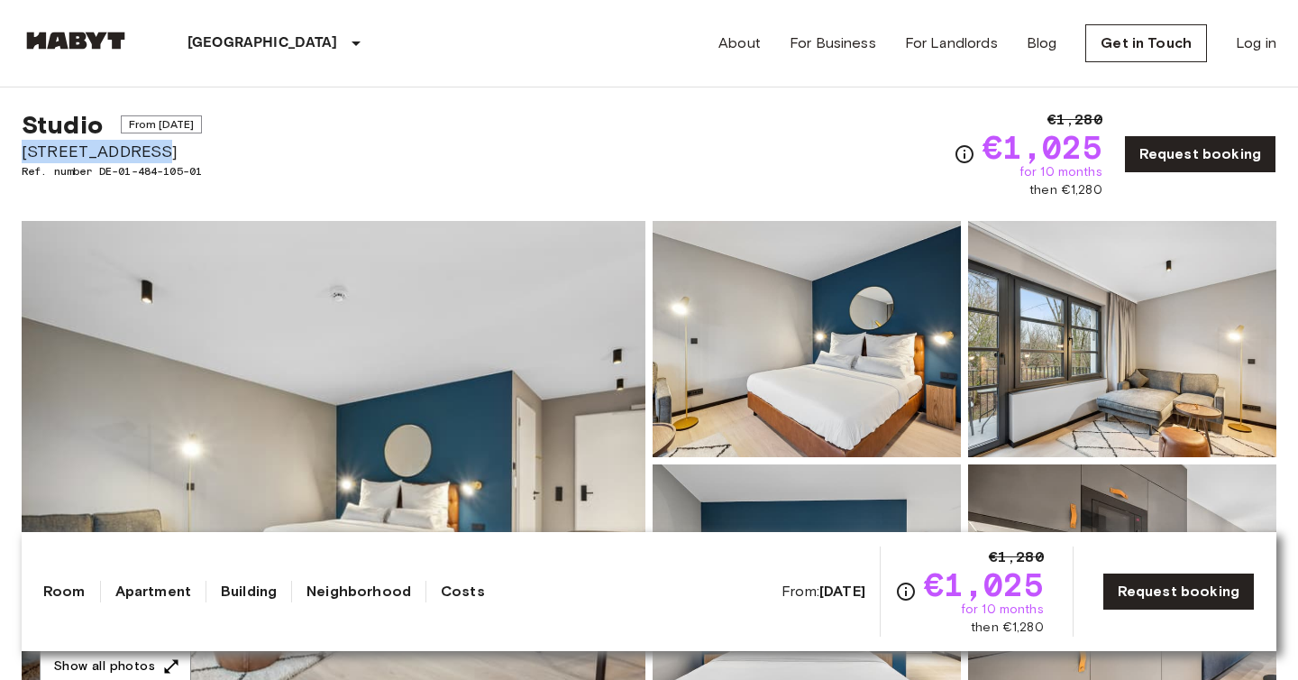
scroll to position [37, 0]
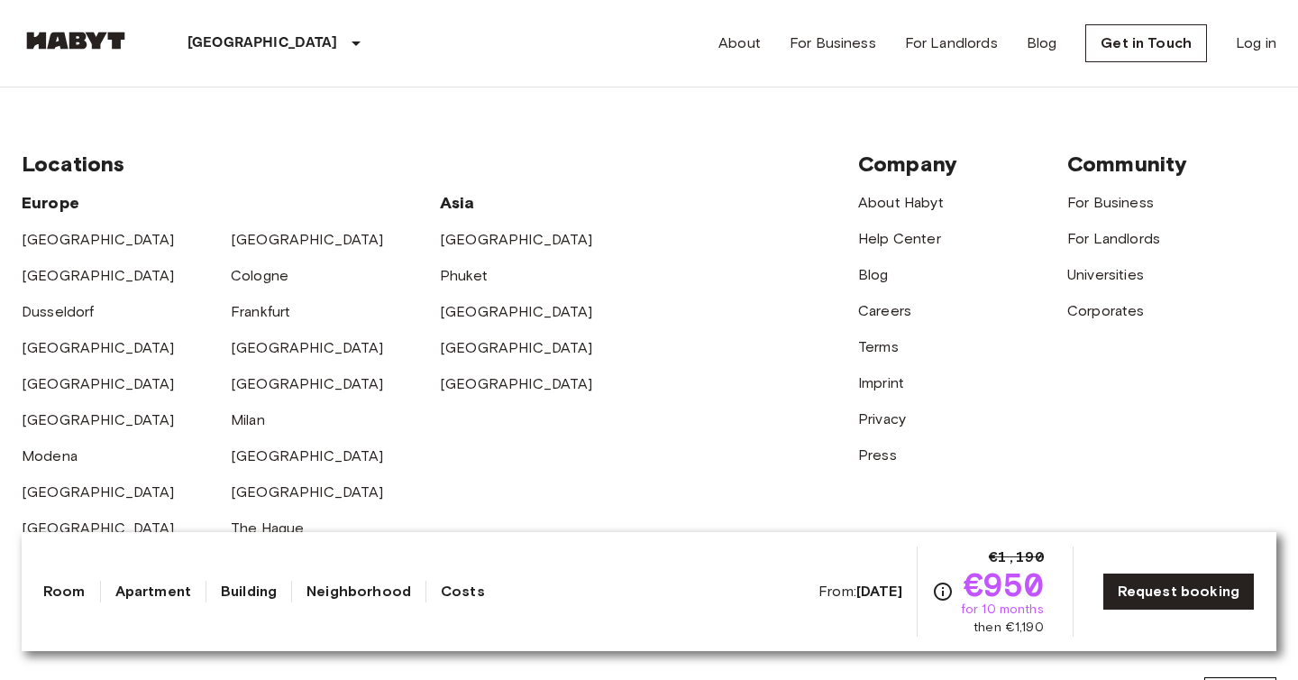
scroll to position [4425, 0]
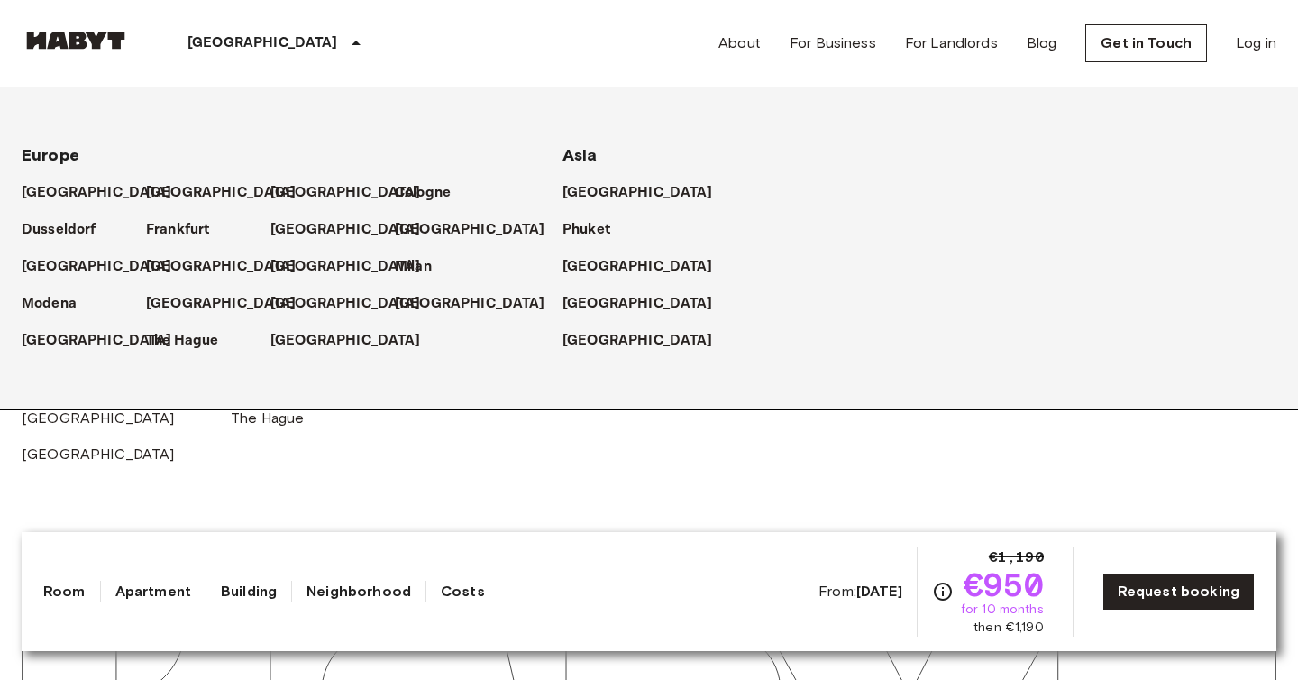
click at [211, 31] on div "[GEOGRAPHIC_DATA]" at bounding box center [277, 43] width 295 height 87
click at [160, 190] on p "[GEOGRAPHIC_DATA]" at bounding box center [225, 193] width 151 height 22
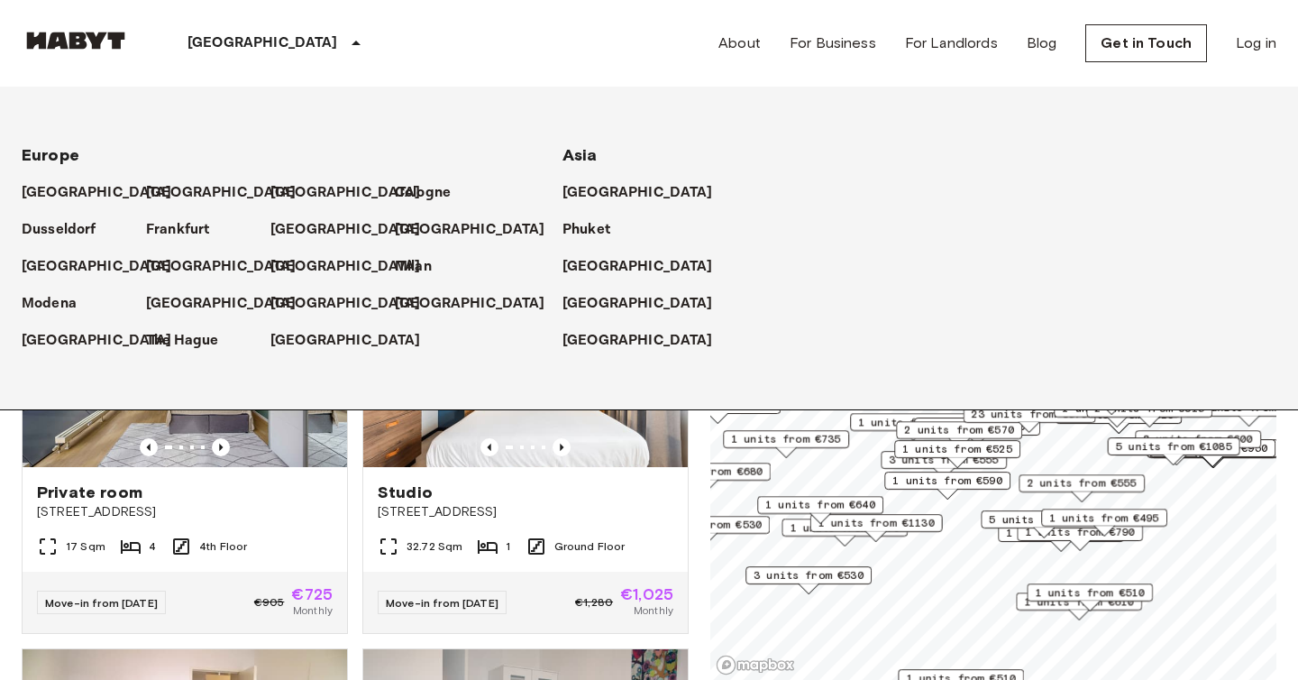
click at [920, 515] on span "1 units from €1130" at bounding box center [877, 523] width 116 height 16
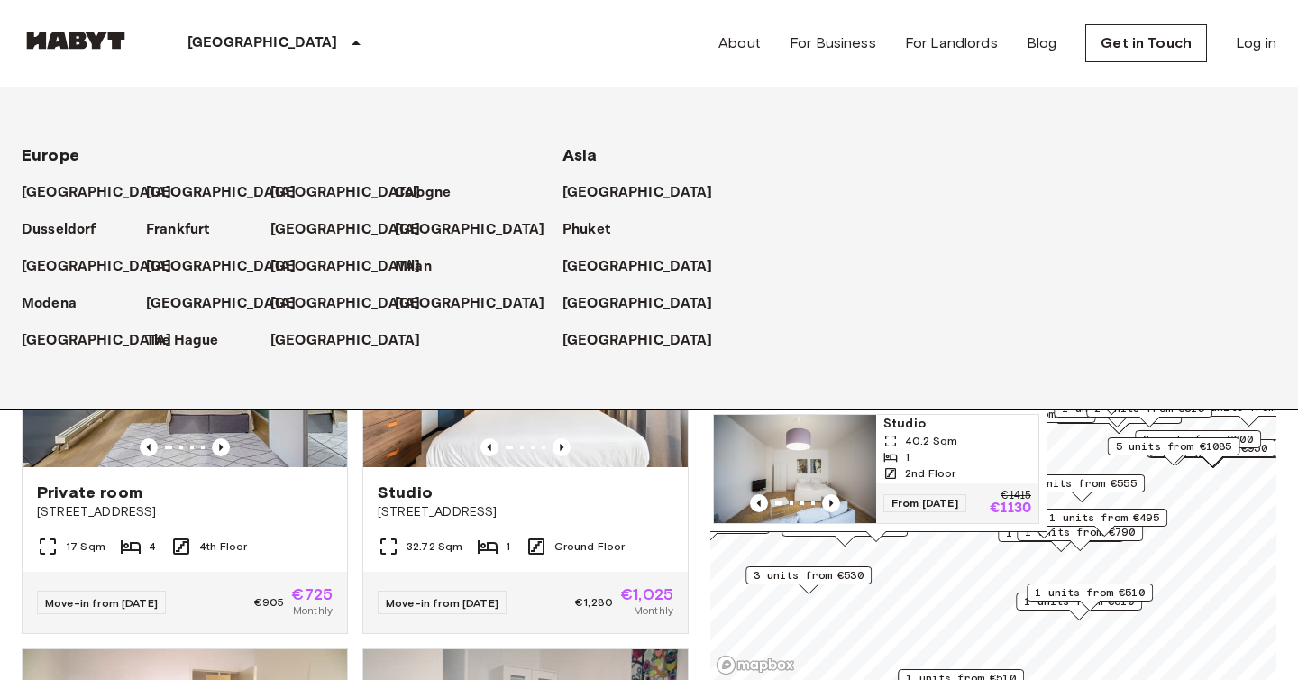
click at [1063, 601] on div "1 units from €510" at bounding box center [1090, 592] width 126 height 18
